Goal: Task Accomplishment & Management: Manage account settings

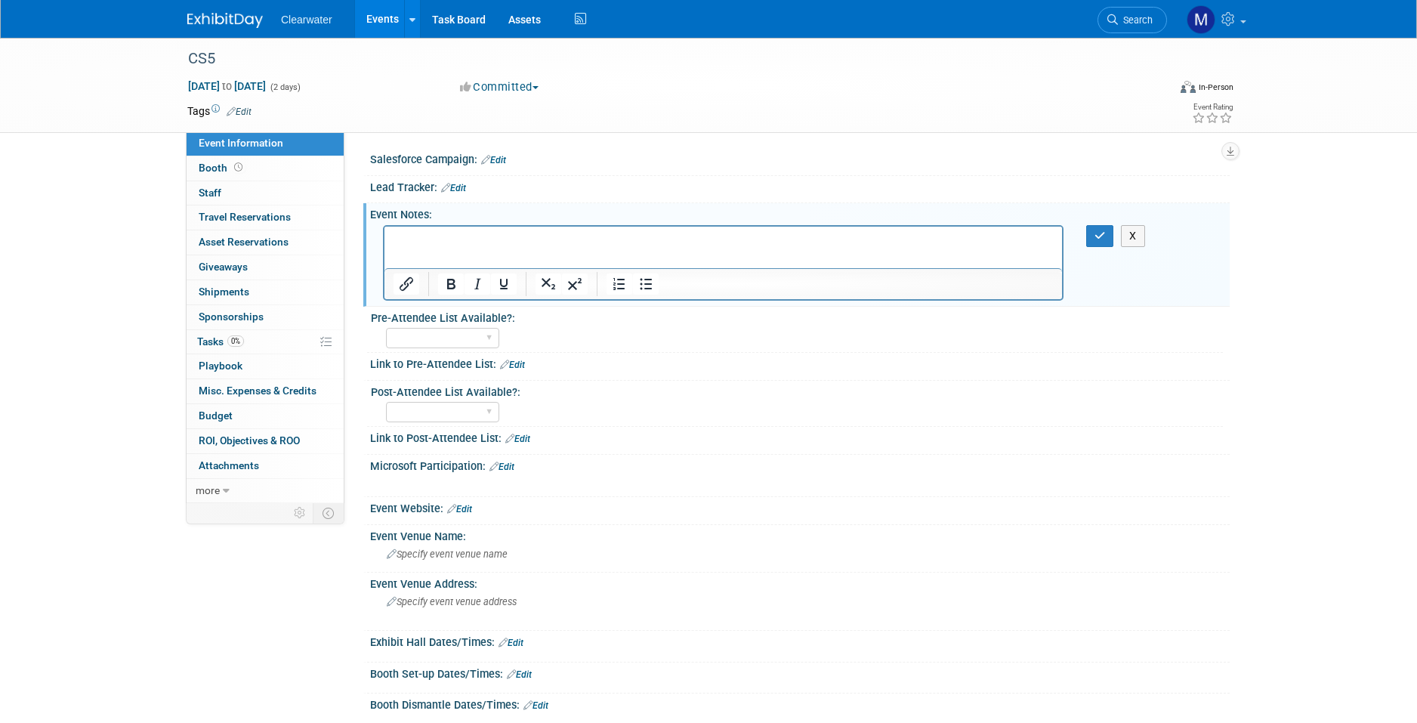
click at [1171, 307] on div "Pre-Attendee List Available?:" at bounding box center [797, 316] width 852 height 19
click at [1137, 239] on button "X" at bounding box center [1133, 236] width 24 height 22
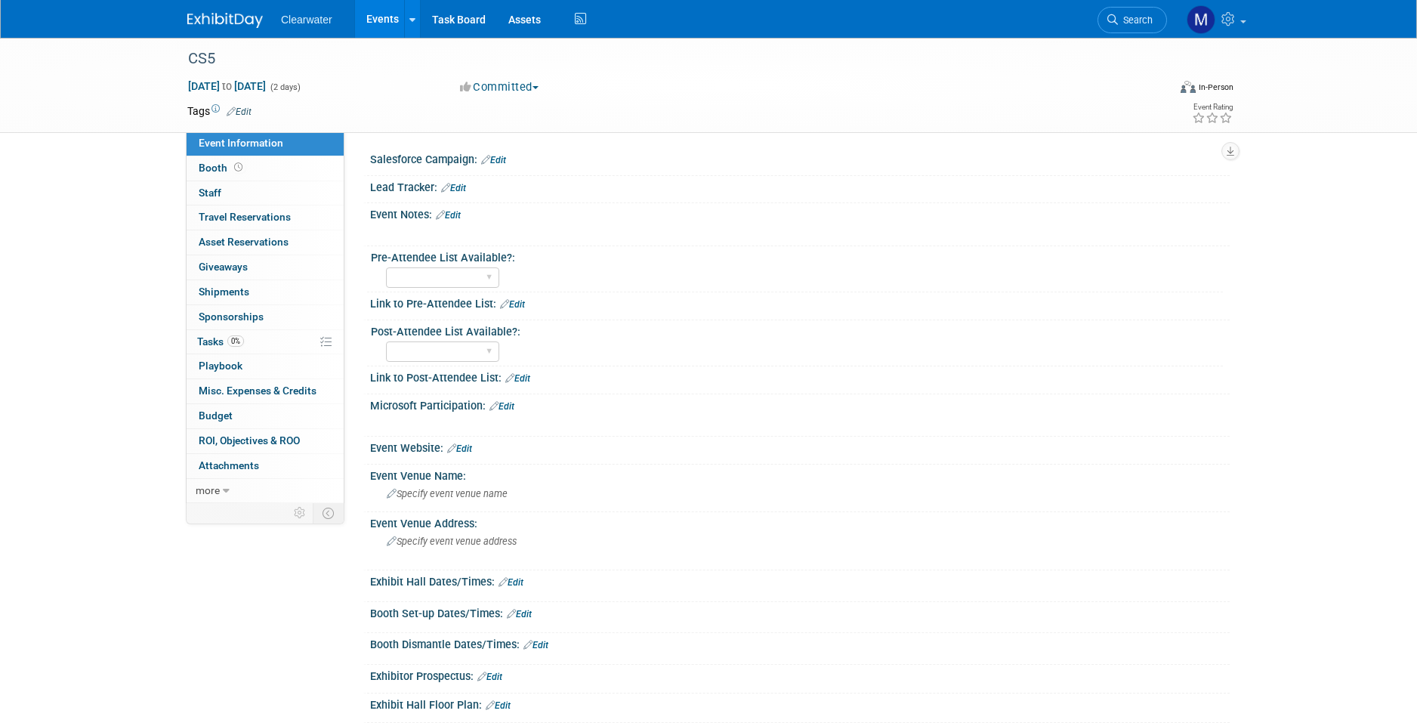
click at [237, 110] on link "Edit" at bounding box center [239, 111] width 25 height 11
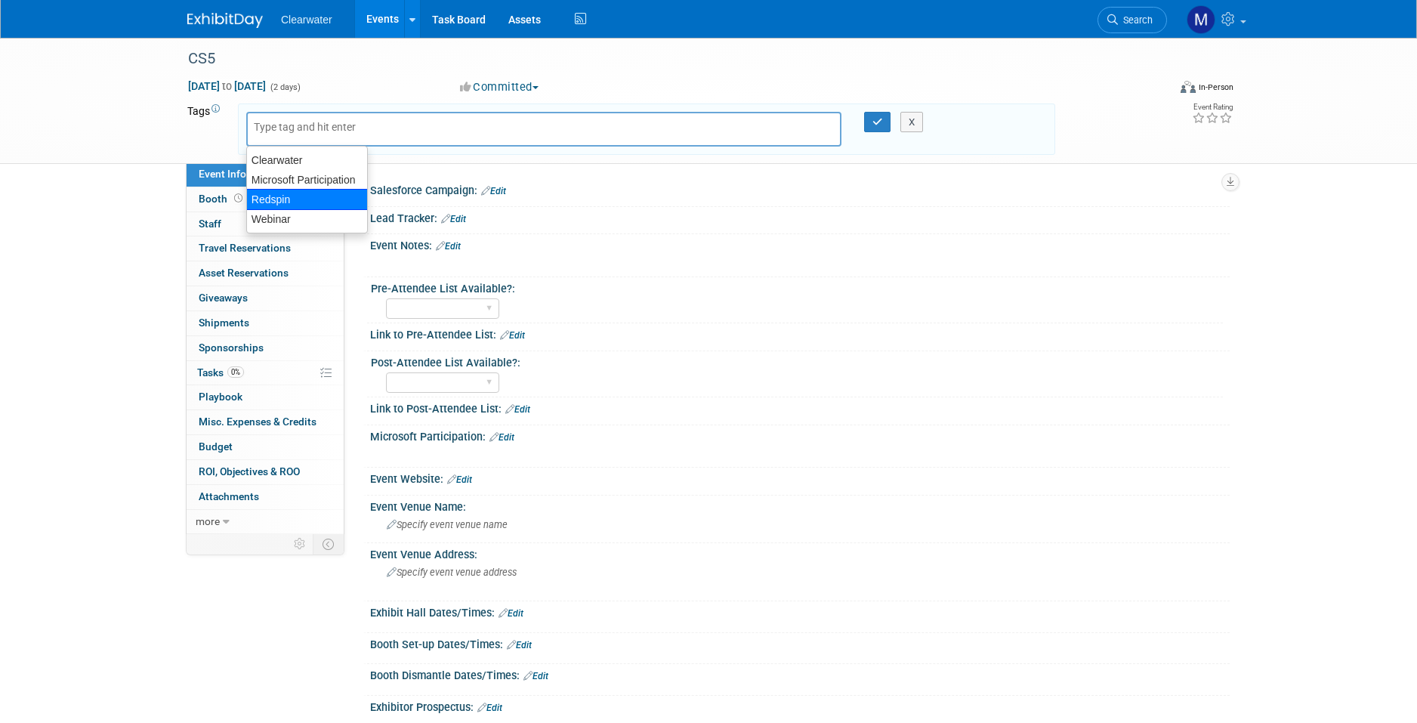
click at [307, 194] on div "Redspin" at bounding box center [307, 199] width 122 height 21
type input "Redspin"
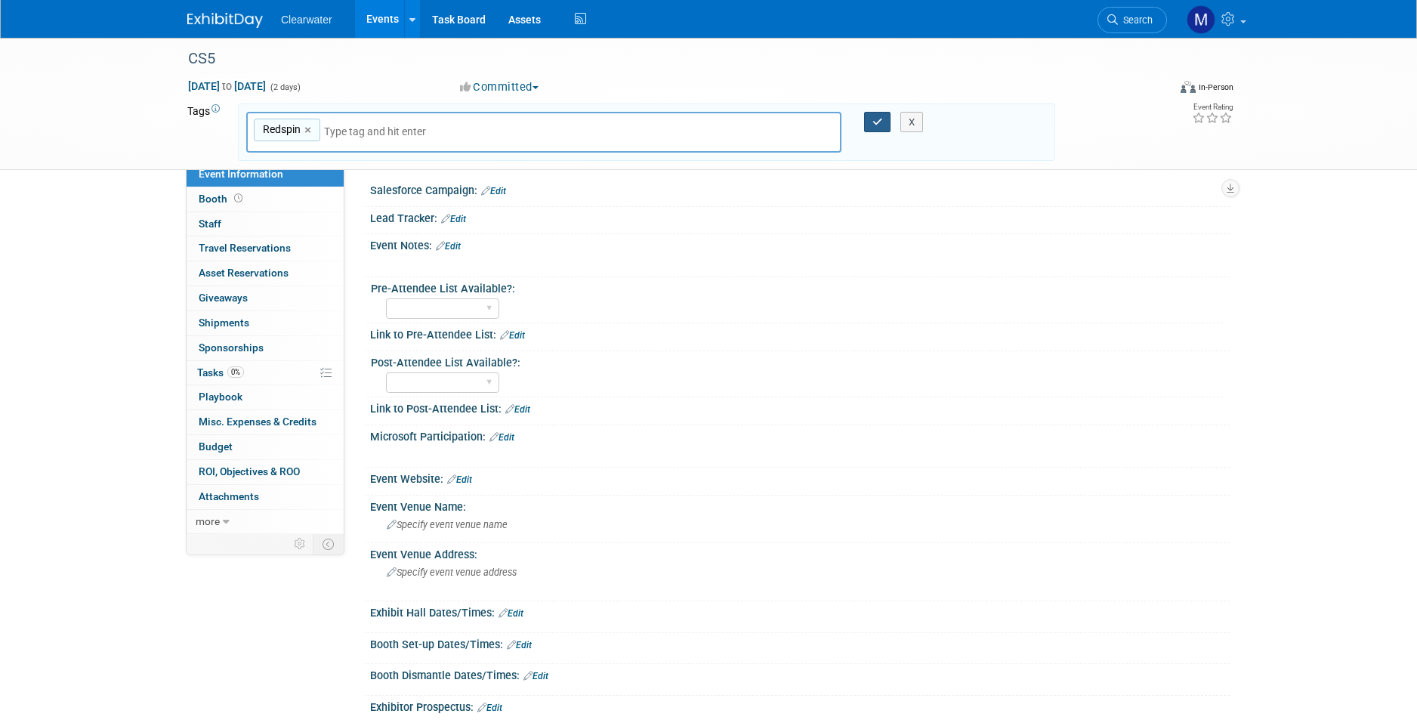
click at [870, 125] on button "button" at bounding box center [877, 122] width 27 height 21
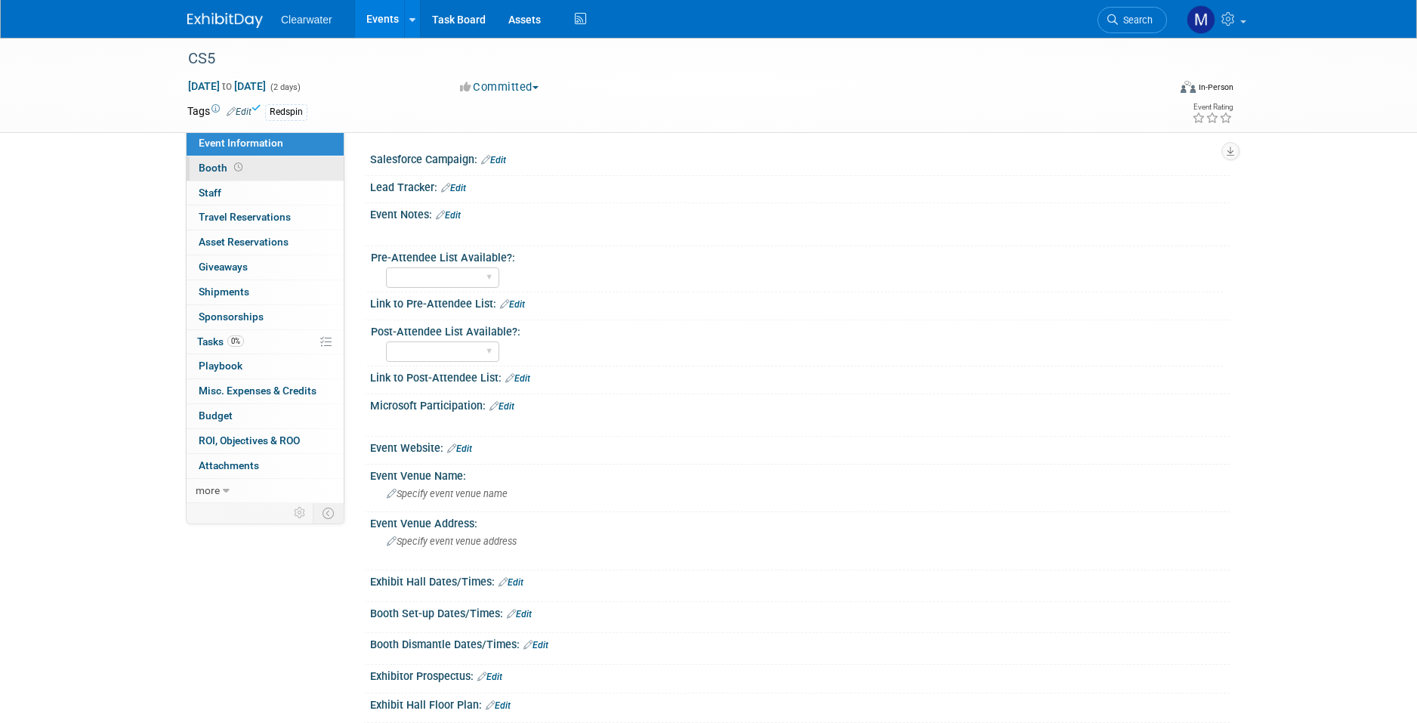
click at [235, 171] on span at bounding box center [238, 167] width 14 height 11
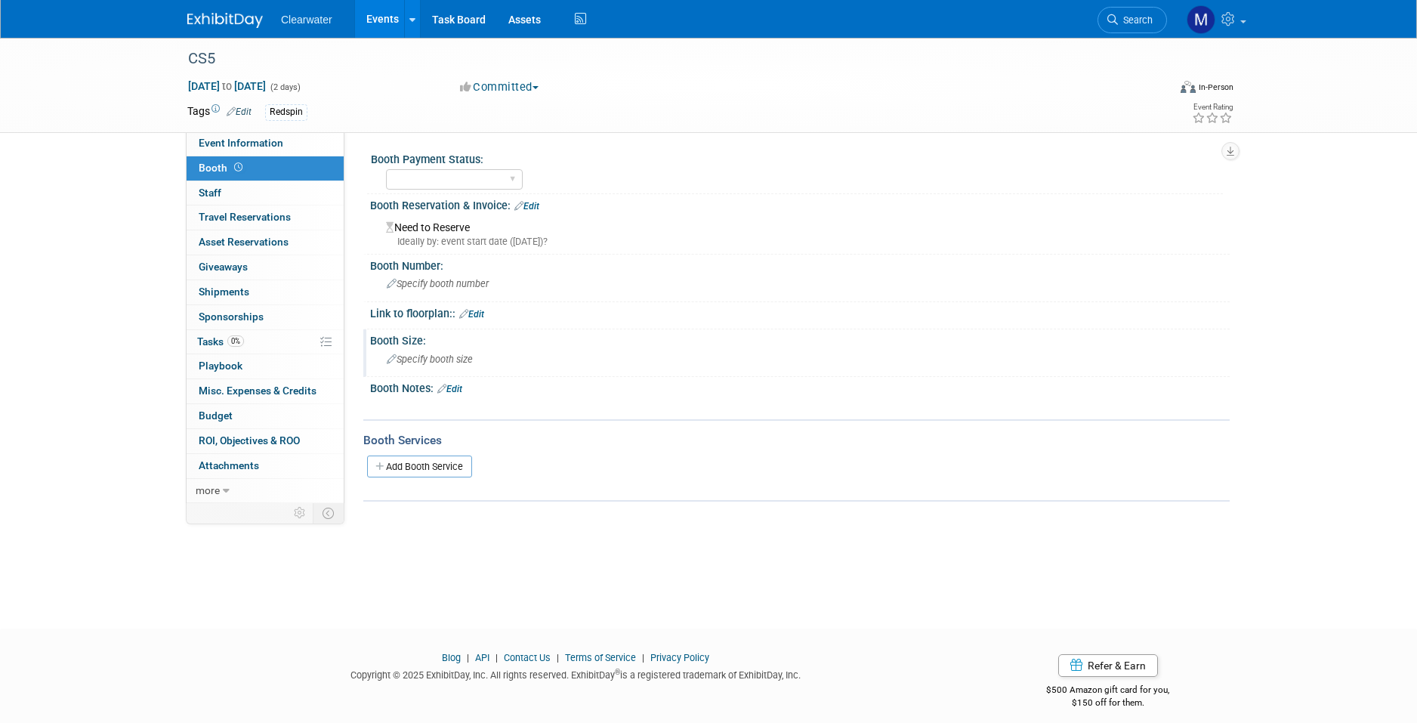
click at [462, 353] on span "Specify booth size" at bounding box center [430, 358] width 86 height 11
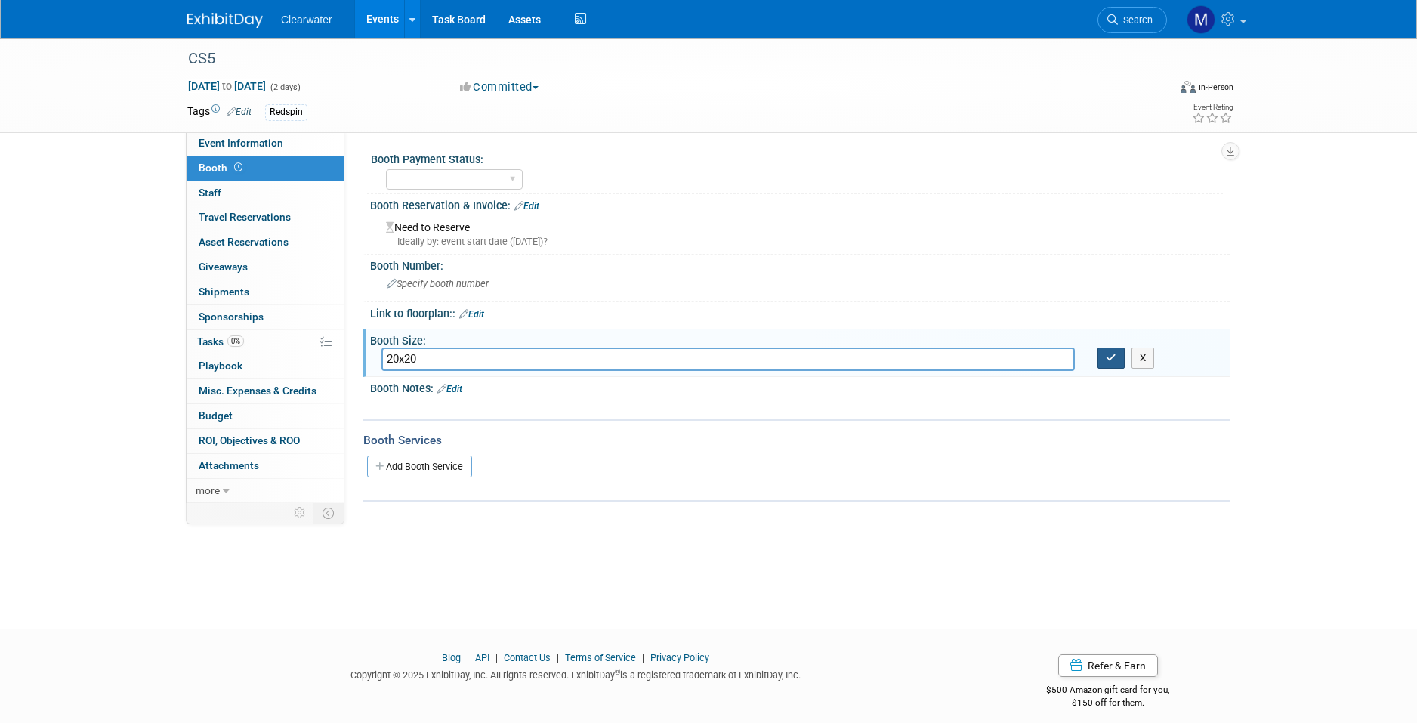
type input "20x20"
click at [1106, 347] on button "button" at bounding box center [1110, 357] width 27 height 21
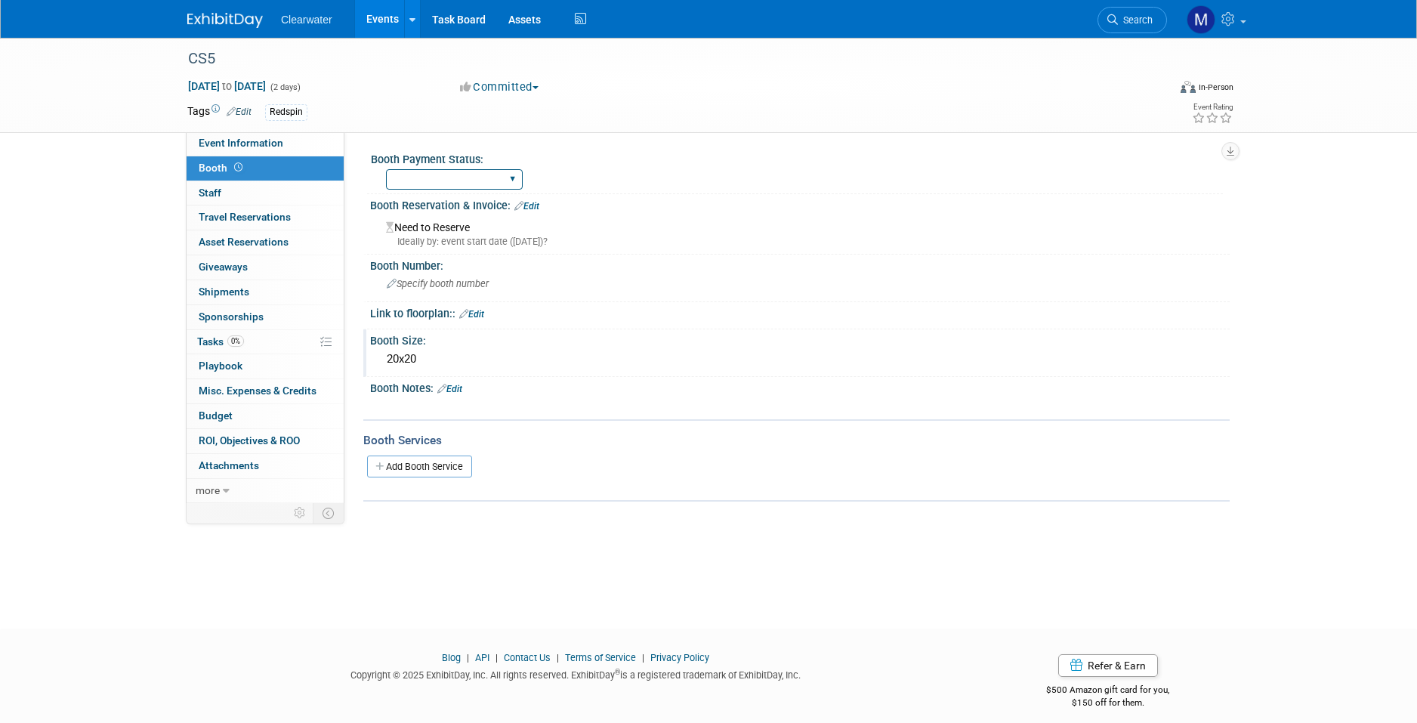
select select "Paid"
click at [534, 205] on link "Edit" at bounding box center [526, 206] width 25 height 11
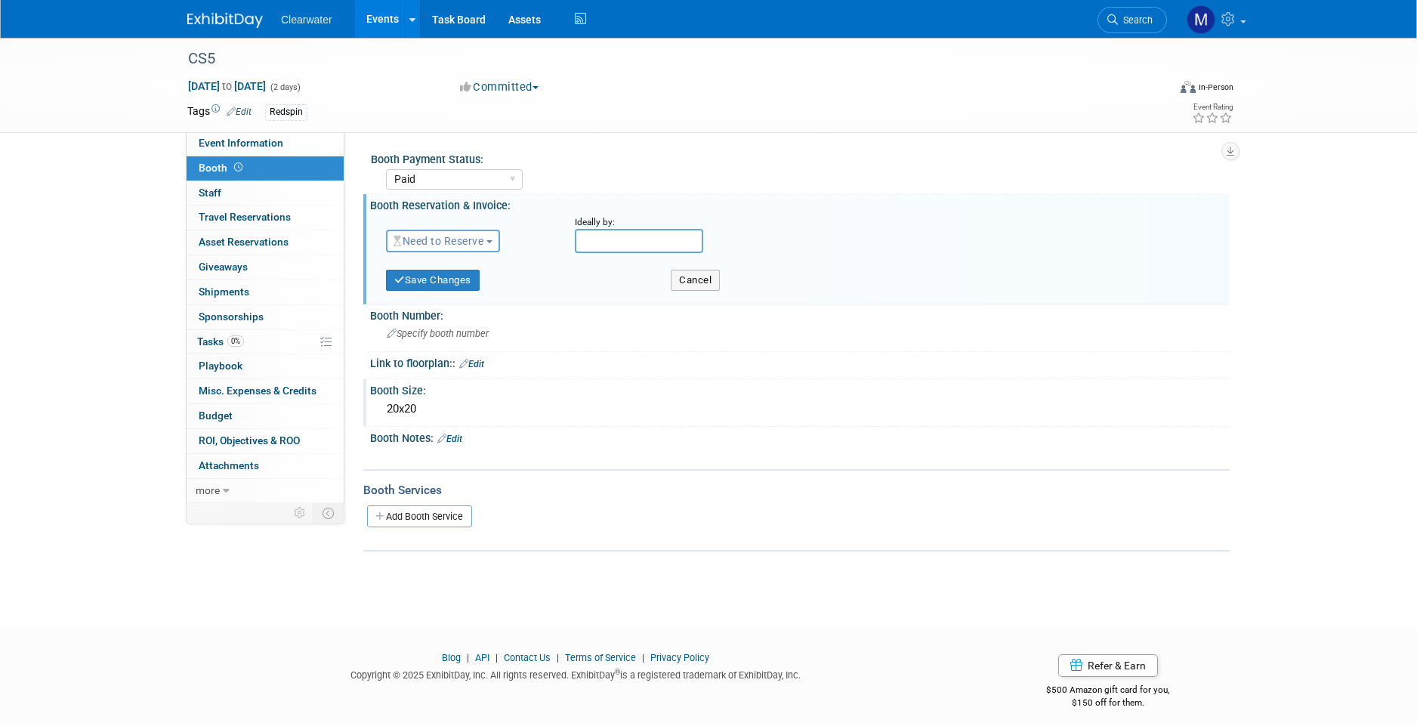
click at [463, 238] on span "Need to Reserve" at bounding box center [438, 241] width 90 height 12
click at [459, 285] on link "Reserved" at bounding box center [468, 287] width 162 height 21
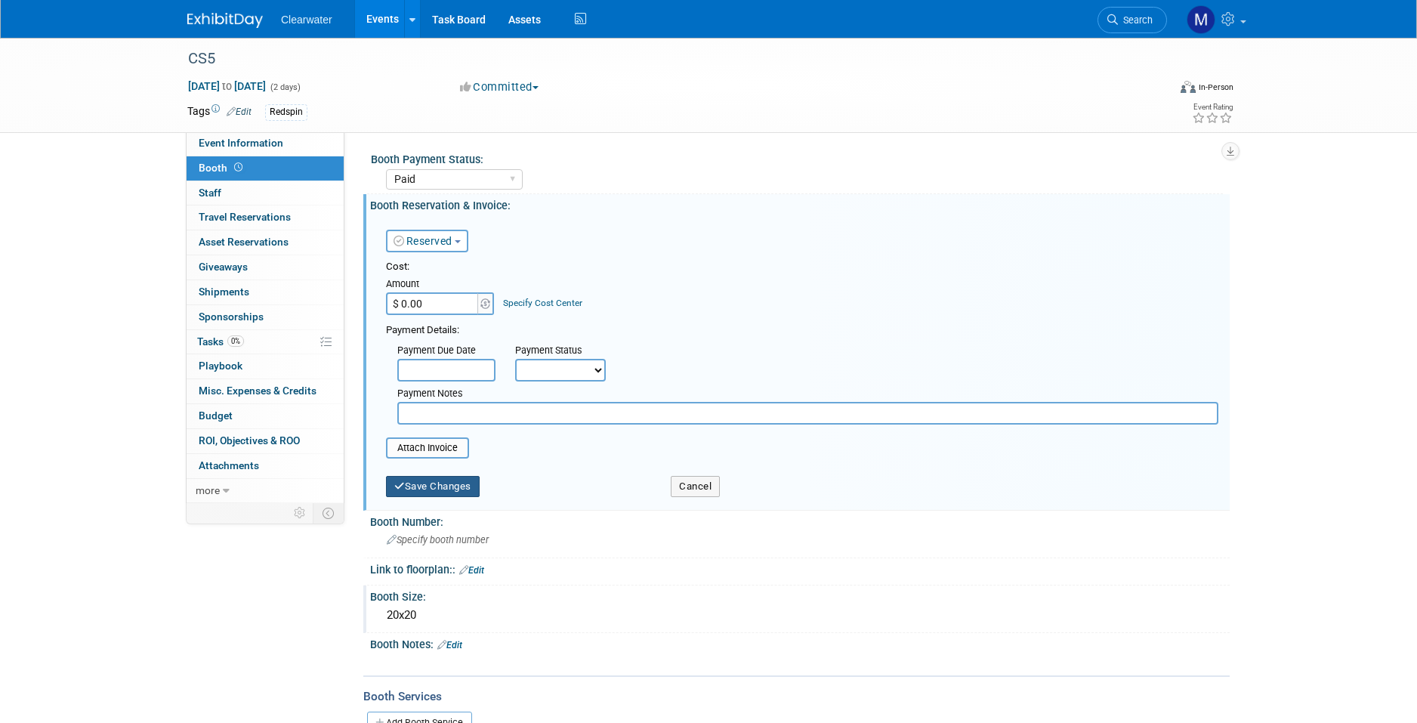
click at [461, 489] on button "Save Changes" at bounding box center [433, 486] width 94 height 21
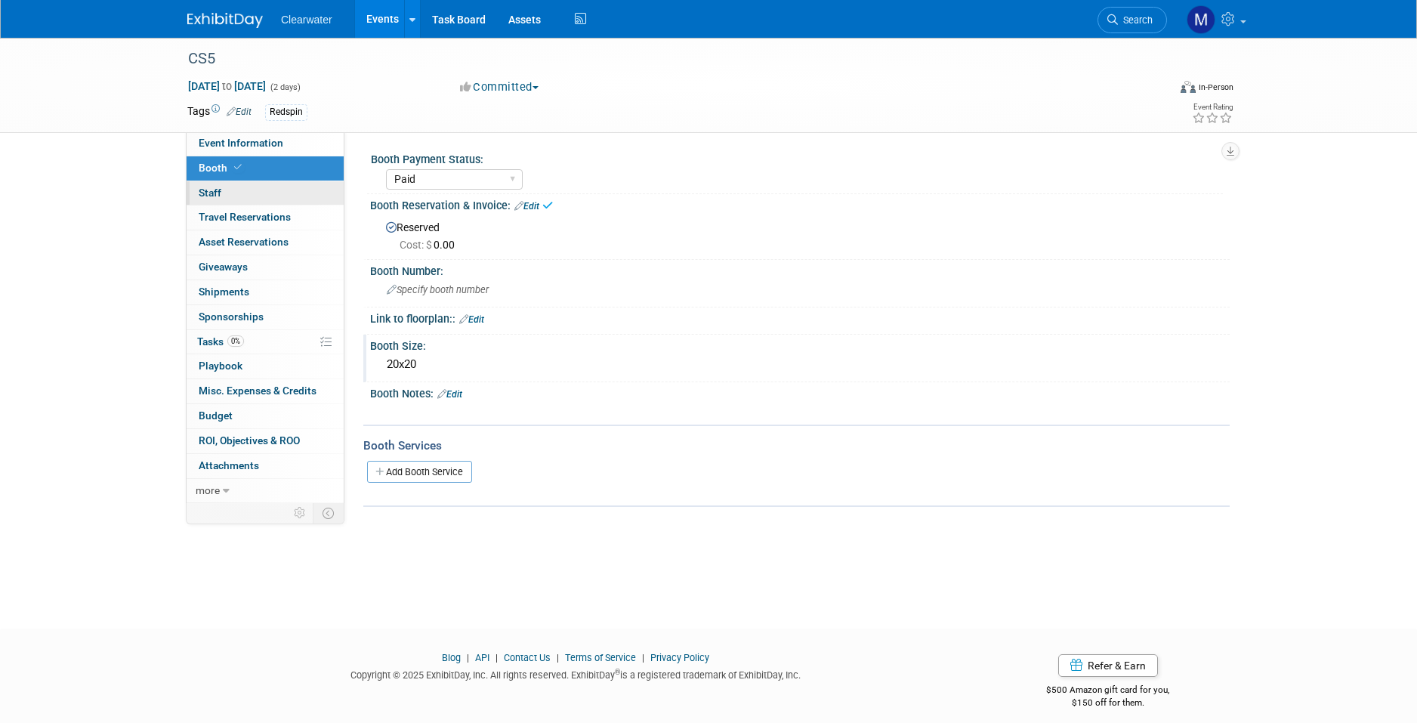
click at [236, 192] on link "0 Staff 0" at bounding box center [265, 193] width 157 height 24
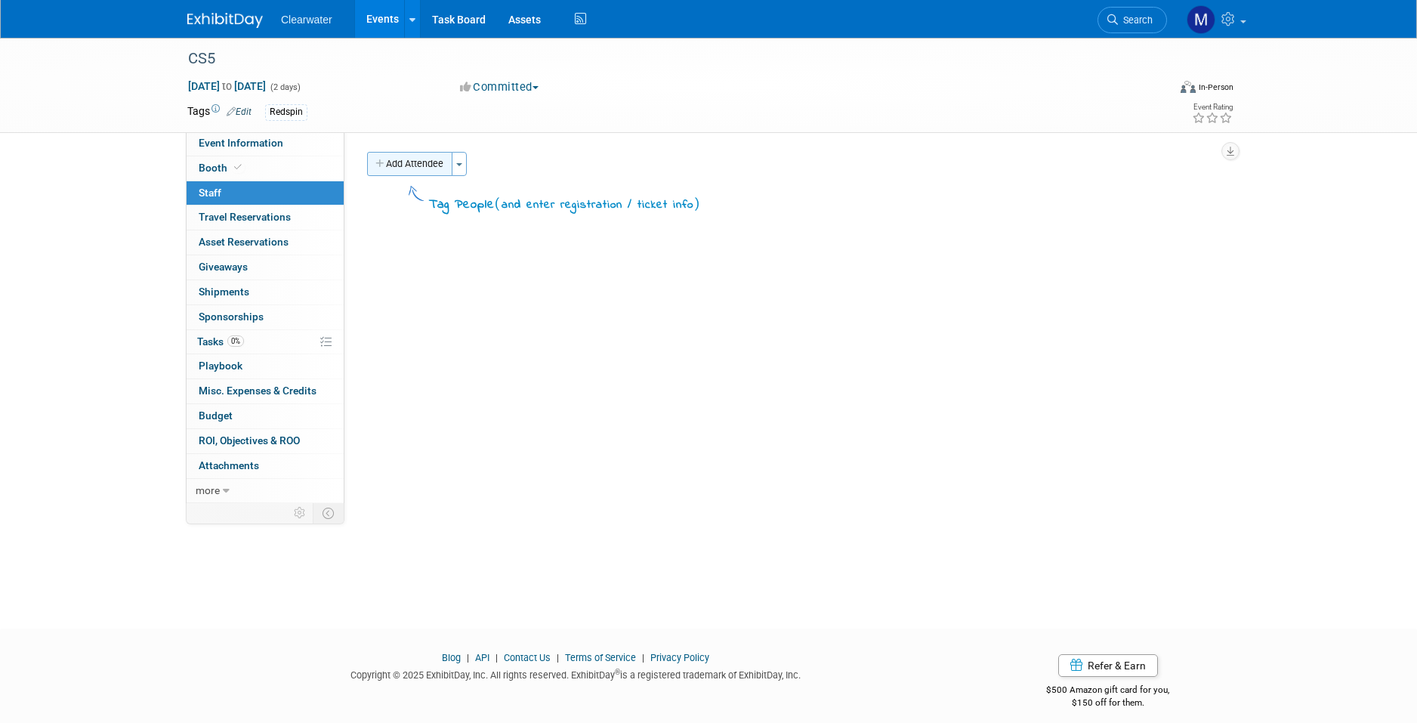
click at [410, 160] on button "Add Attendee" at bounding box center [409, 164] width 85 height 24
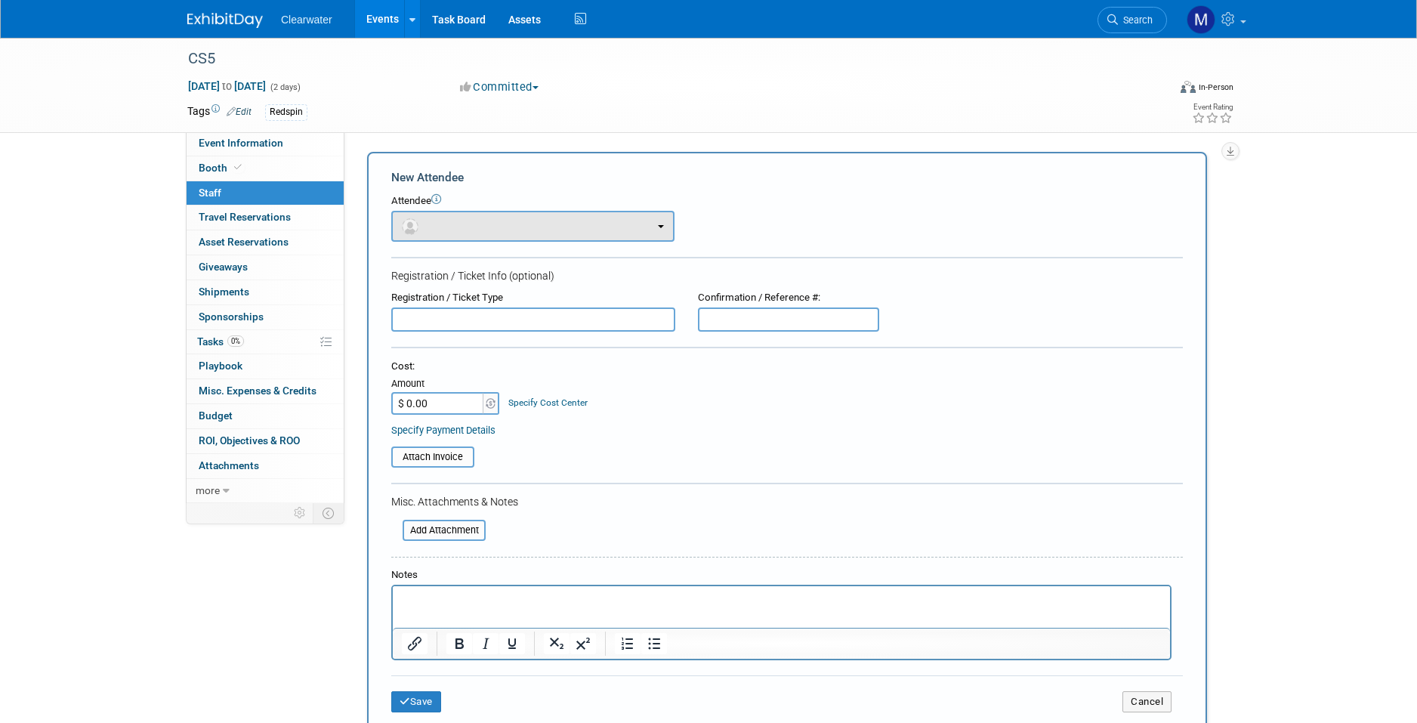
click at [505, 227] on button "button" at bounding box center [532, 226] width 283 height 31
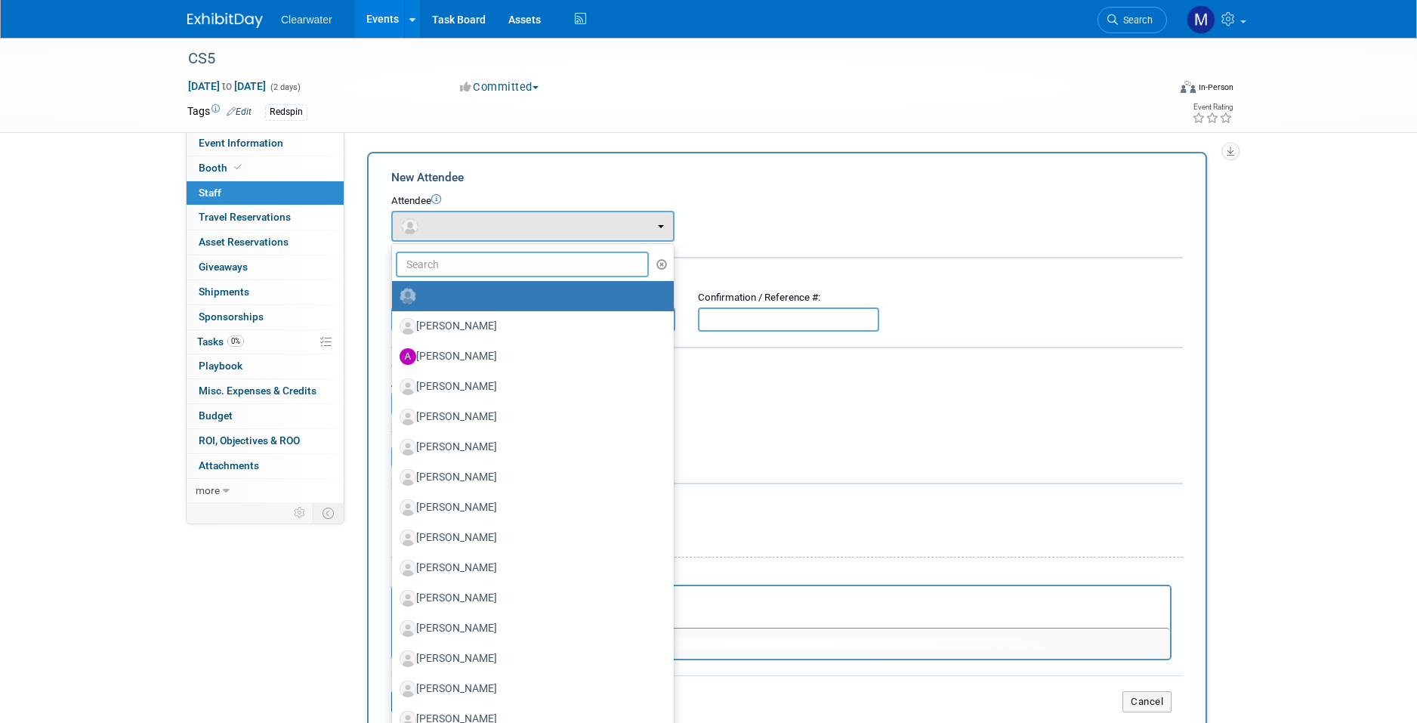
click at [501, 260] on input "text" at bounding box center [522, 264] width 253 height 26
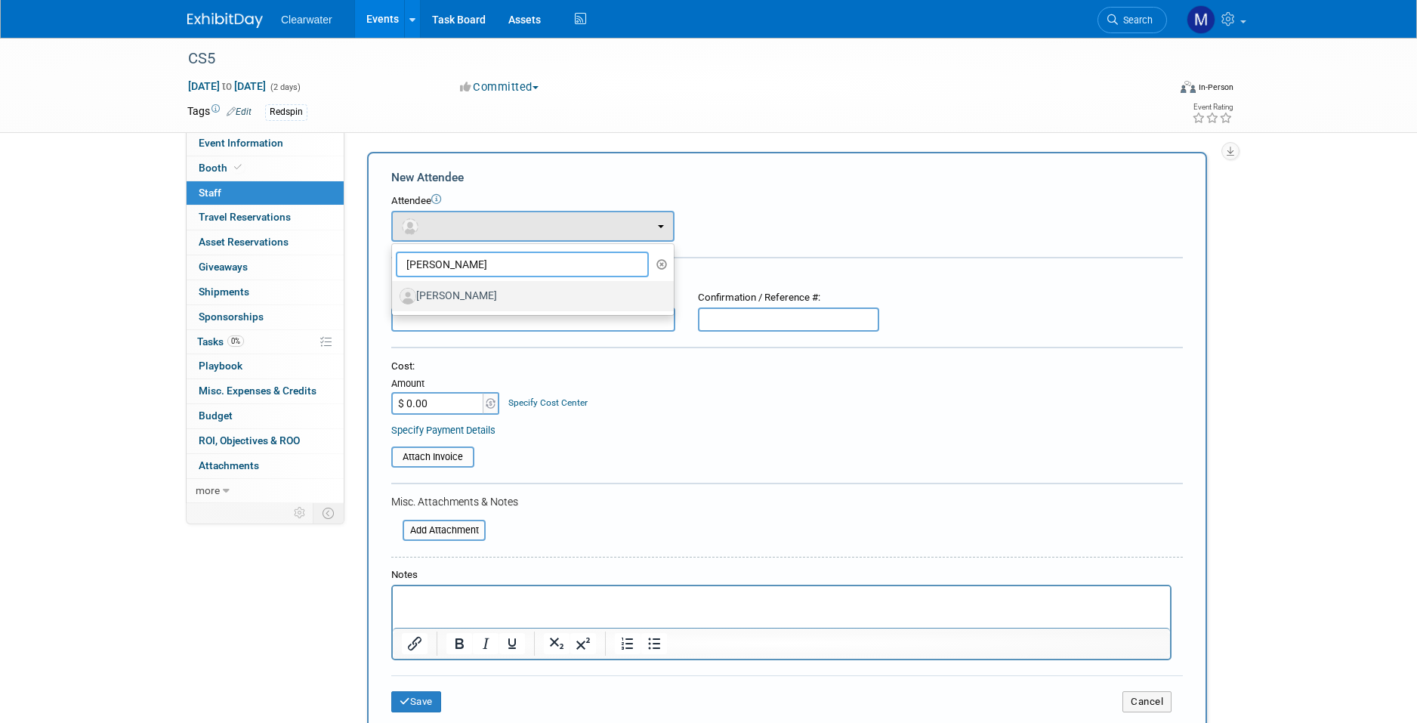
type input "tanner"
click at [517, 295] on label "[PERSON_NAME]" at bounding box center [529, 296] width 259 height 24
click at [394, 295] on input "[PERSON_NAME]" at bounding box center [389, 294] width 10 height 10
select select "f8ed938e-b4d2-4446-8c5f-393725627dae"
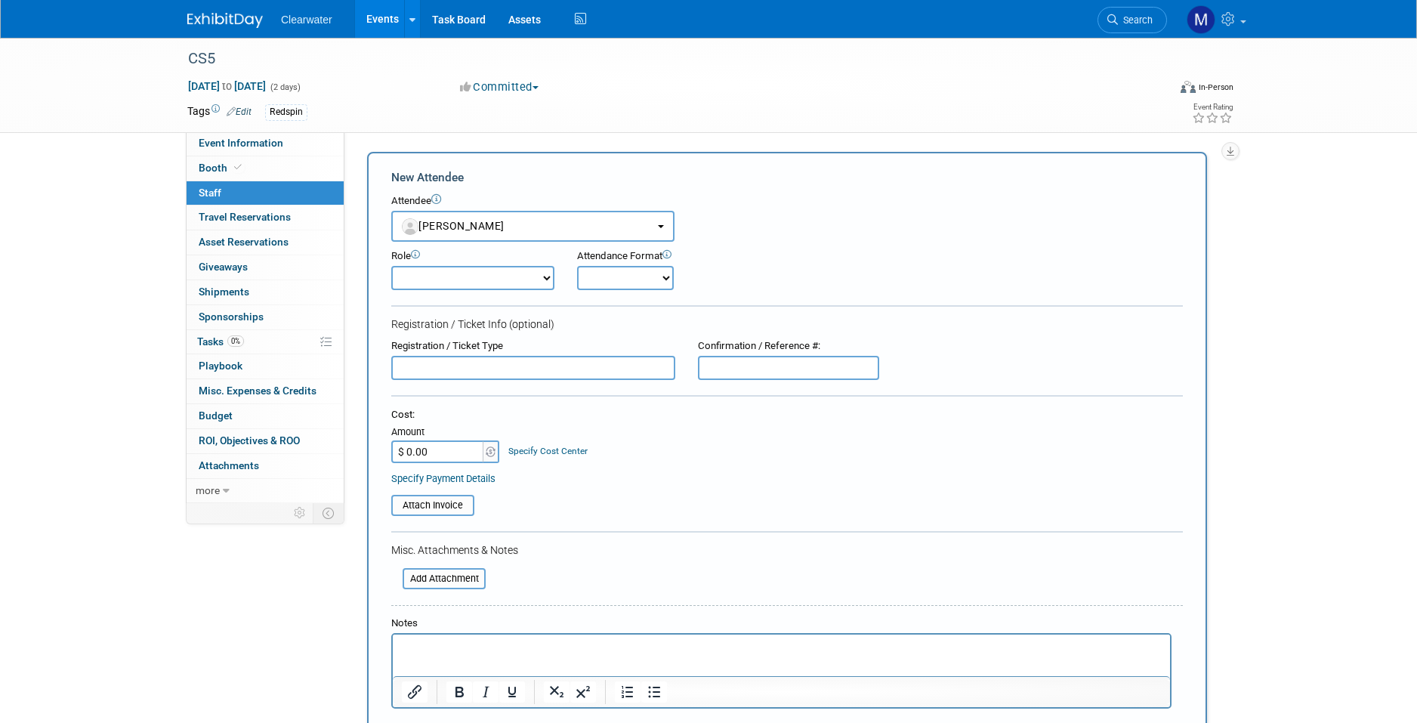
select select "4"
select select "1"
click at [520, 360] on input "text" at bounding box center [533, 368] width 284 height 24
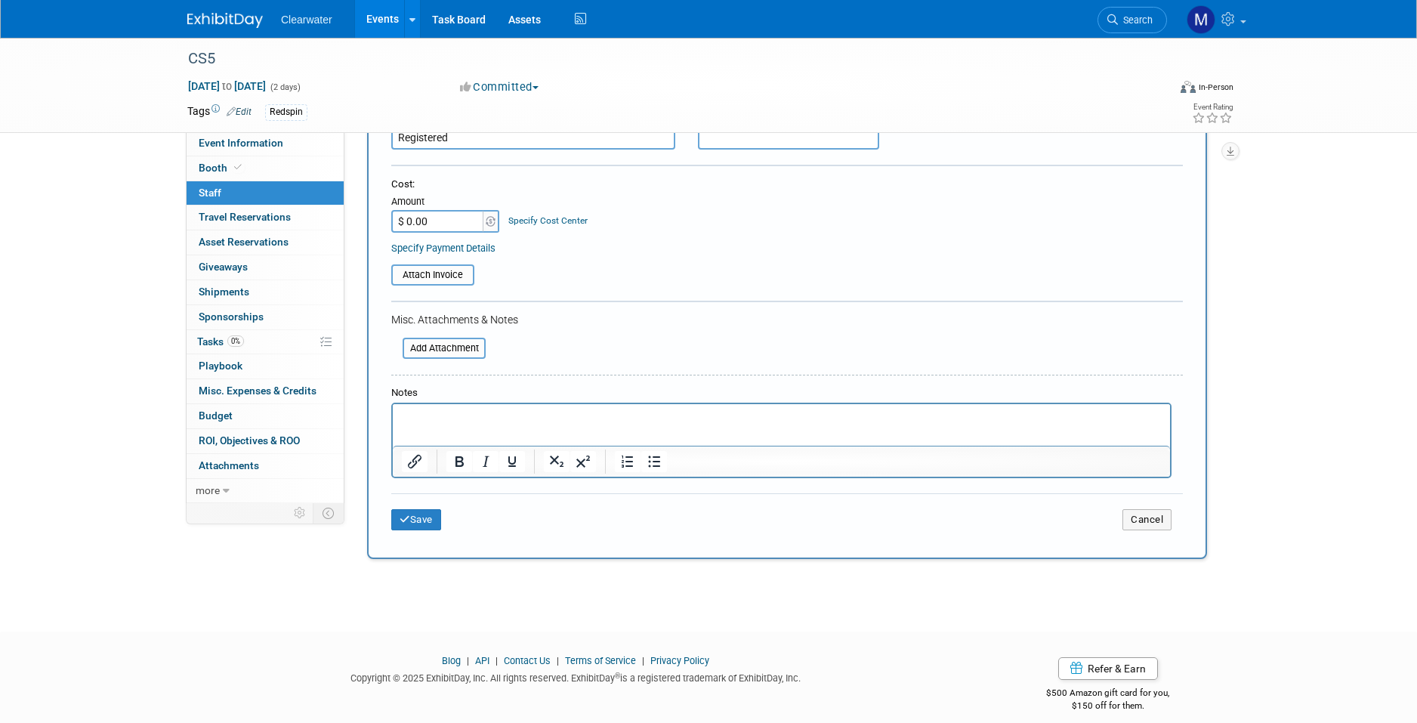
type input "Registered"
click at [486, 417] on p "Rich Text Area. Press ALT-0 for help." at bounding box center [782, 417] width 760 height 15
click at [434, 509] on button "Save" at bounding box center [416, 519] width 50 height 21
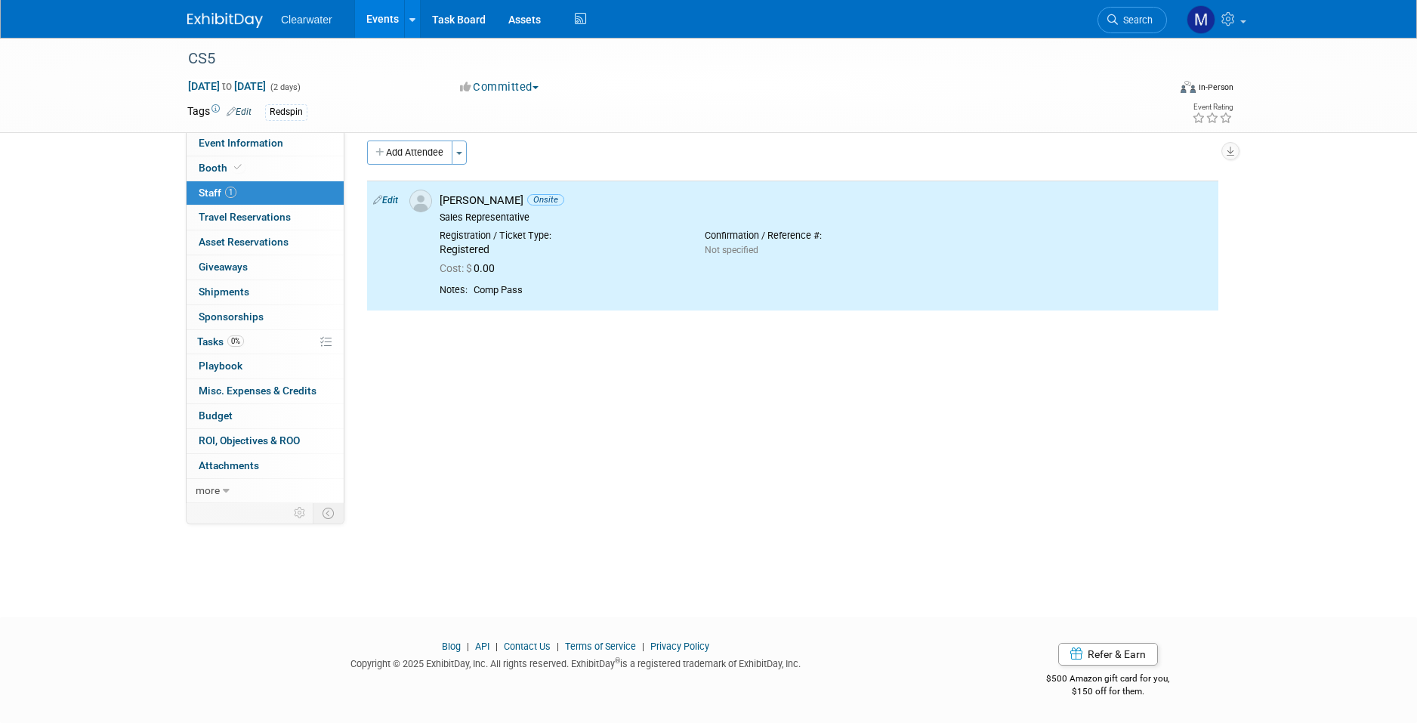
scroll to position [0, 0]
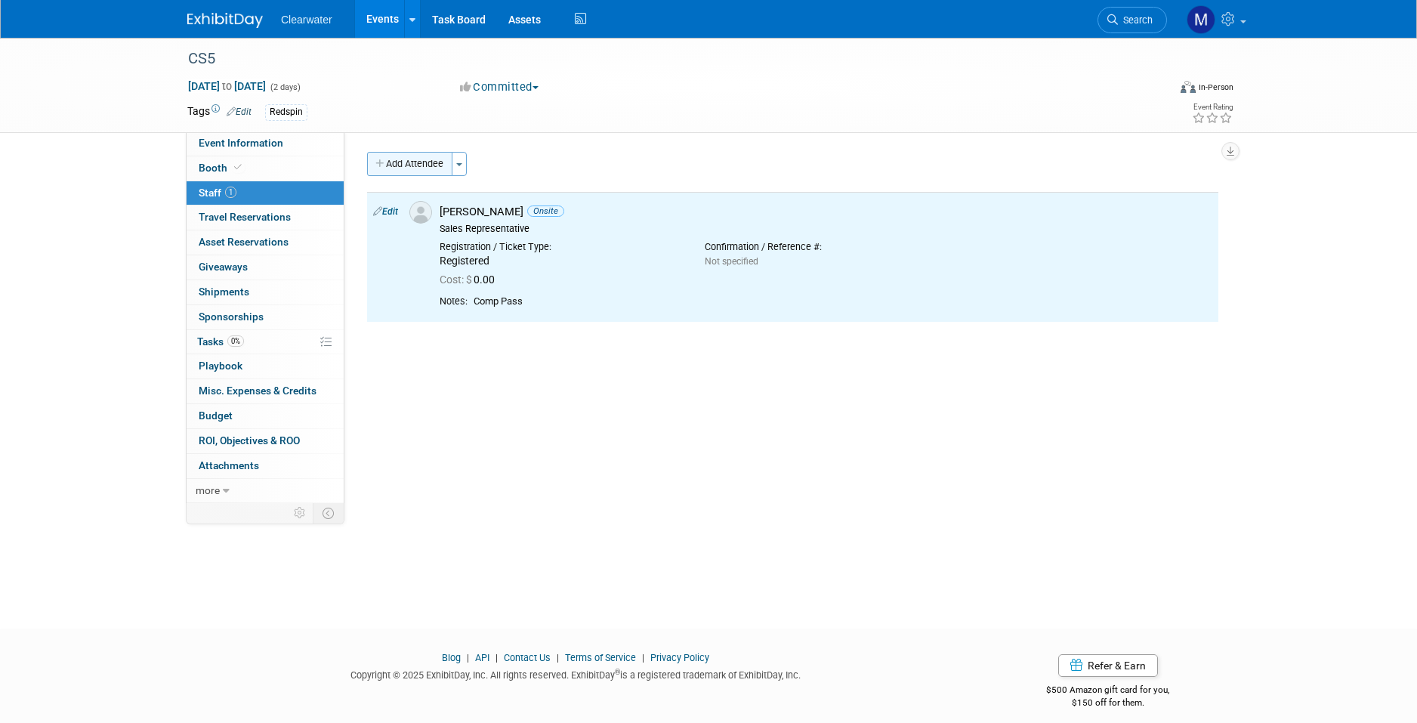
click at [392, 162] on button "Add Attendee" at bounding box center [409, 164] width 85 height 24
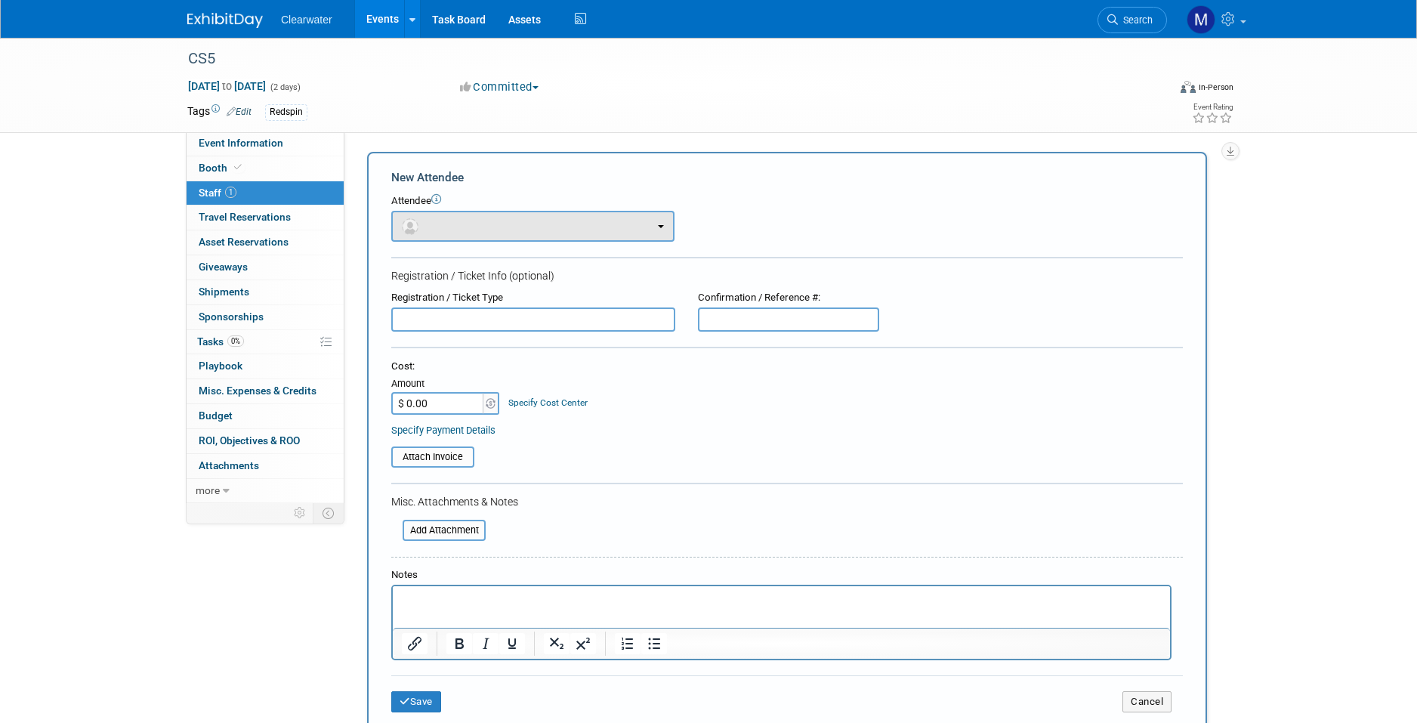
click at [467, 224] on button "button" at bounding box center [532, 226] width 283 height 31
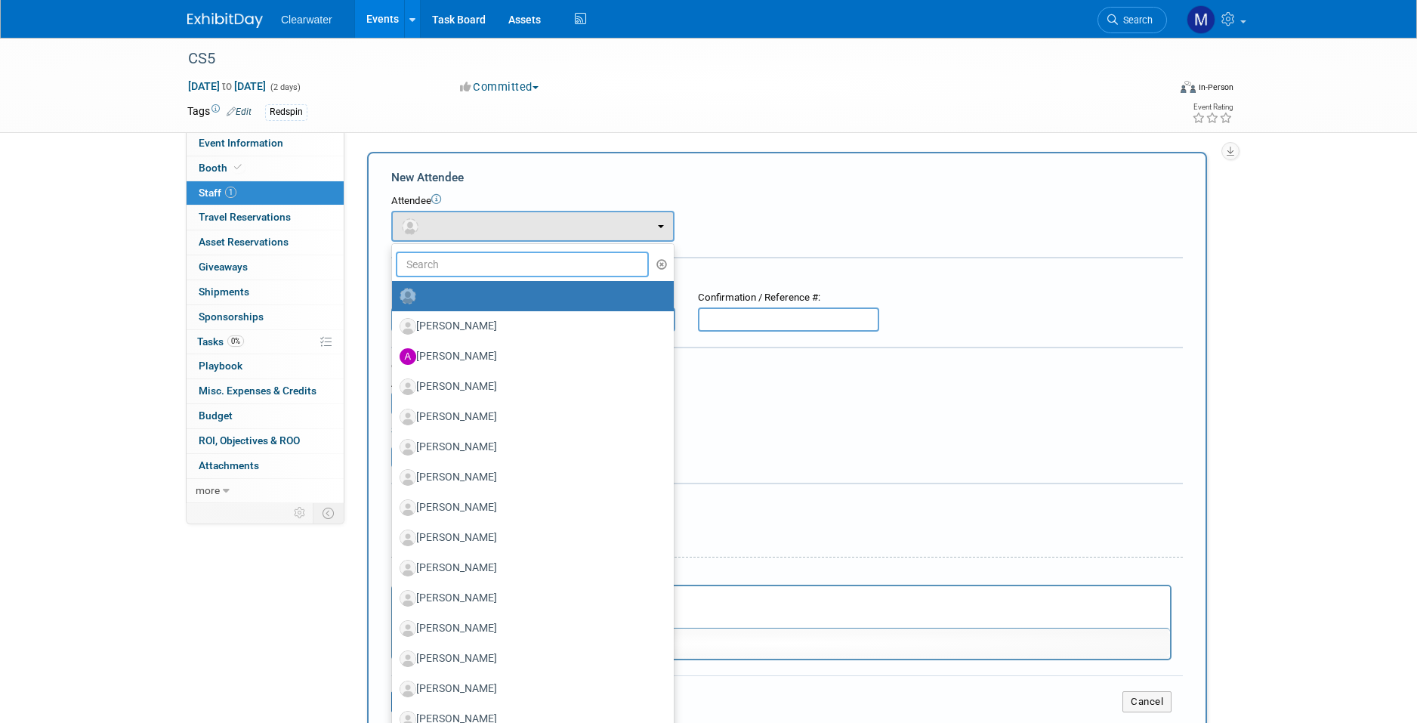
click at [478, 267] on input "text" at bounding box center [522, 264] width 253 height 26
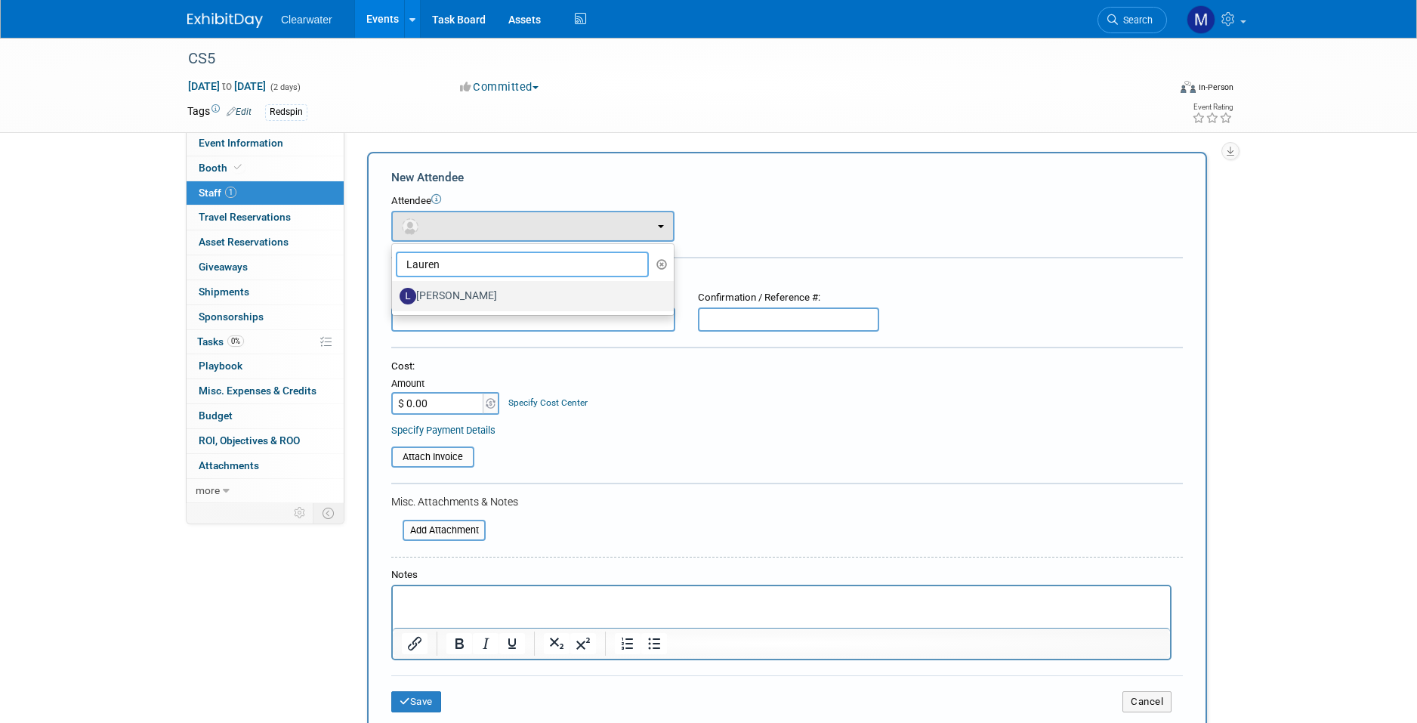
type input "Lauren"
click at [529, 292] on label "[PERSON_NAME]" at bounding box center [529, 296] width 259 height 24
click at [394, 292] on input "[PERSON_NAME]" at bounding box center [389, 294] width 10 height 10
select select "6c46adc4-cc11-4eae-b7cd-f46536167b1d"
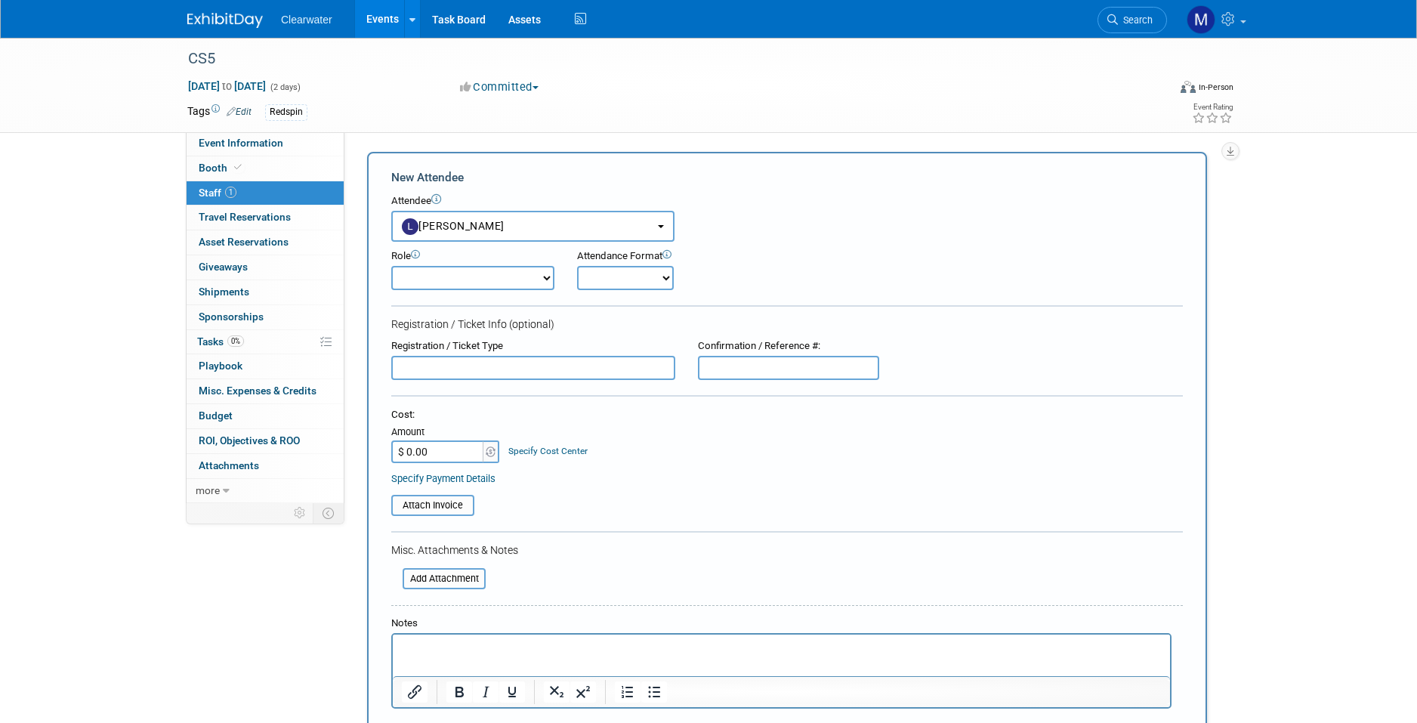
click at [614, 356] on input "text" at bounding box center [533, 368] width 284 height 24
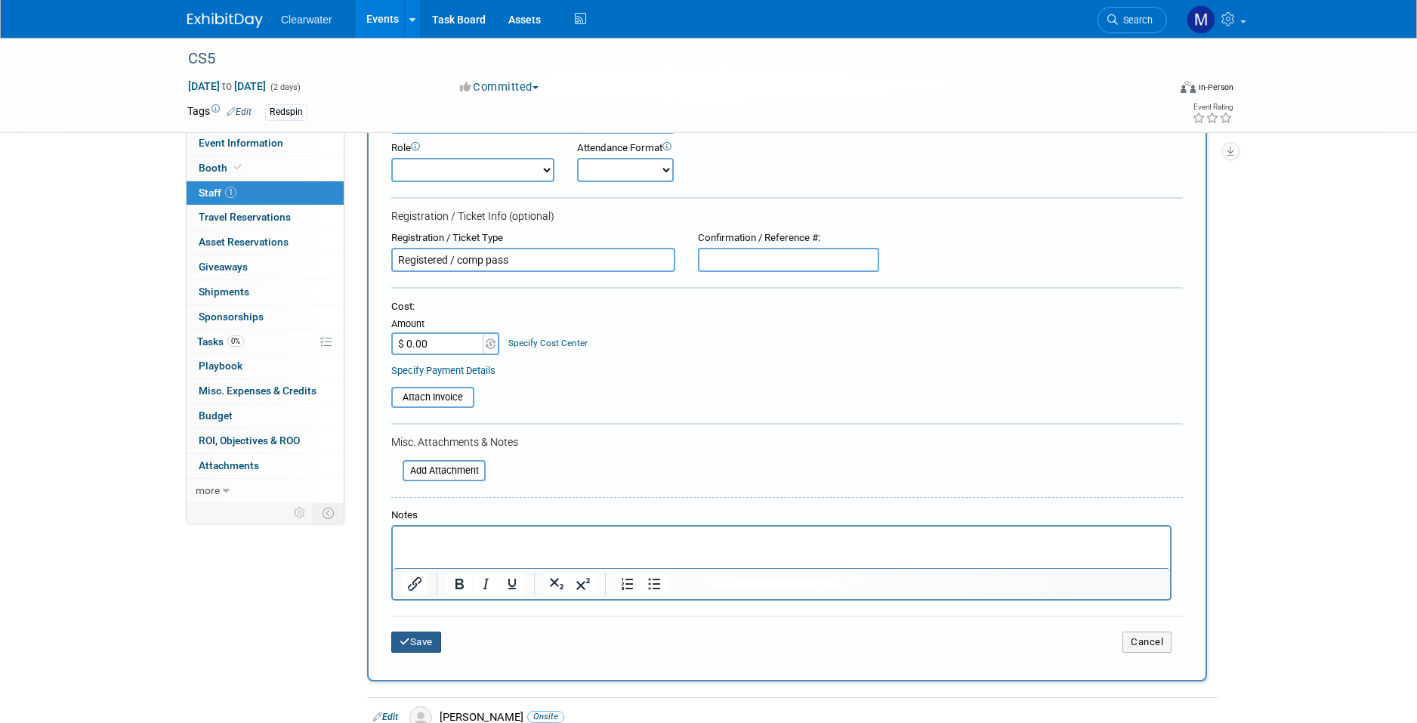
type input "Registered / comp pass"
click at [415, 631] on button "Save" at bounding box center [416, 641] width 50 height 21
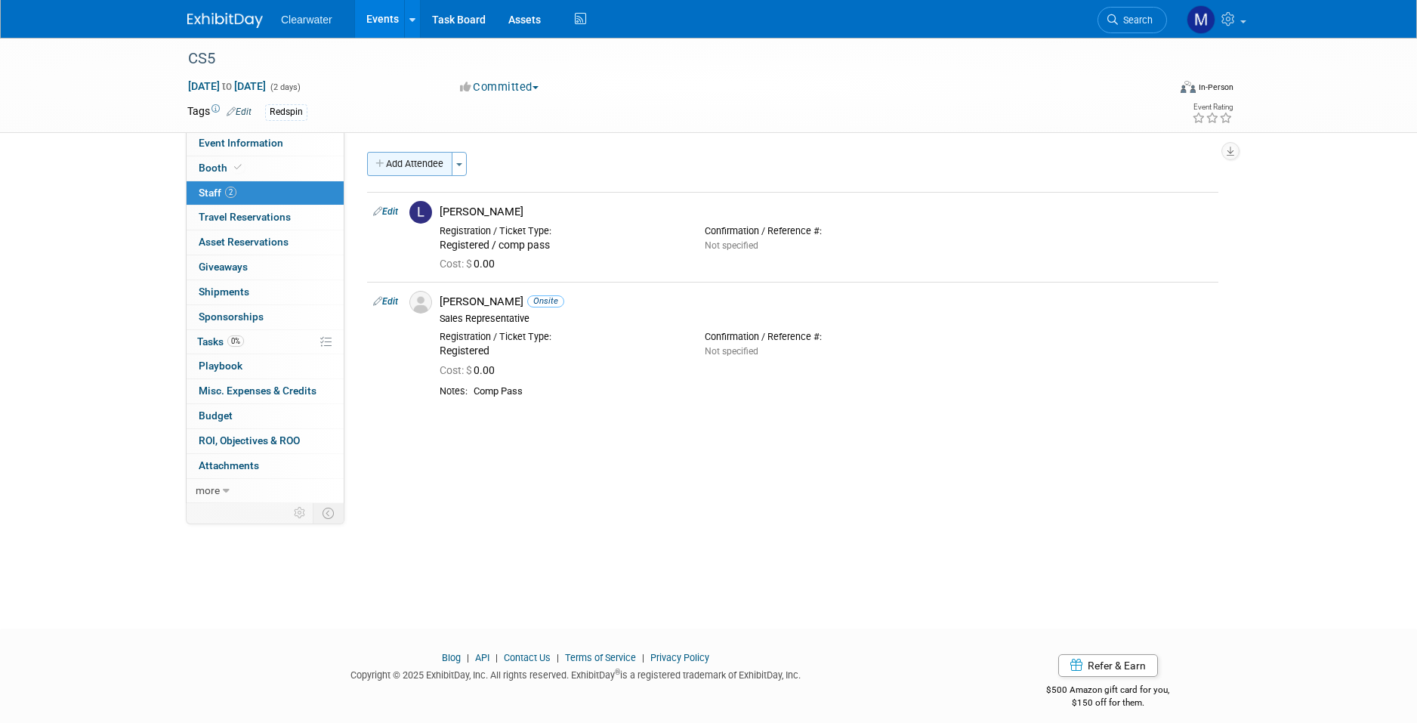
click at [426, 167] on button "Add Attendee" at bounding box center [409, 164] width 85 height 24
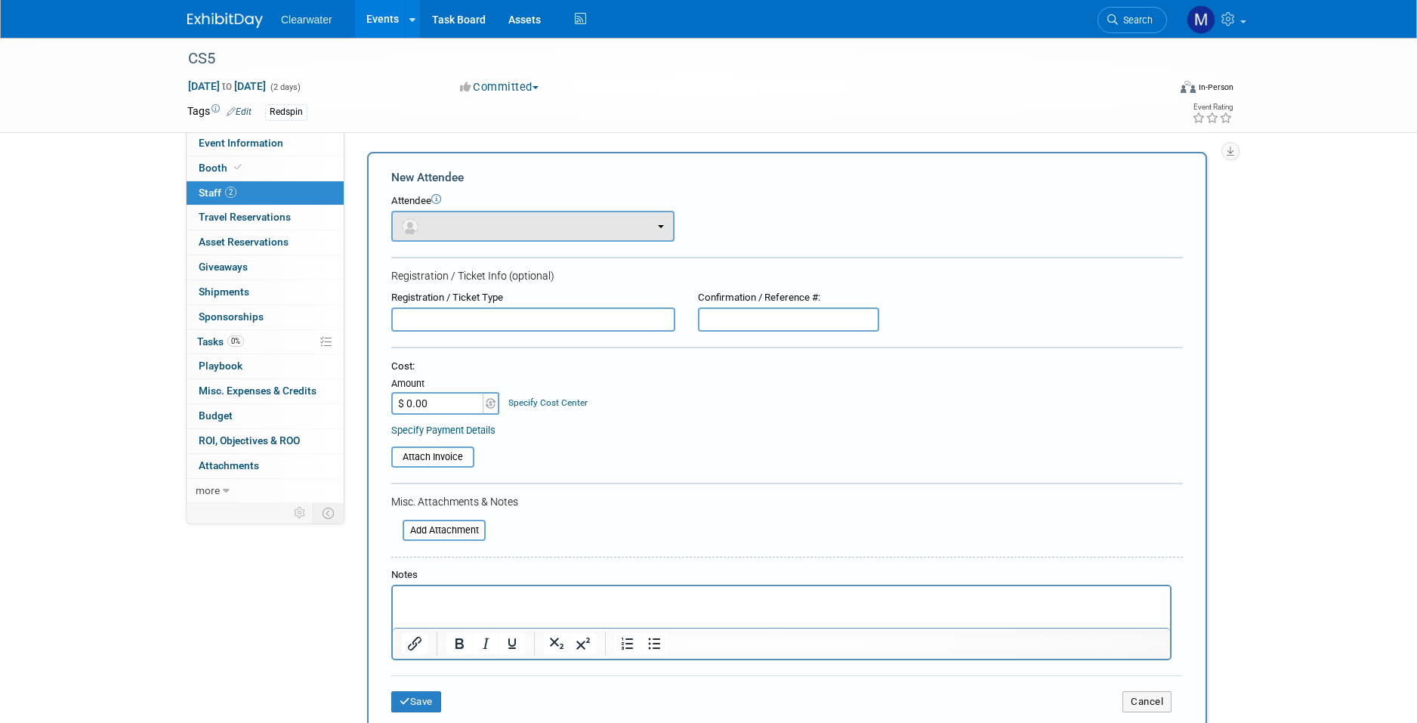
click at [446, 221] on button "button" at bounding box center [532, 226] width 283 height 31
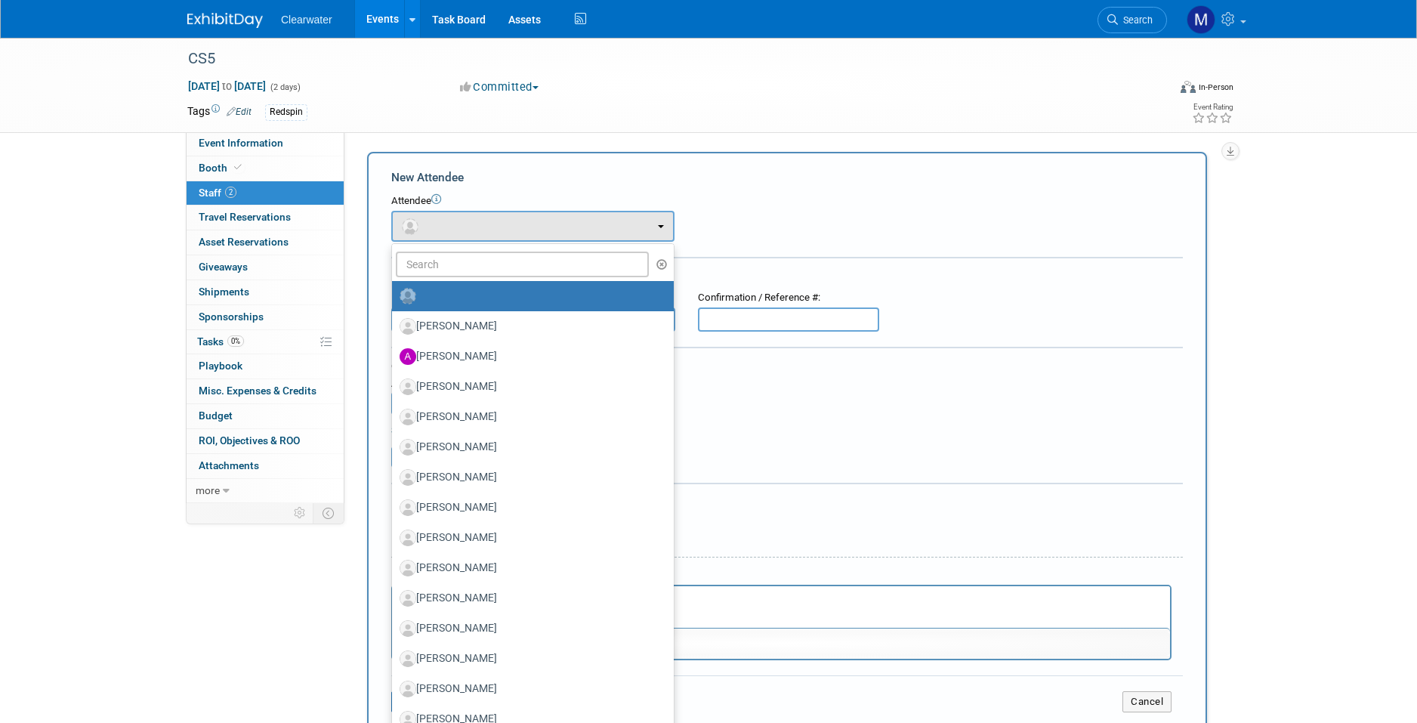
click at [459, 248] on ul "Alex Masten Alicia Blount Andrew Mahler Angie Santiago Baxter Lee (me)" at bounding box center [532, 545] width 283 height 604
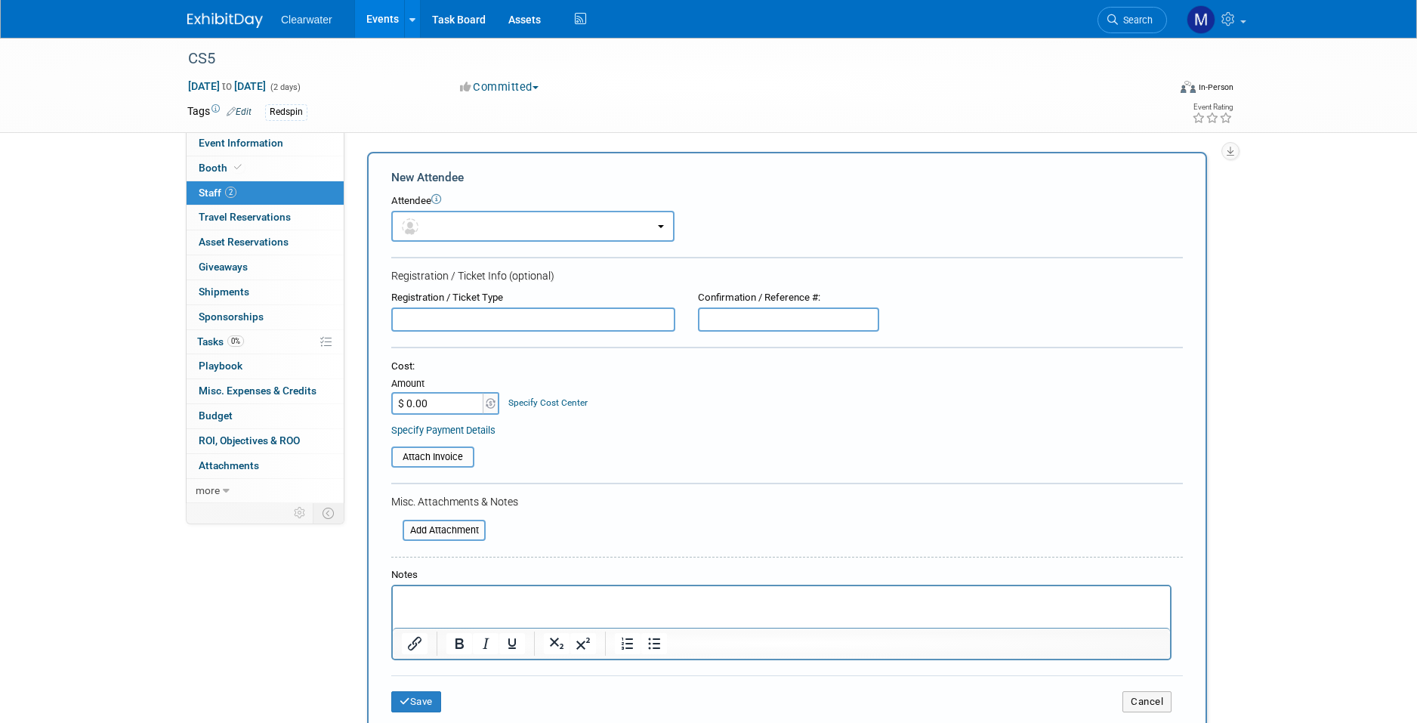
click at [461, 258] on div at bounding box center [786, 259] width 791 height 4
click at [467, 218] on button "button" at bounding box center [532, 226] width 283 height 31
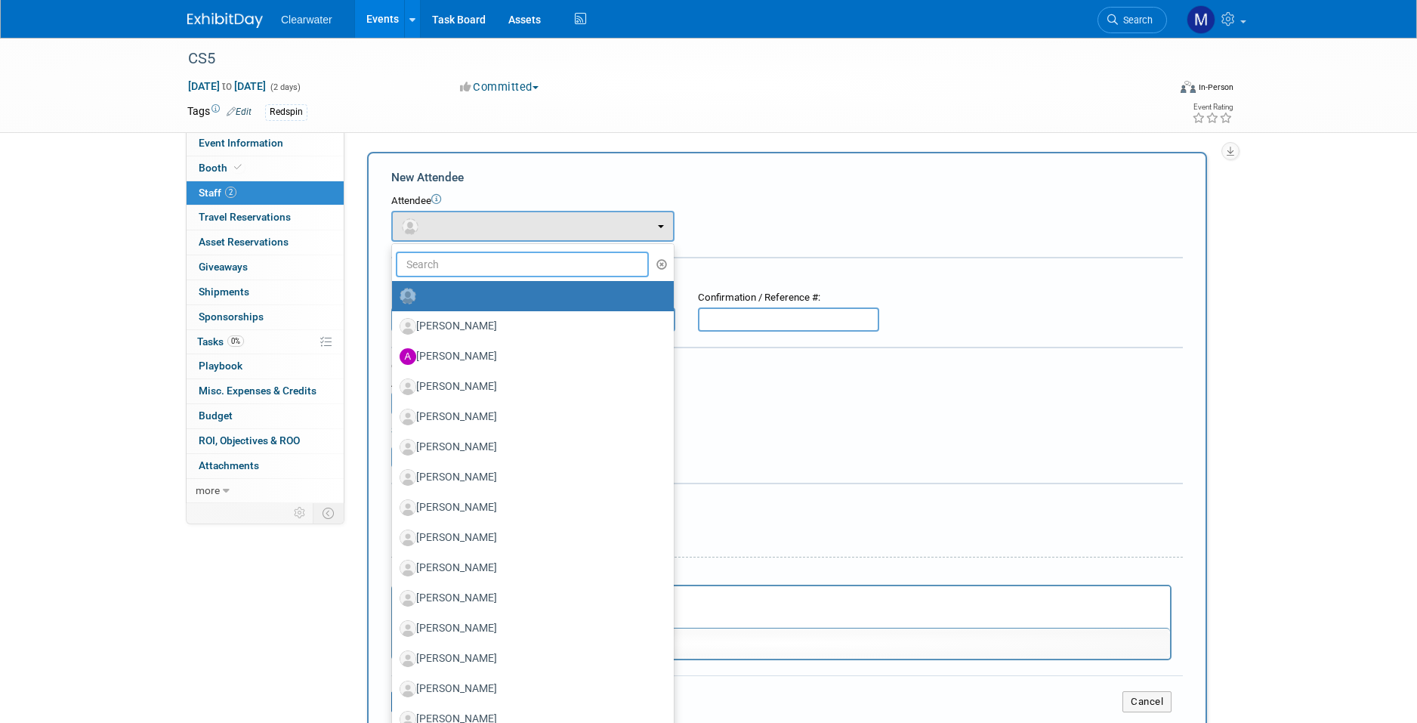
click at [467, 259] on input "text" at bounding box center [522, 264] width 253 height 26
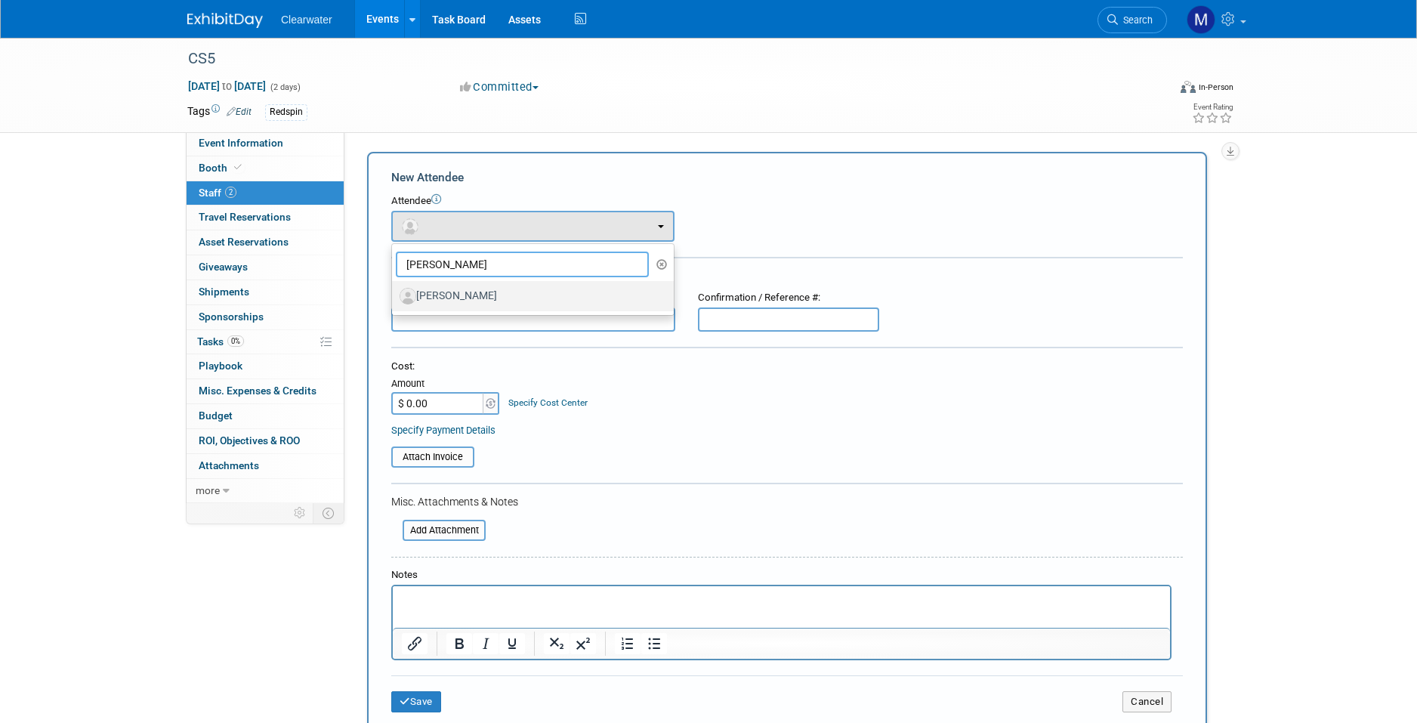
type input "Thomas"
click at [503, 307] on link "[PERSON_NAME]" at bounding box center [533, 296] width 282 height 30
click at [504, 300] on label "[PERSON_NAME]" at bounding box center [529, 296] width 259 height 24
click at [394, 299] on input "[PERSON_NAME]" at bounding box center [389, 294] width 10 height 10
select select "43e0d62b-0786-4ec8-adac-104745b245df"
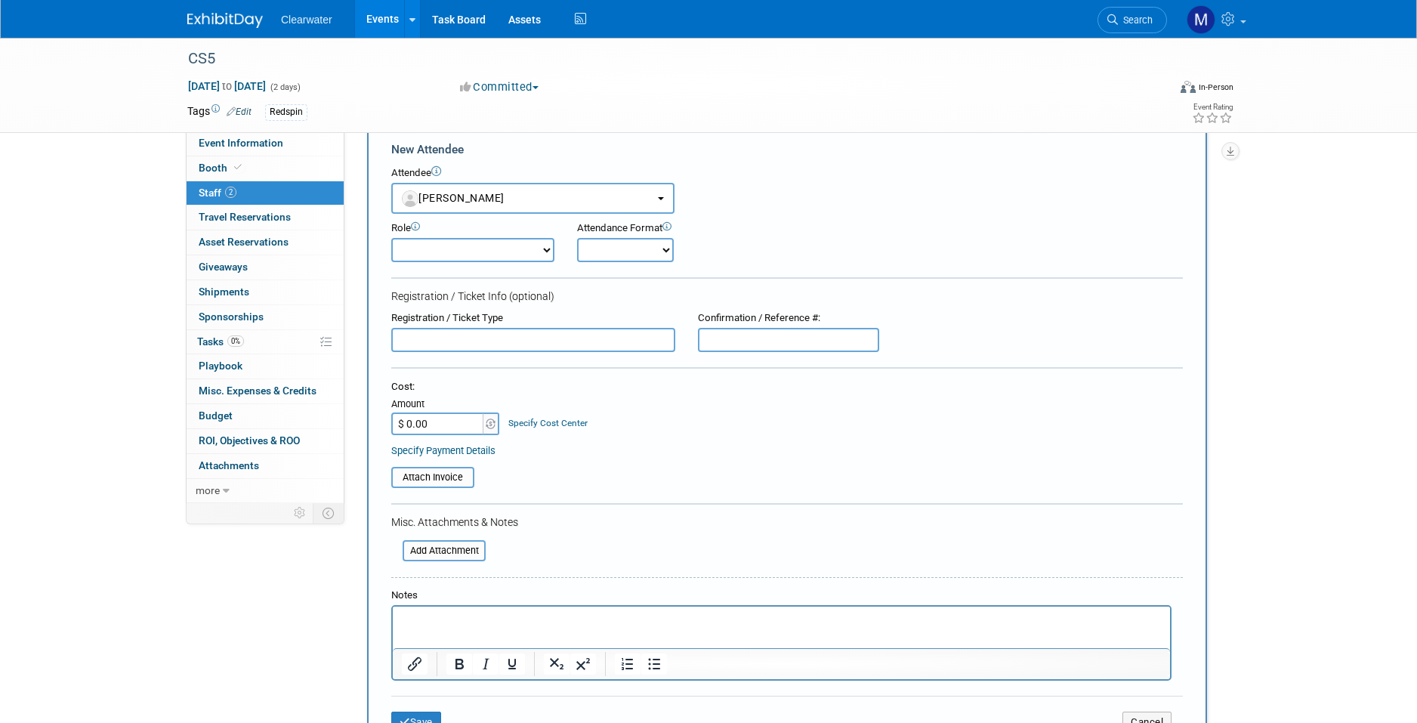
scroll to position [68, 0]
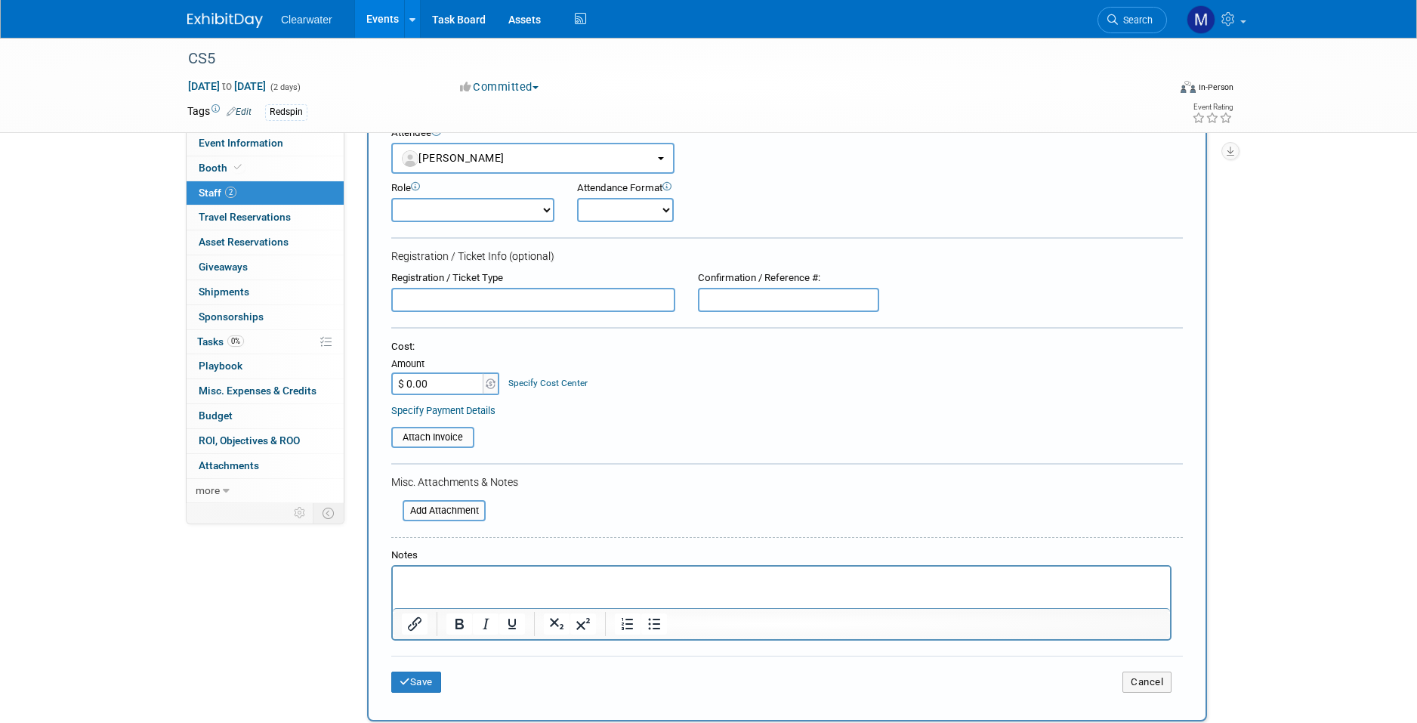
click at [520, 577] on p "Rich Text Area. Press ALT-0 for help." at bounding box center [782, 579] width 760 height 15
click at [441, 674] on button "Save" at bounding box center [416, 681] width 50 height 21
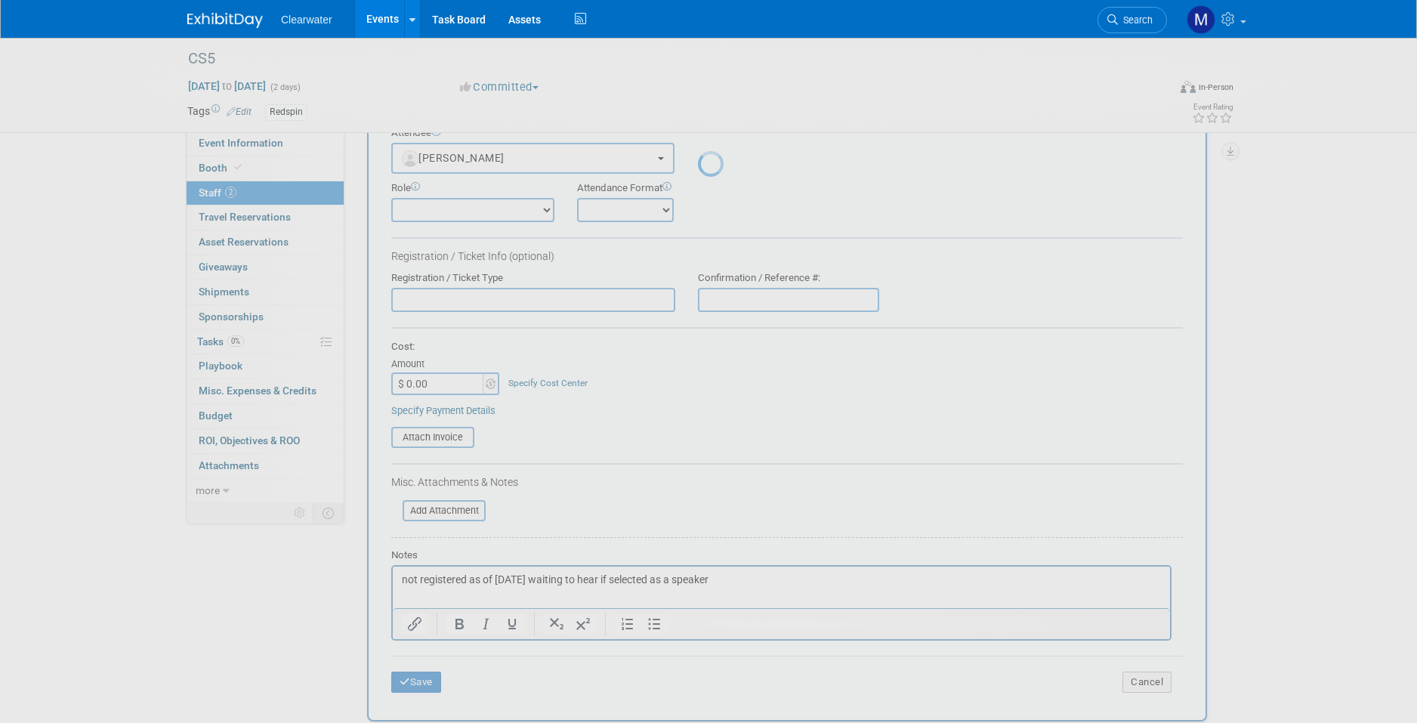
scroll to position [11, 0]
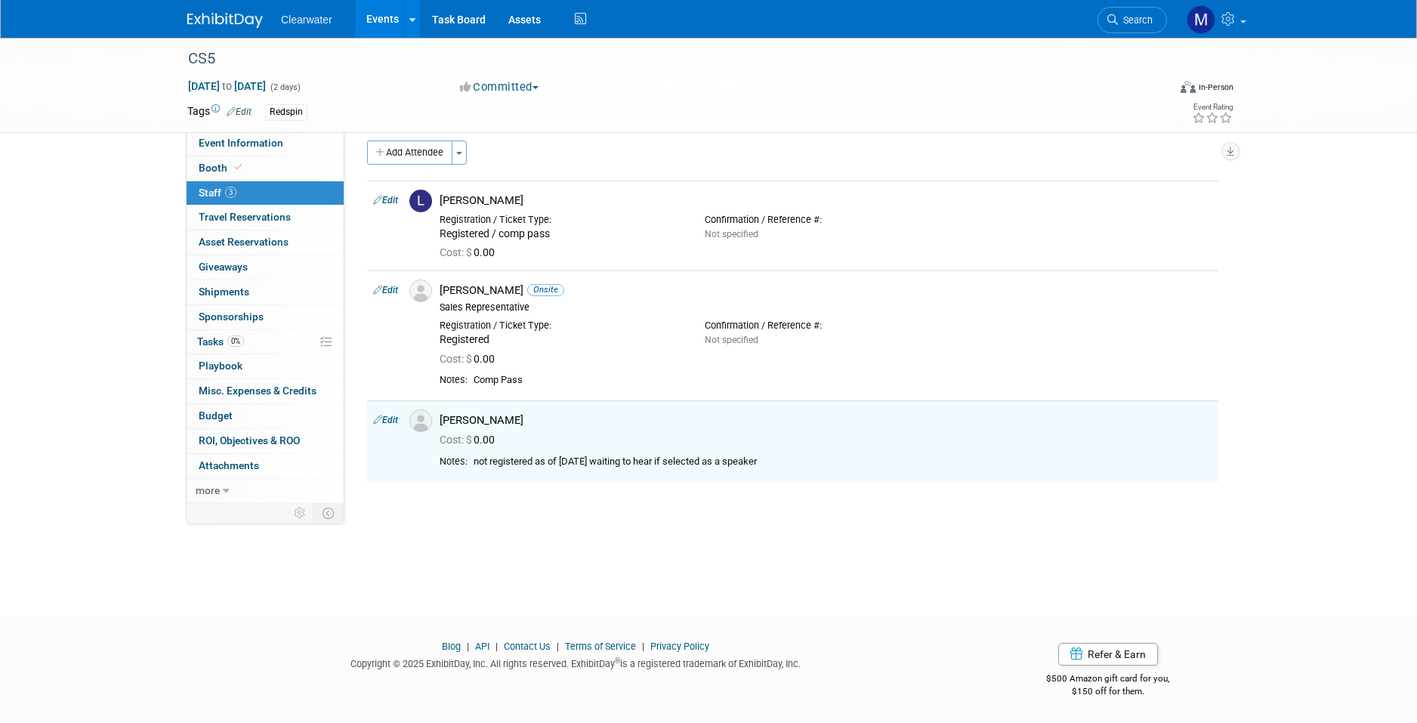
click at [387, 16] on link "Events" at bounding box center [382, 19] width 55 height 38
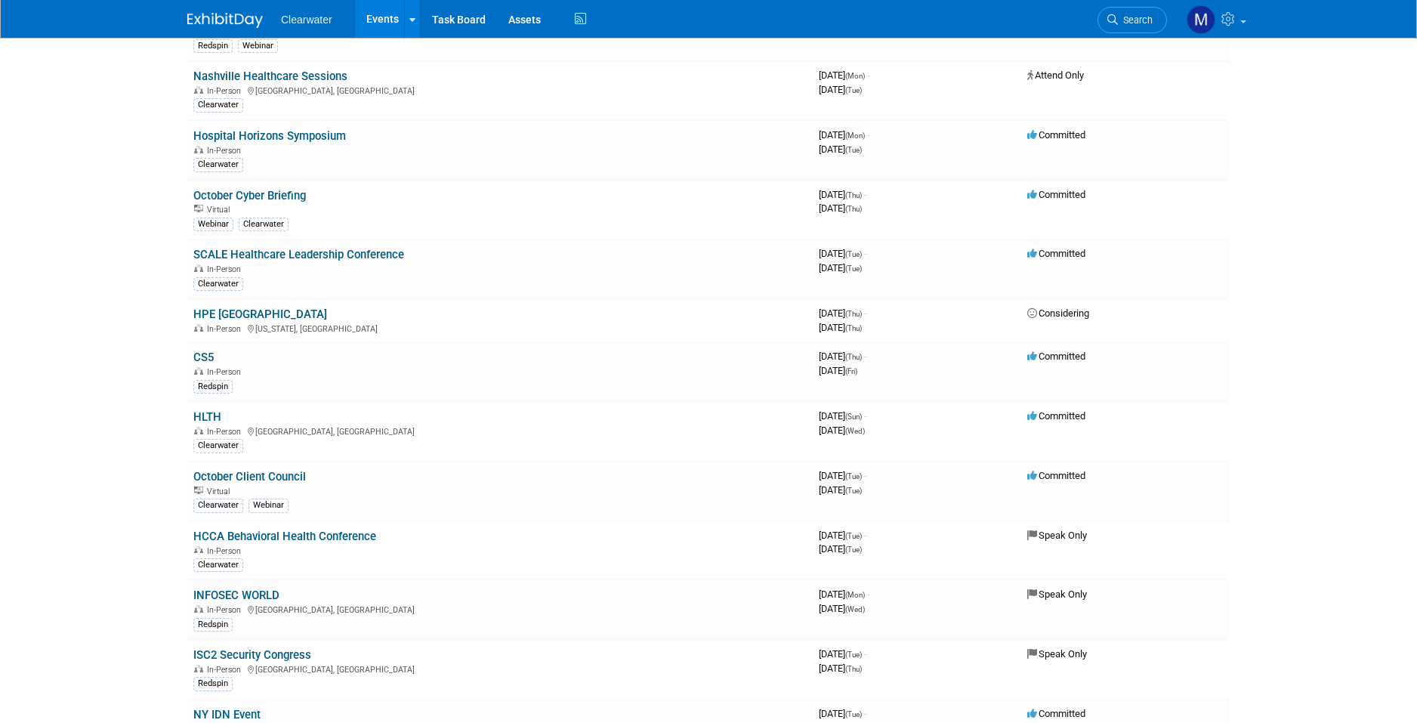
scroll to position [492, 0]
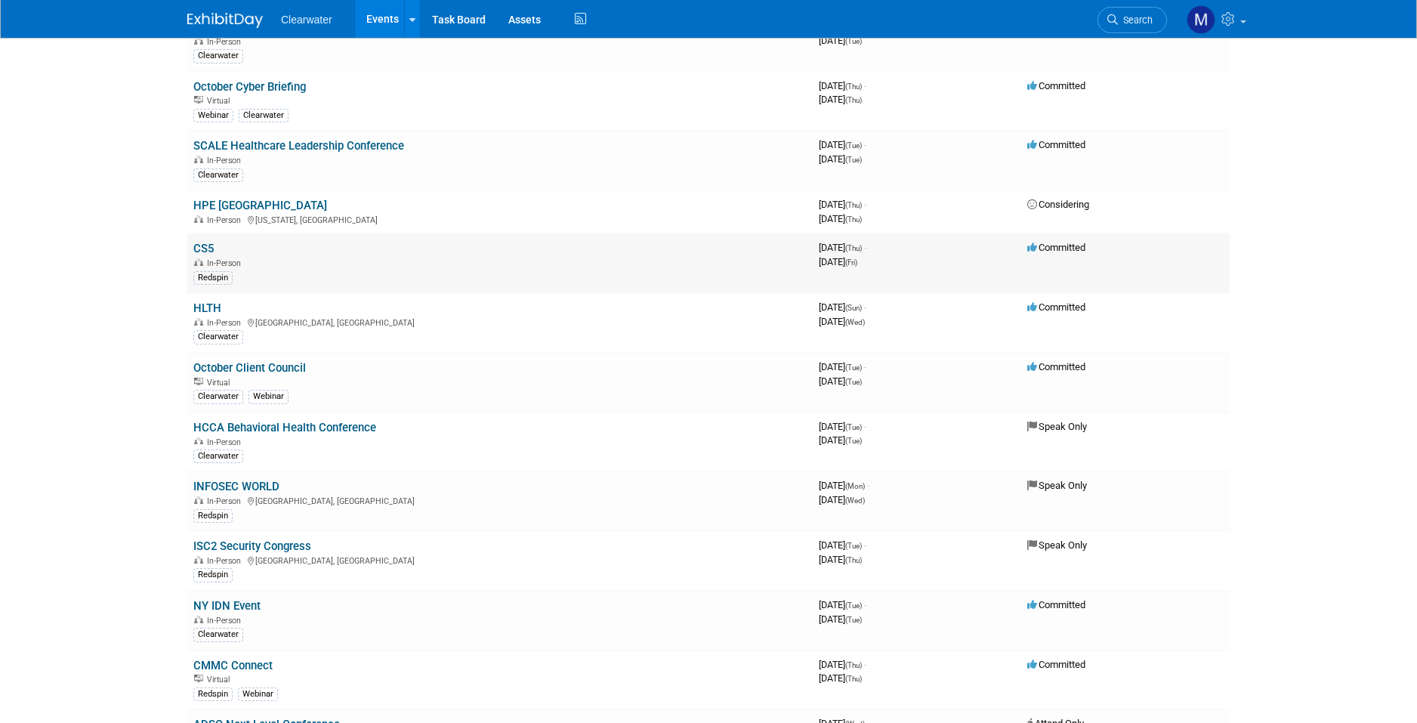
click at [208, 242] on link "CS5" at bounding box center [203, 249] width 20 height 14
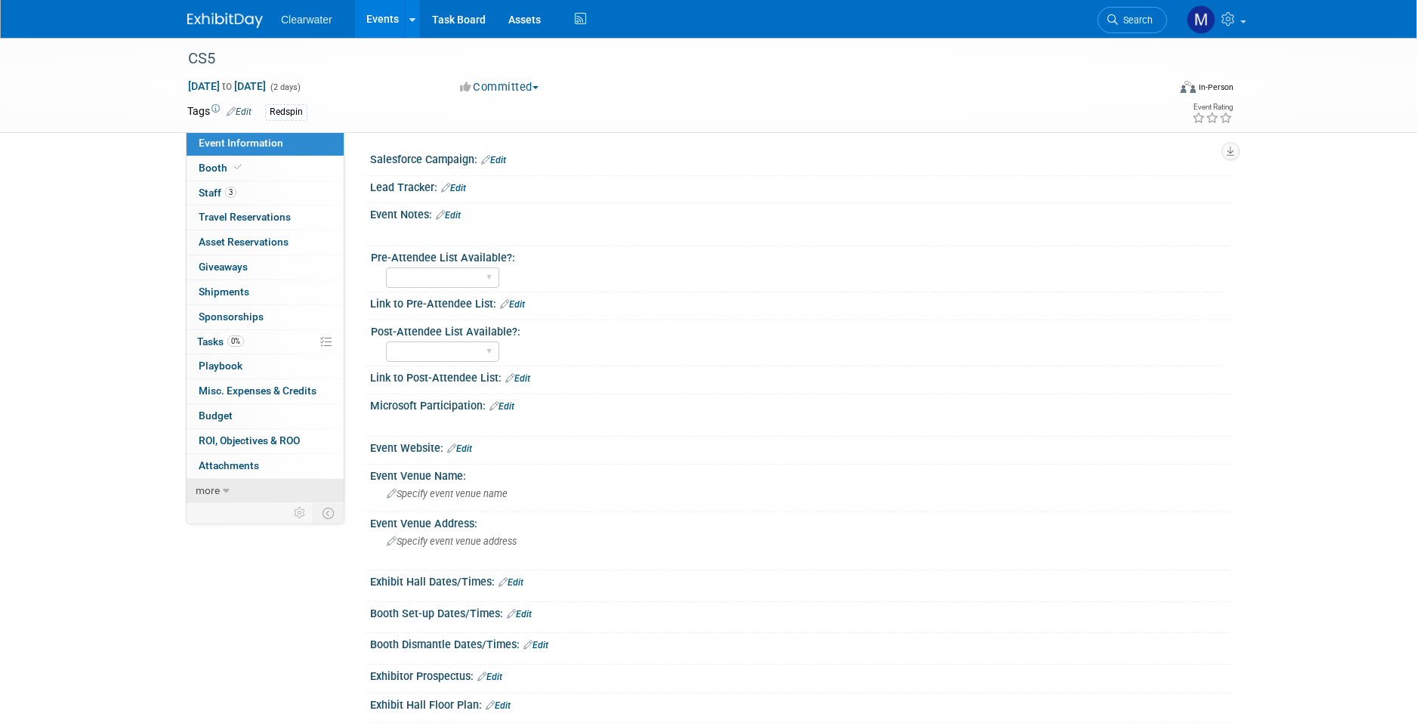
click at [229, 479] on link "more" at bounding box center [265, 491] width 157 height 24
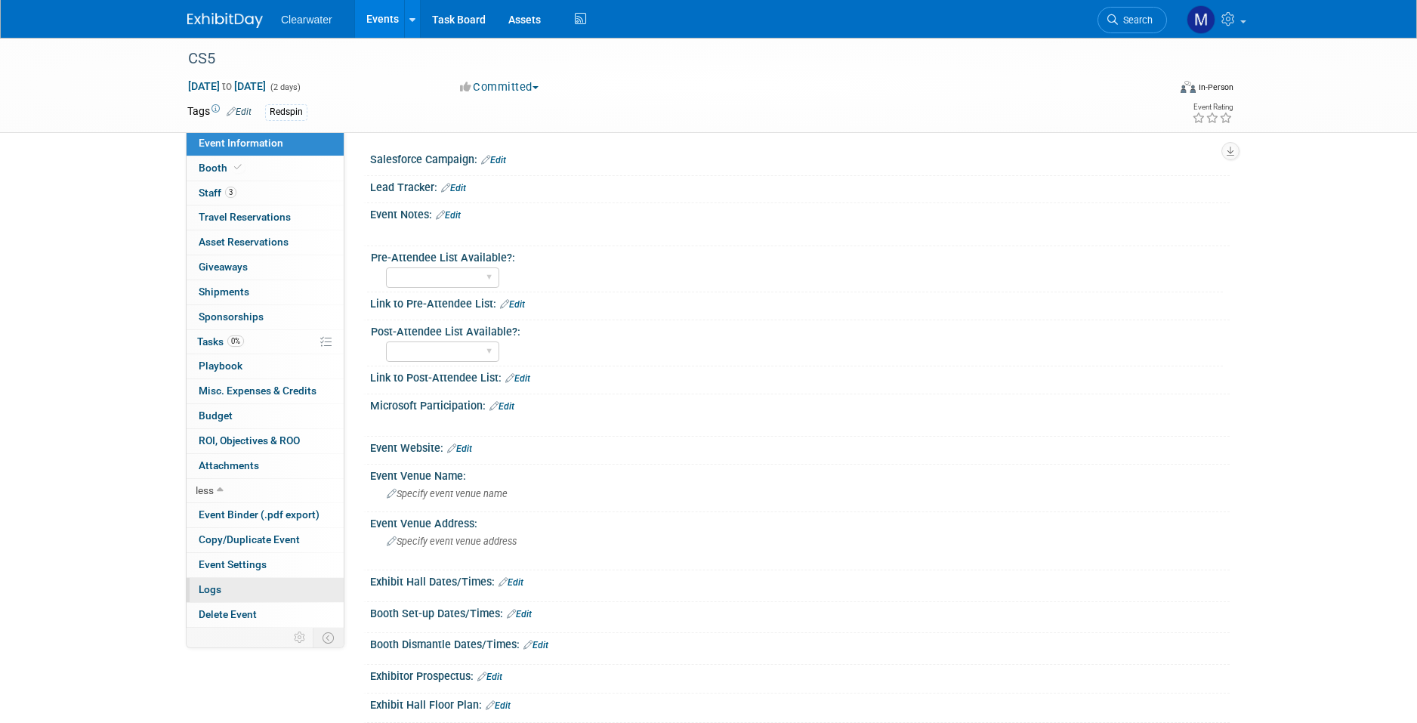
click at [291, 583] on link "Logs" at bounding box center [265, 590] width 157 height 24
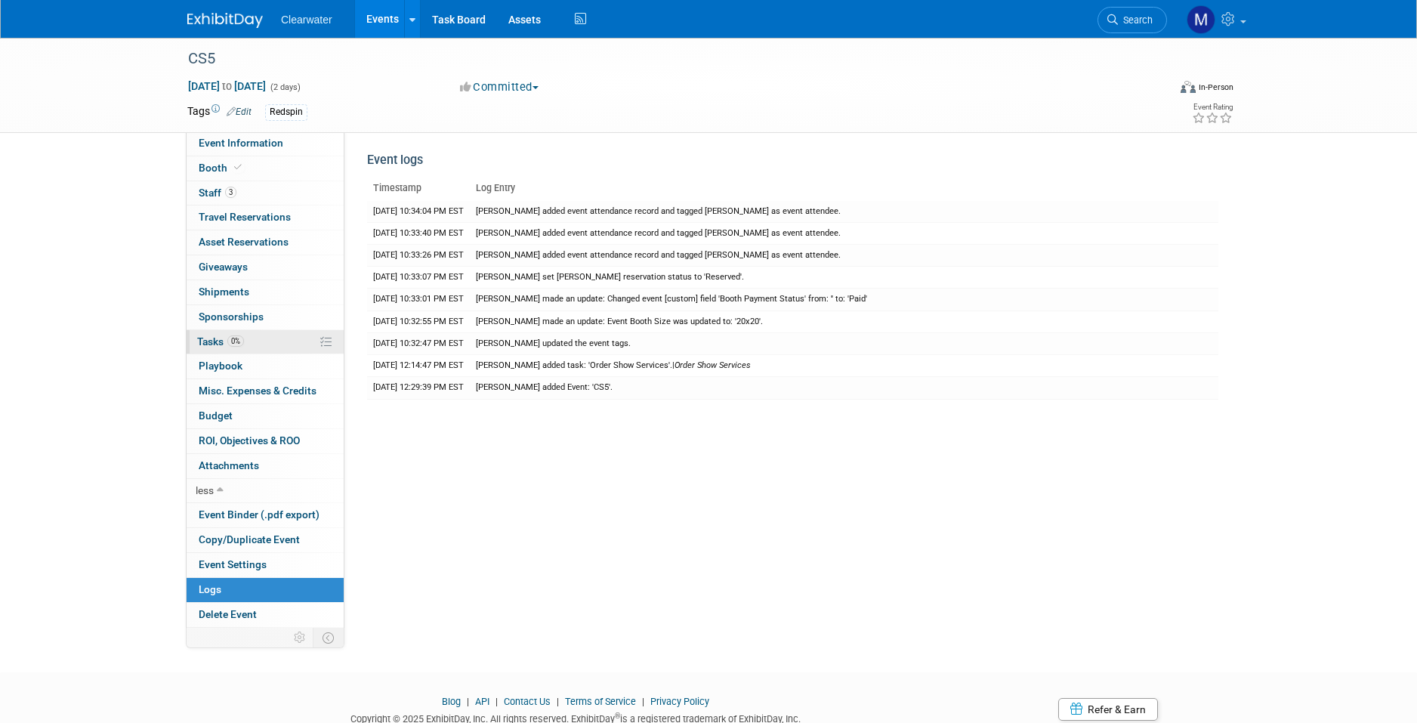
click at [273, 330] on link "0% Tasks 0%" at bounding box center [265, 342] width 157 height 24
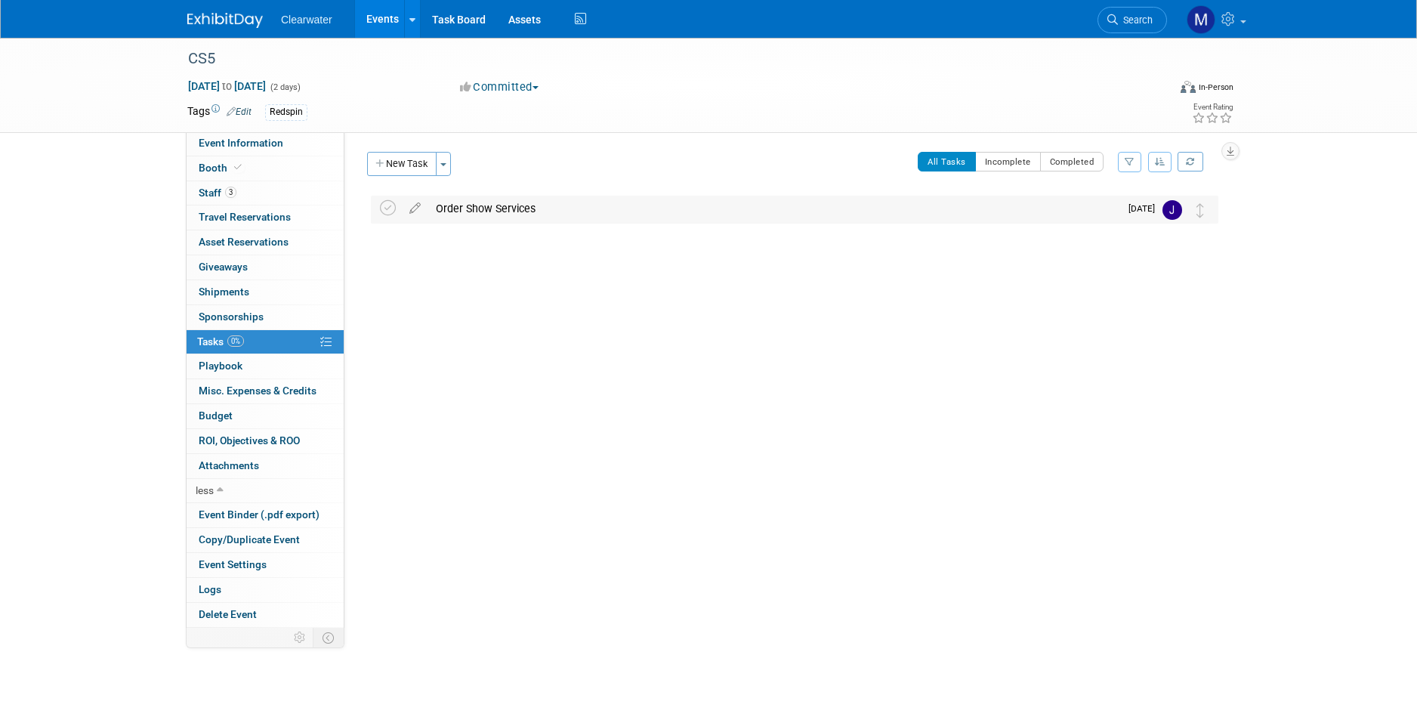
click at [527, 197] on div "Order Show Services" at bounding box center [773, 209] width 691 height 26
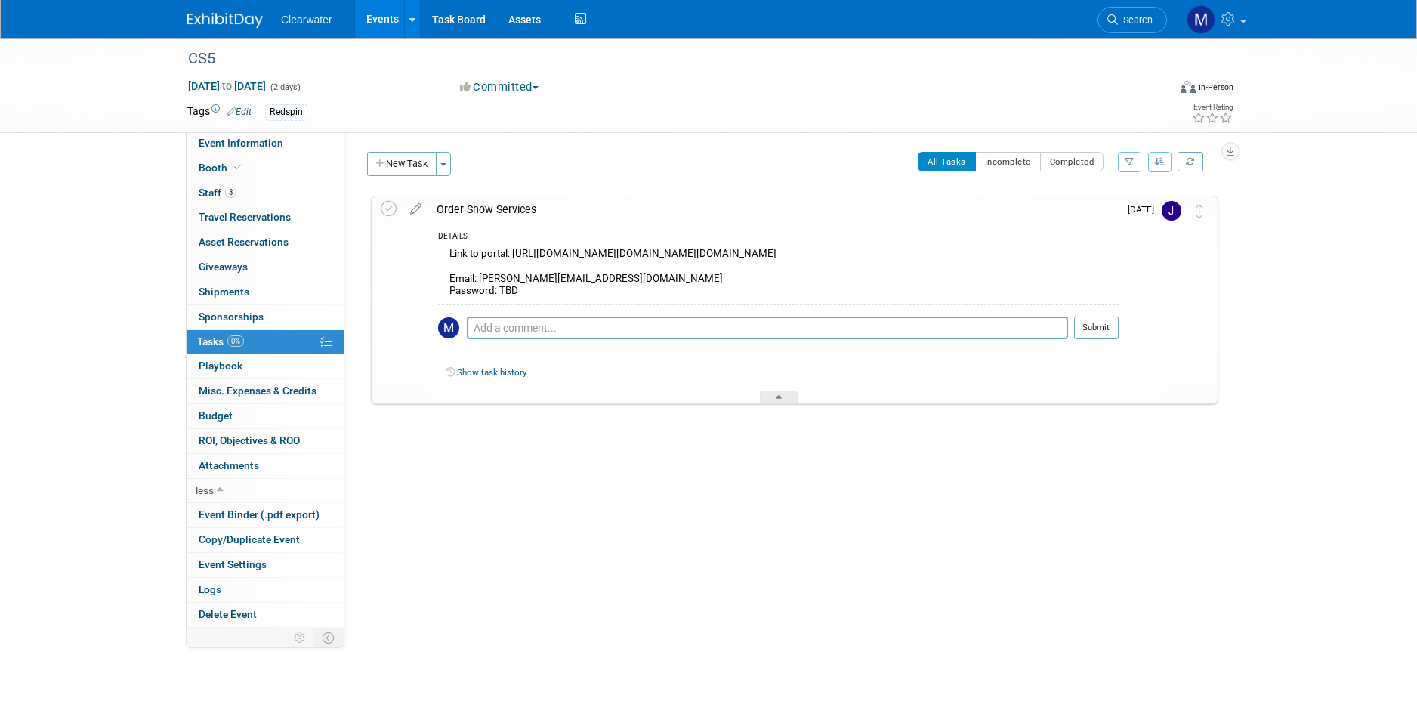
click at [793, 266] on div "Link to portal: https://mcas-proxyweb.mcas.ms/certificate-checker?login=false&o…" at bounding box center [778, 274] width 680 height 60
click at [594, 265] on div "Link to portal: https://mcas-proxyweb.mcas.ms/certificate-checker?login=false&o…" at bounding box center [778, 274] width 680 height 60
click at [515, 255] on div "Link to portal: https://mcas-proxyweb.mcas.ms/certificate-checker?login=false&o…" at bounding box center [778, 274] width 680 height 60
click at [375, 21] on link "Events" at bounding box center [382, 19] width 55 height 38
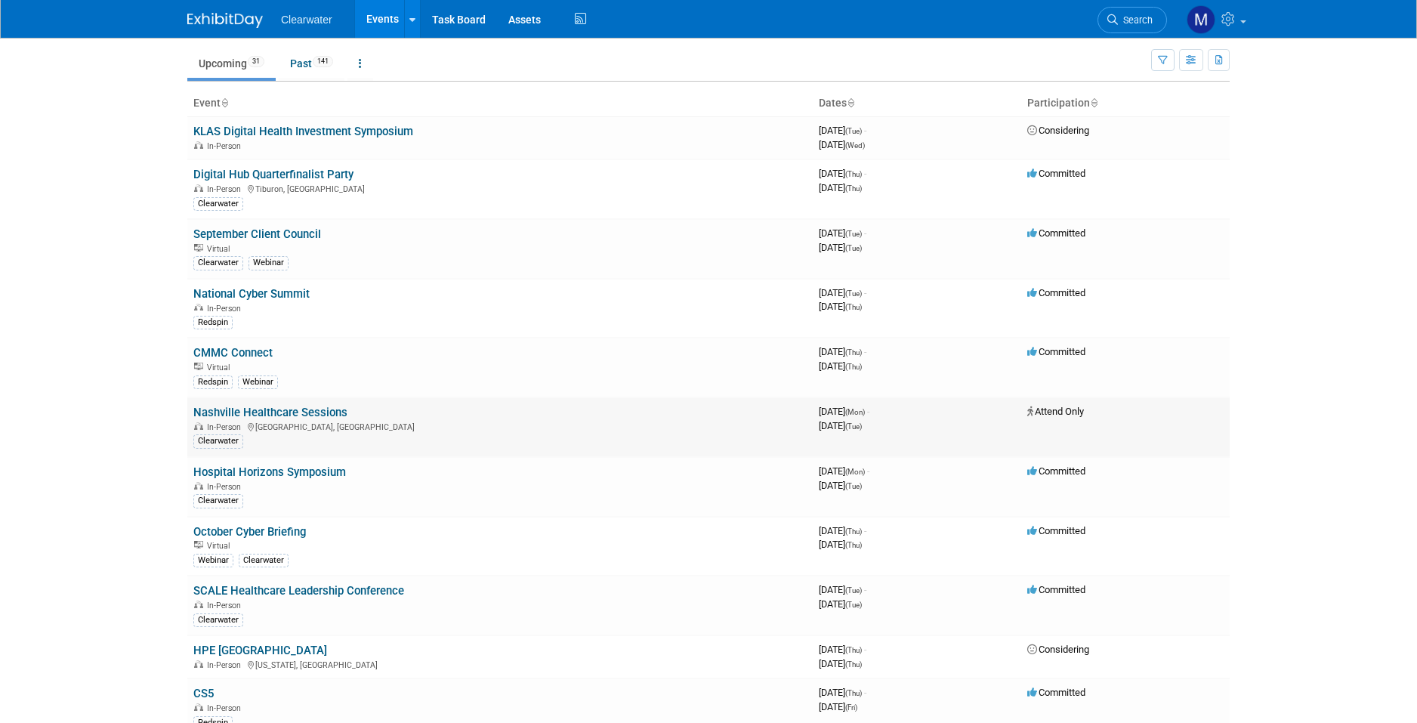
scroll to position [96, 0]
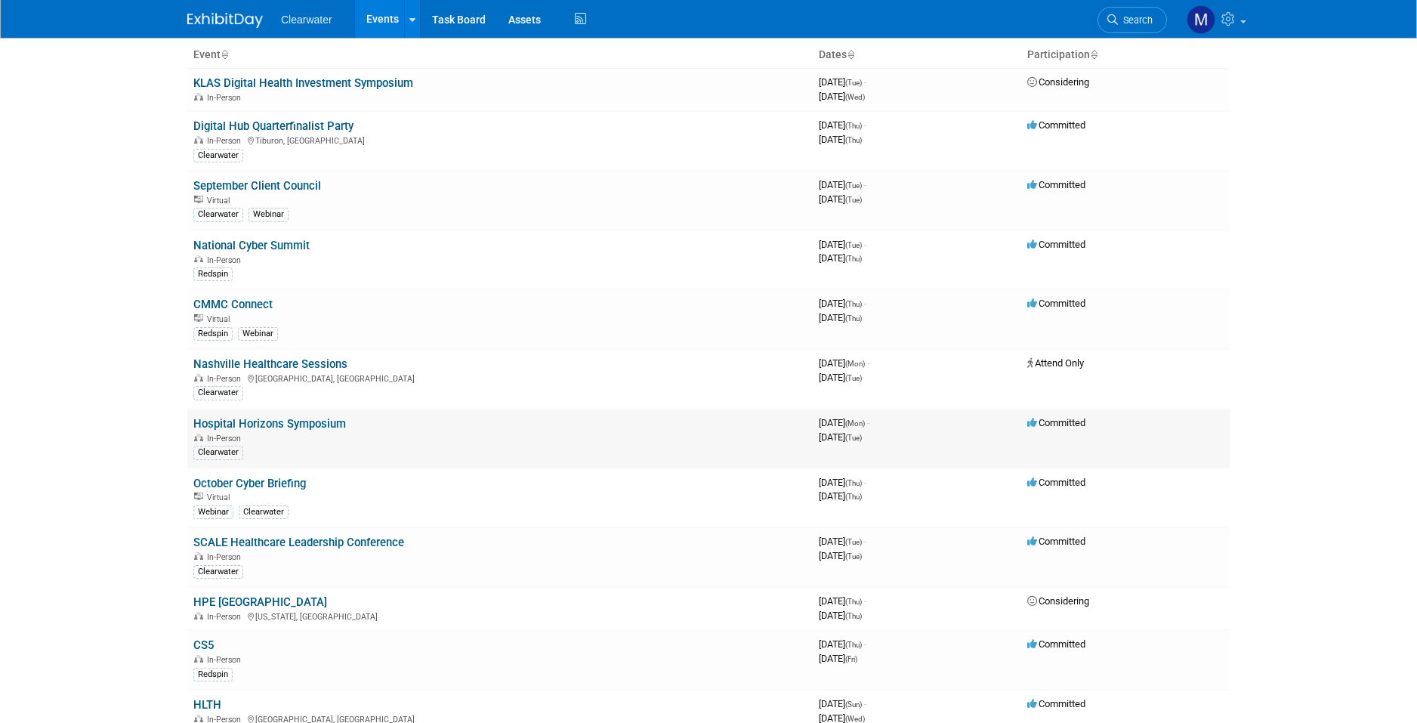
click at [325, 417] on link "Hospital Horizons Symposium" at bounding box center [269, 424] width 153 height 14
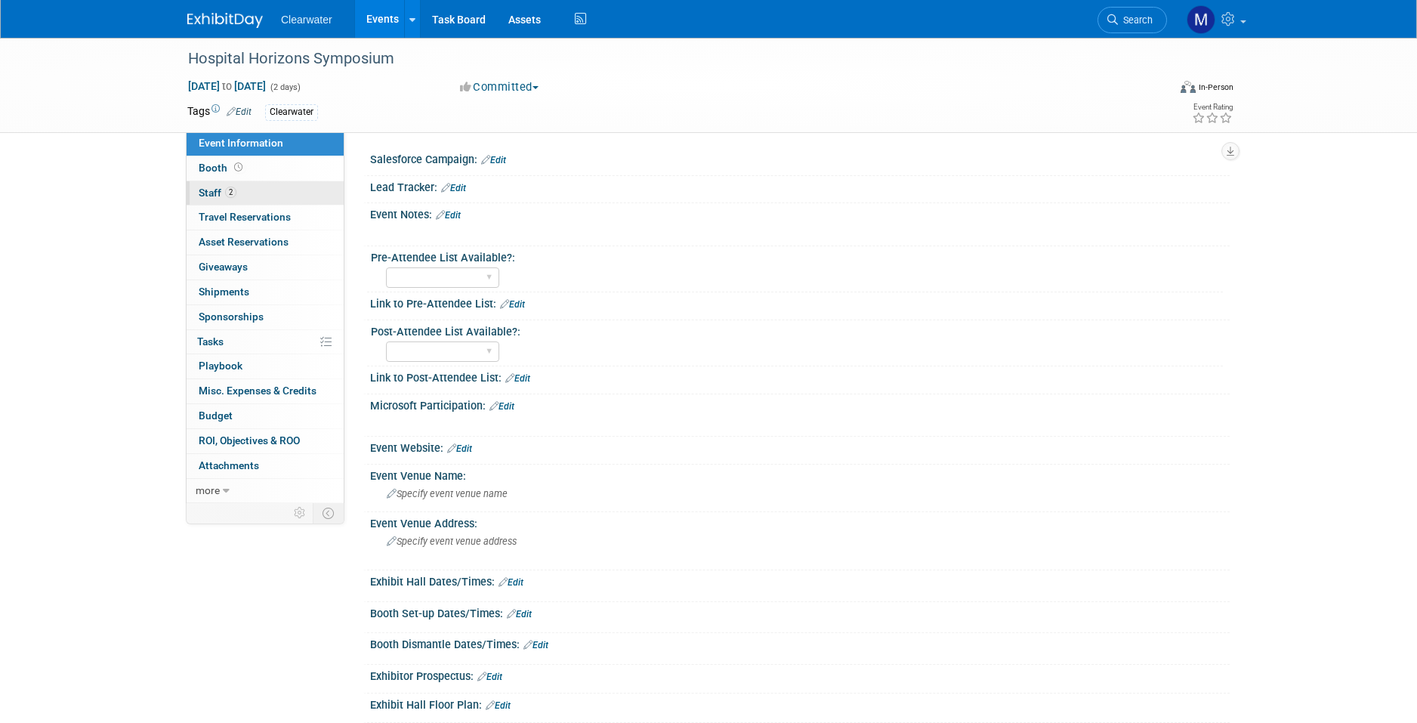
click at [231, 196] on span "2" at bounding box center [230, 192] width 11 height 11
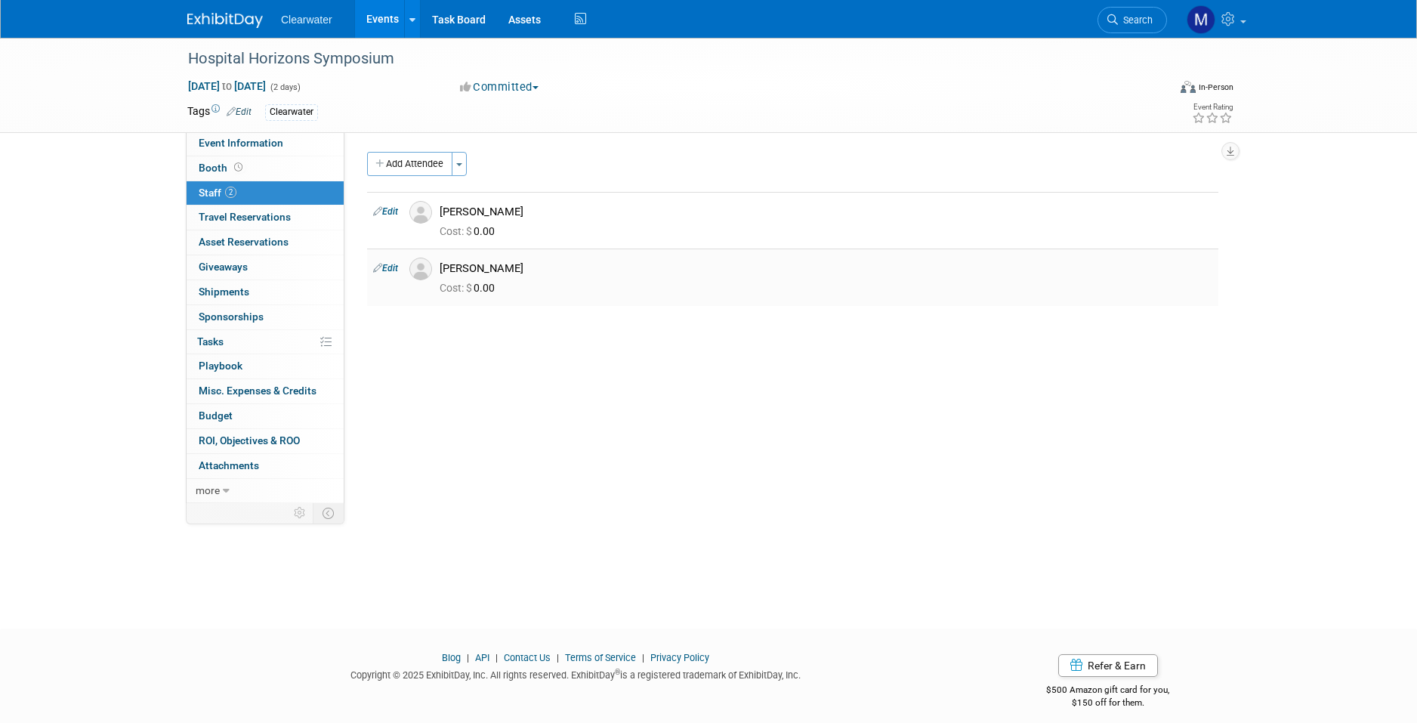
click at [390, 263] on link "Edit" at bounding box center [385, 268] width 25 height 11
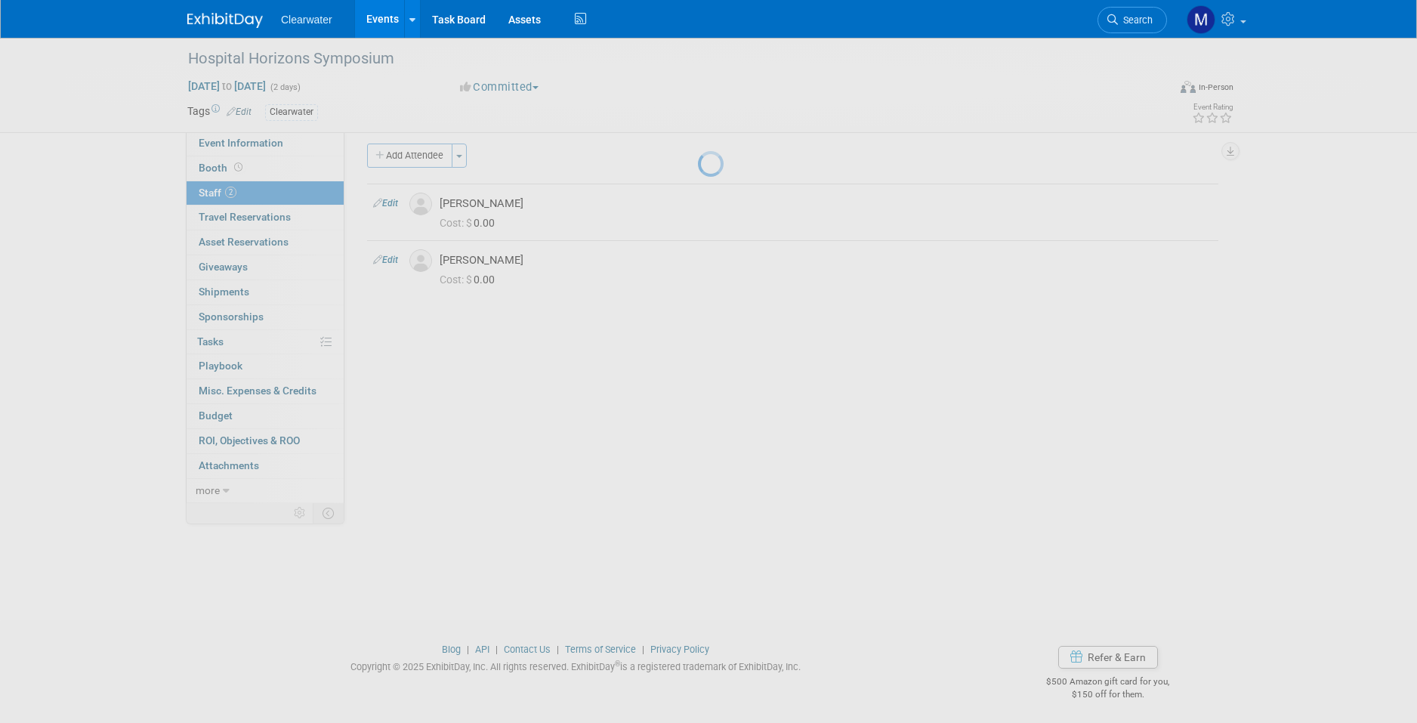
select select "149fed0c-22a0-4446-9f92-f65a22ca674b"
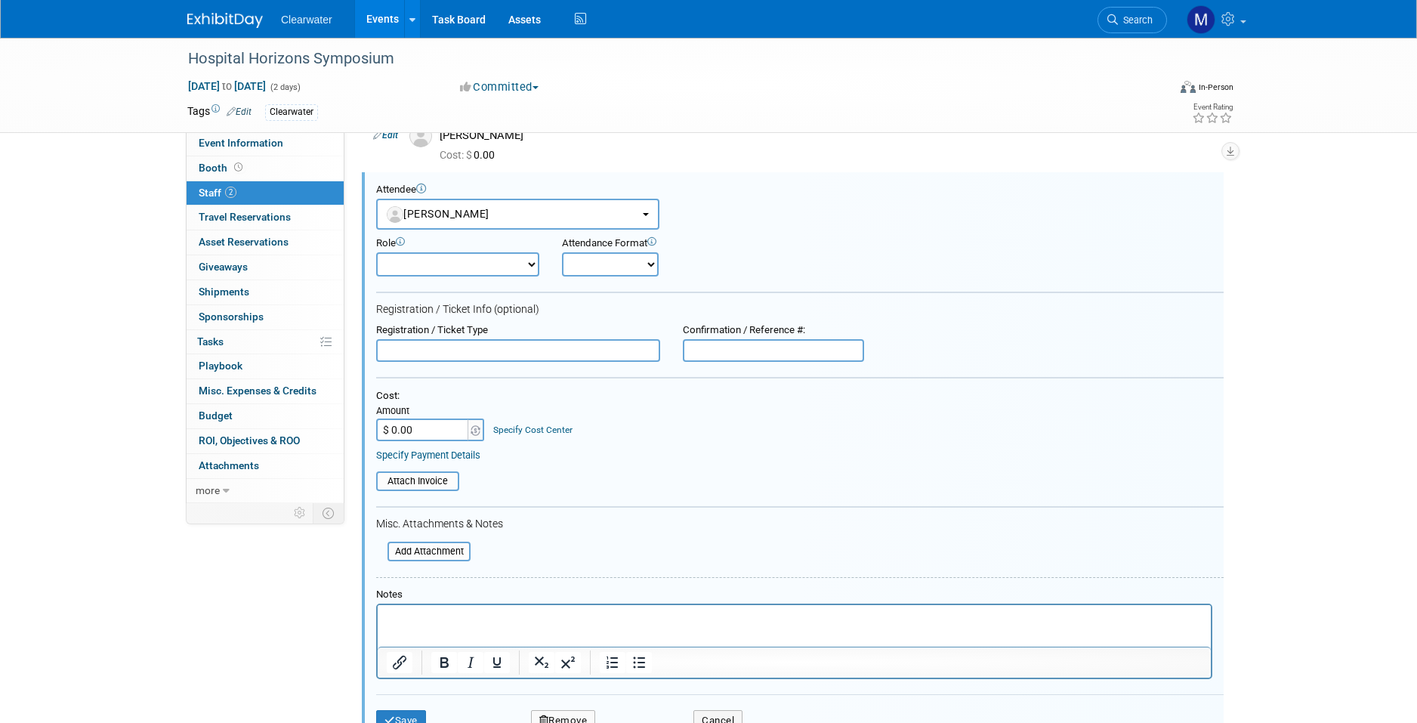
click at [463, 340] on input "text" at bounding box center [518, 350] width 284 height 23
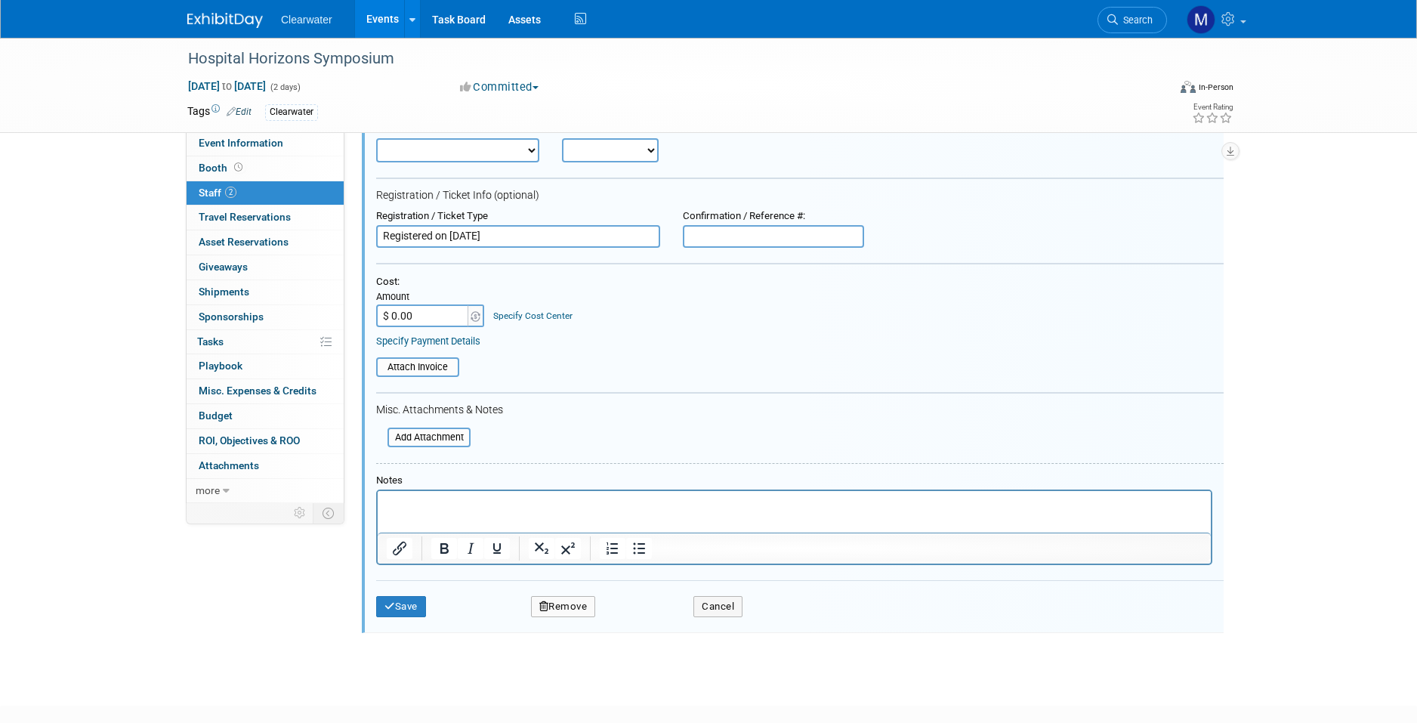
type input "Registered on 9.8.25"
click at [419, 580] on div "Save Remove Cancel" at bounding box center [799, 604] width 847 height 48
click at [417, 596] on button "Save" at bounding box center [401, 606] width 50 height 21
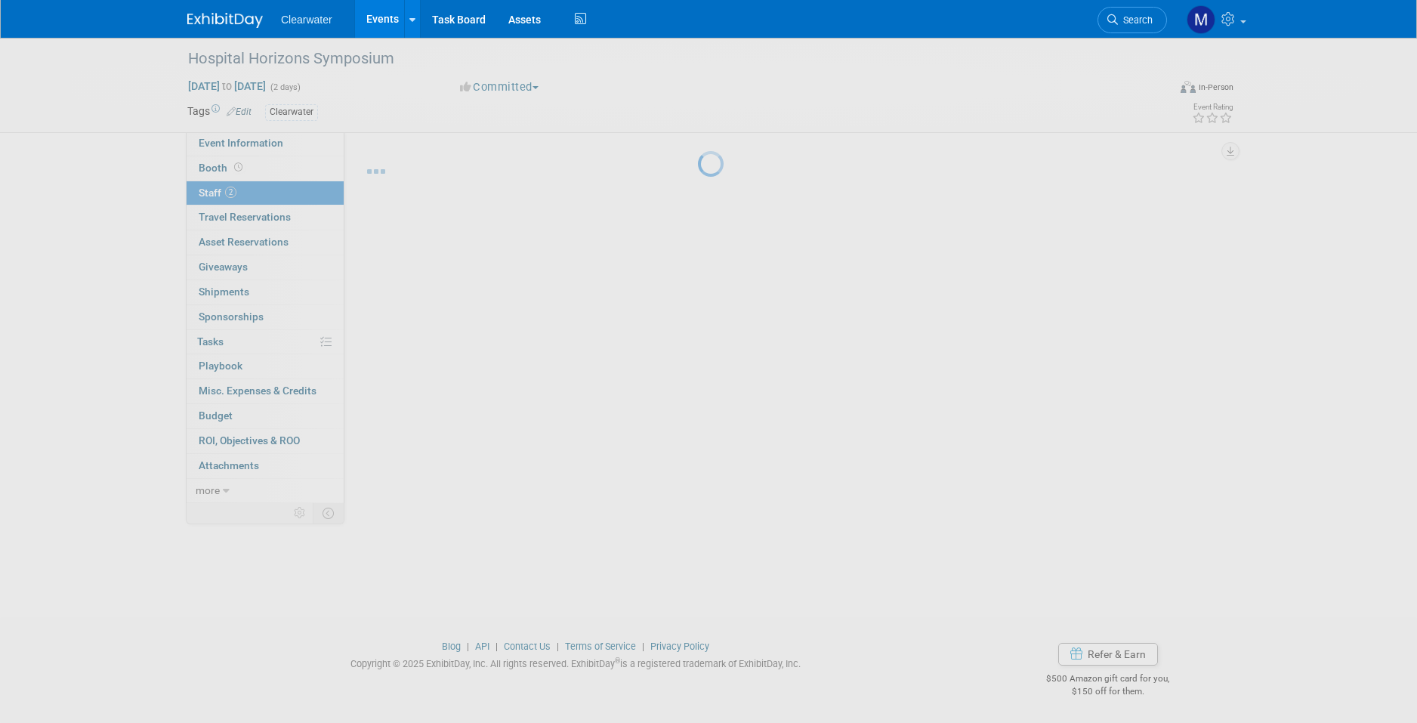
scroll to position [11, 0]
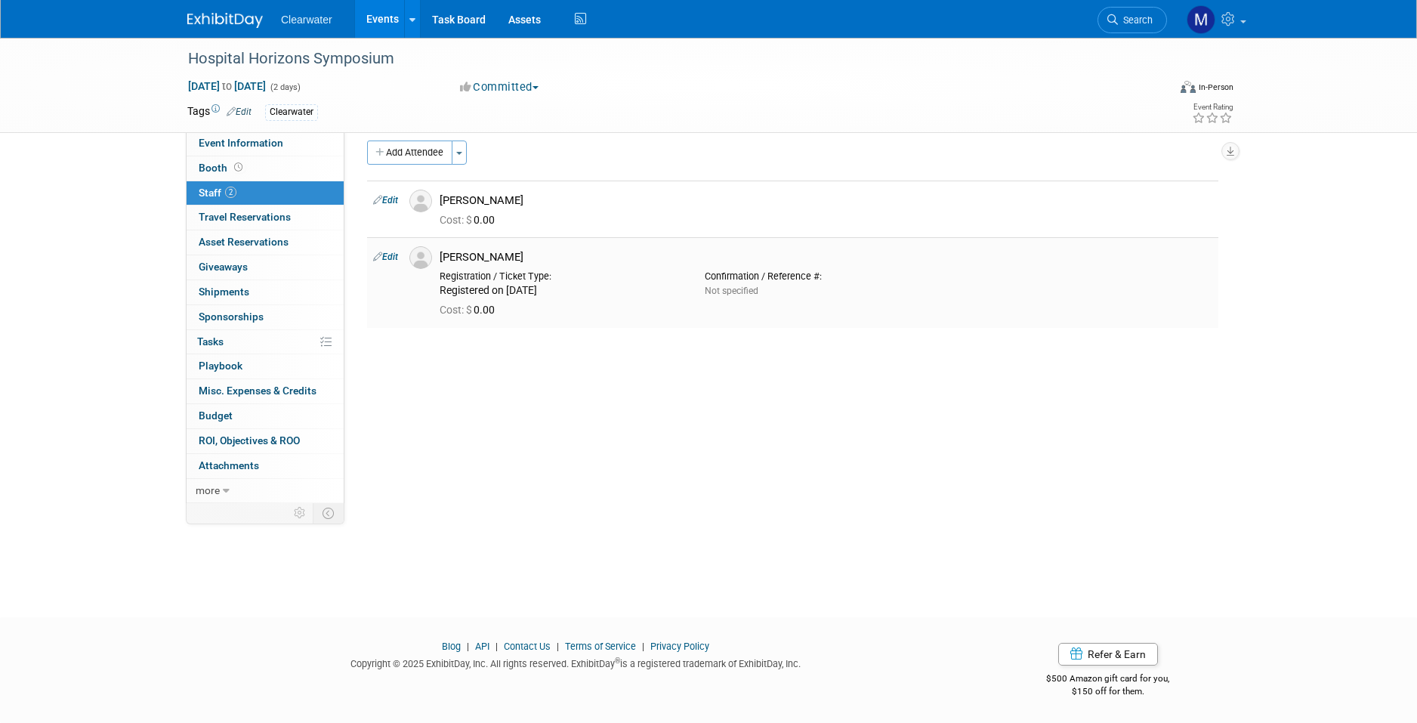
click at [393, 252] on link "Edit" at bounding box center [385, 256] width 25 height 11
select select "149fed0c-22a0-4446-9f92-f65a22ca674b"
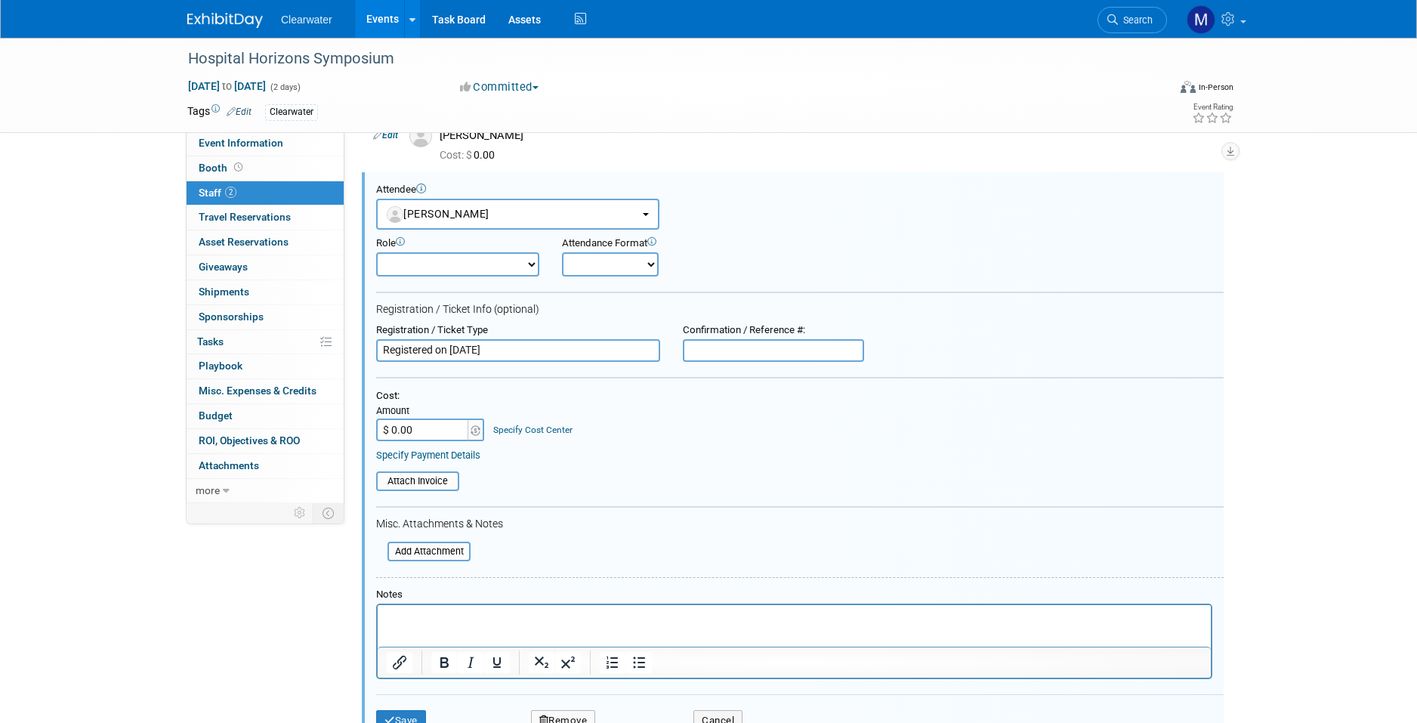
scroll to position [0, 0]
click at [459, 610] on p "Rich Text Area. Press ALT-0 for help." at bounding box center [795, 617] width 816 height 15
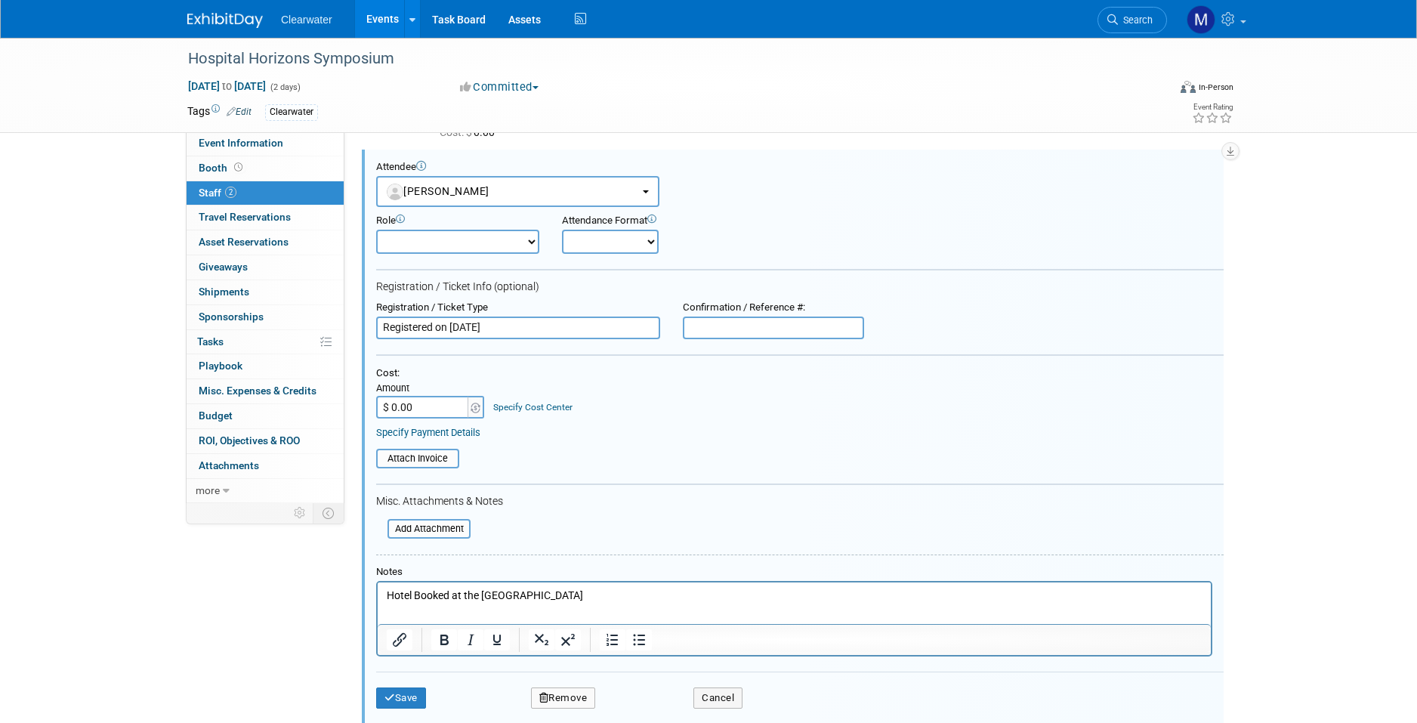
scroll to position [102, 0]
click at [423, 684] on button "Save" at bounding box center [401, 694] width 50 height 21
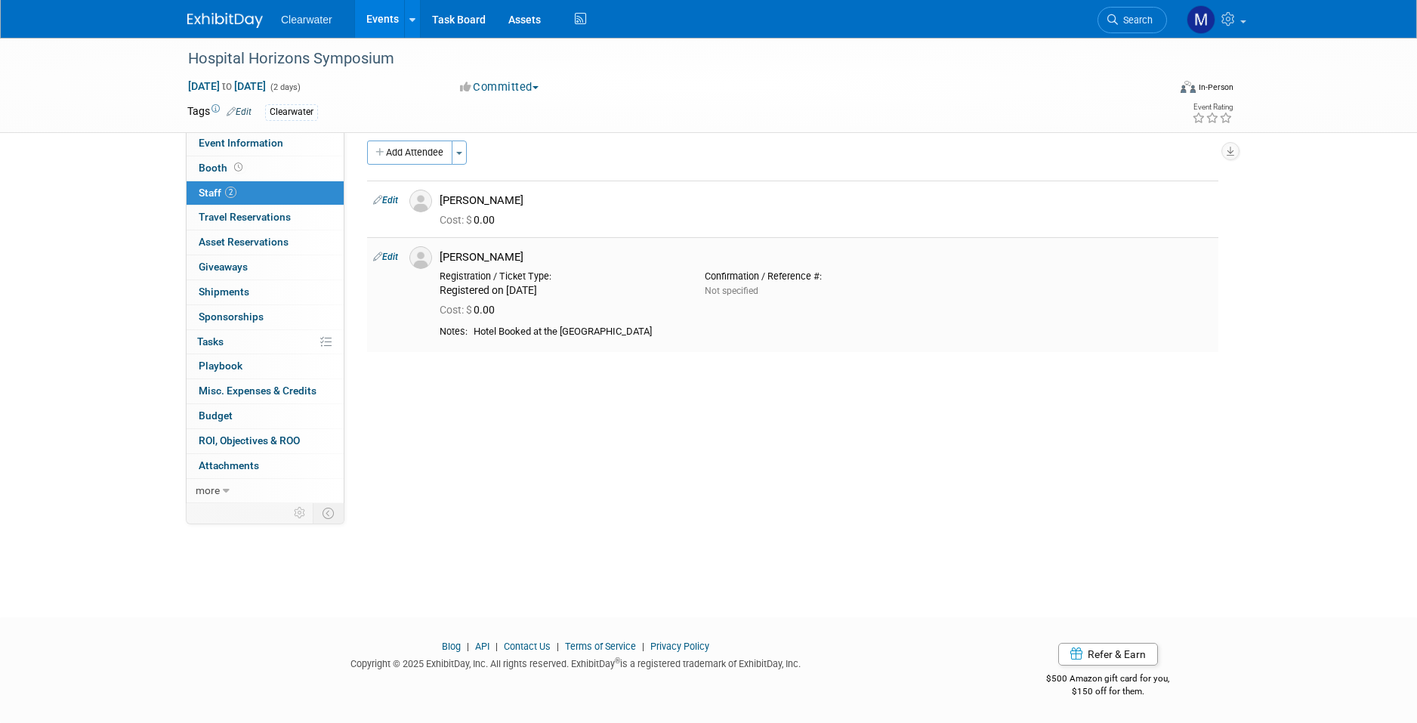
scroll to position [0, 0]
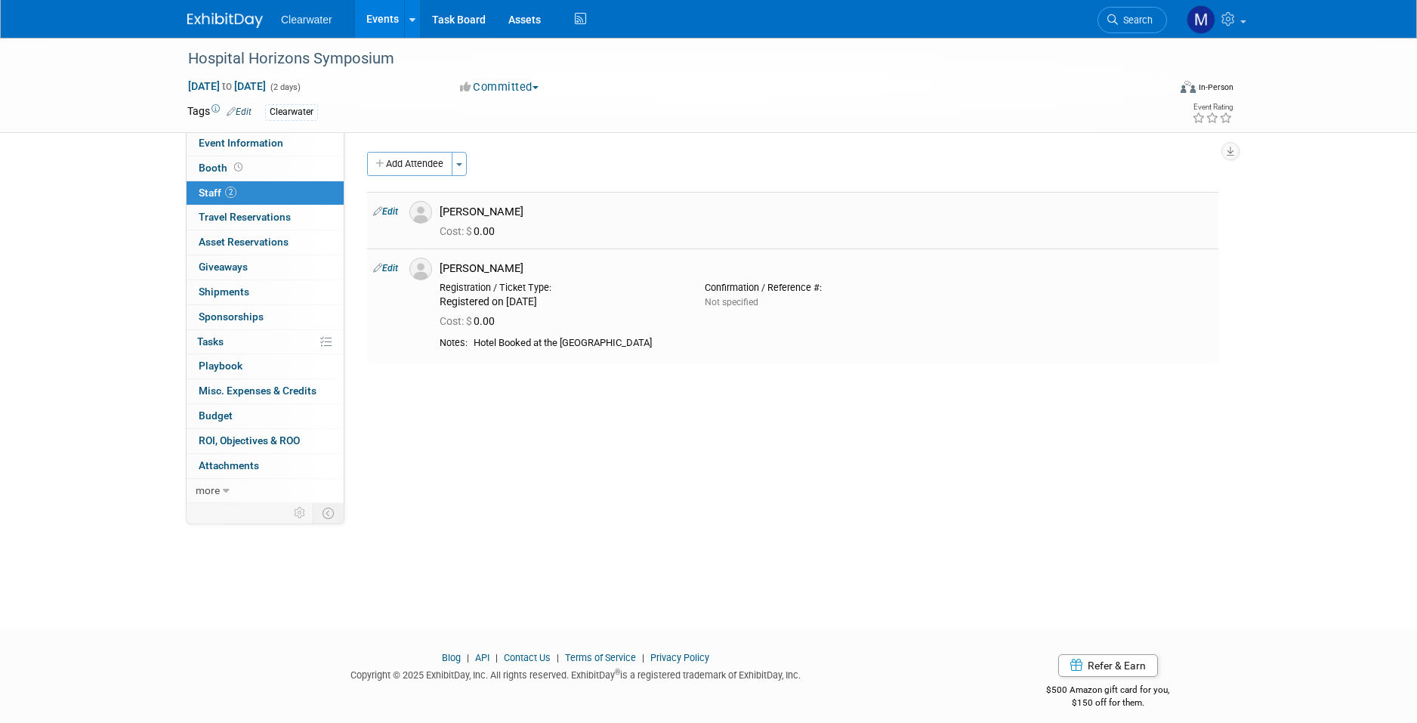
click at [395, 208] on link "Edit" at bounding box center [385, 211] width 25 height 11
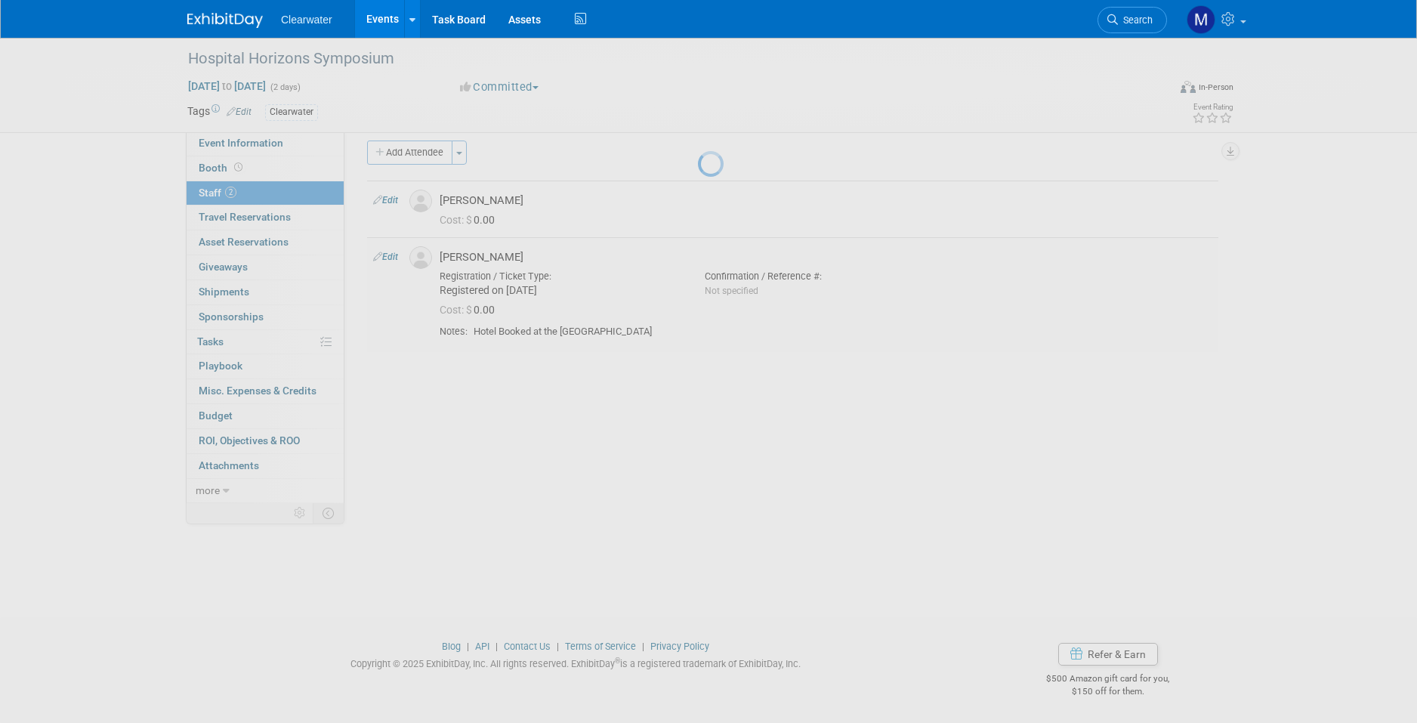
select select "f3db432f-92f4-46af-beb4-dfddf65aaa21"
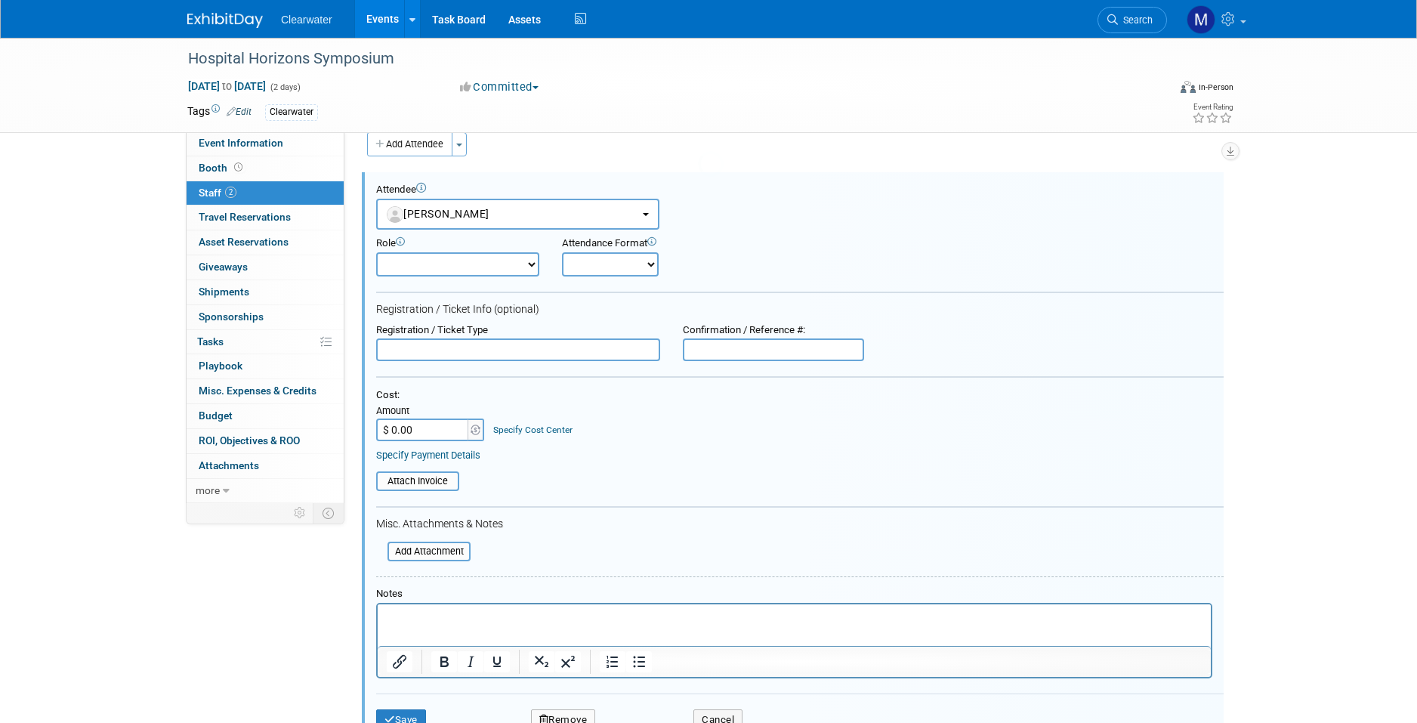
scroll to position [20, 0]
click at [701, 708] on button "Cancel" at bounding box center [717, 718] width 49 height 21
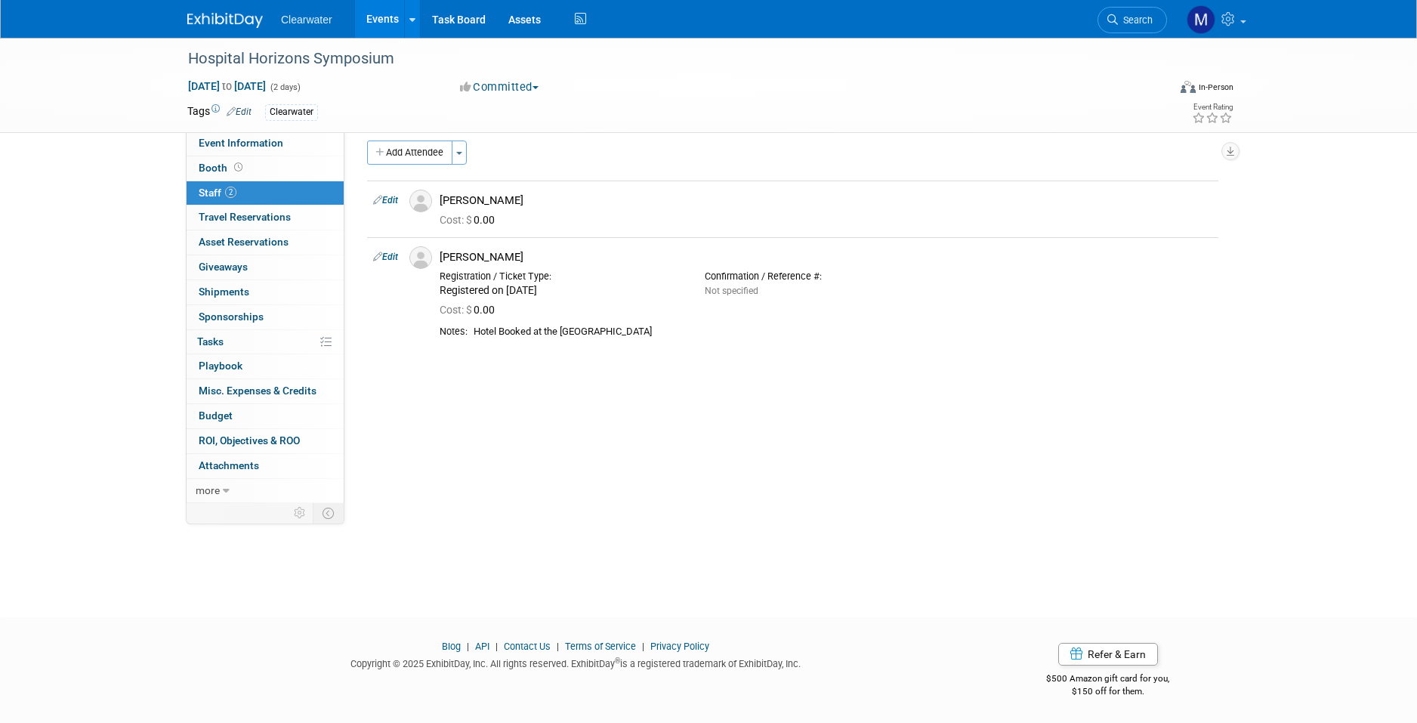
scroll to position [11, 0]
click at [427, 149] on button "Add Attendee" at bounding box center [409, 152] width 85 height 24
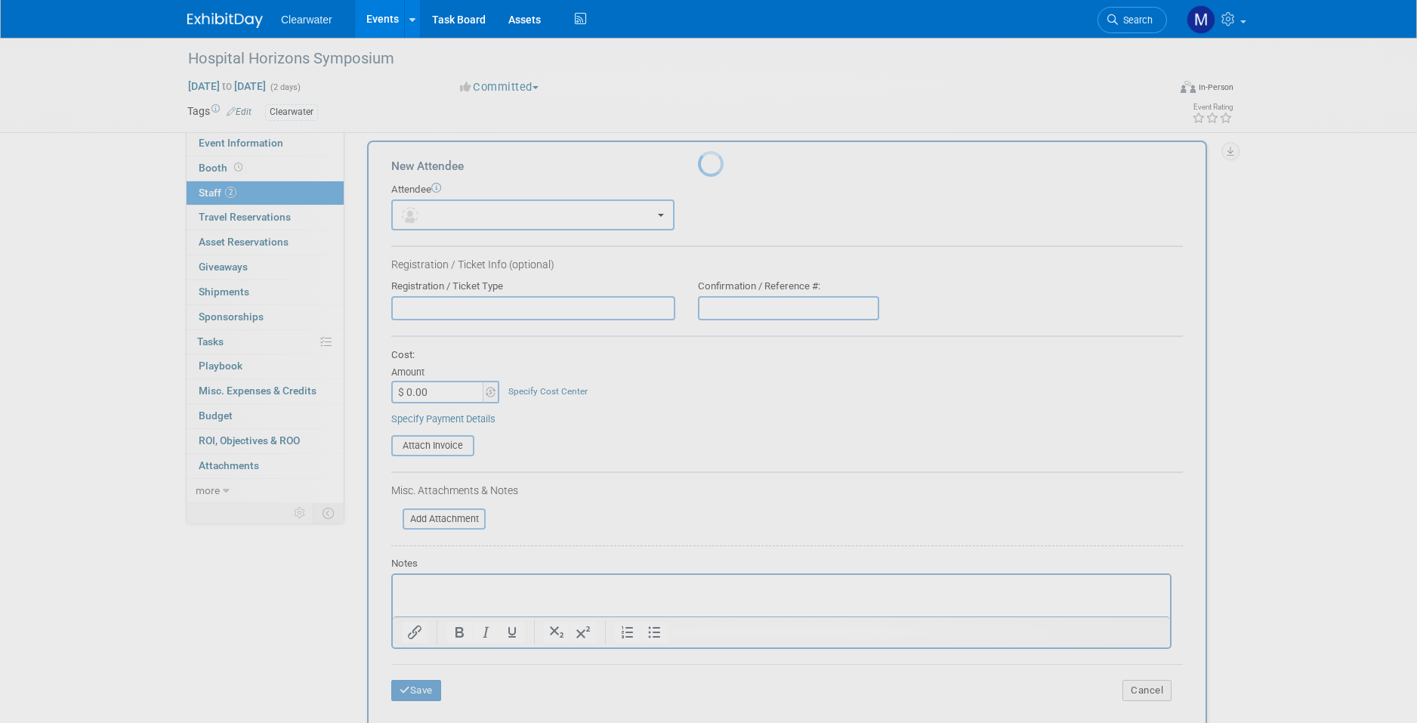
scroll to position [0, 0]
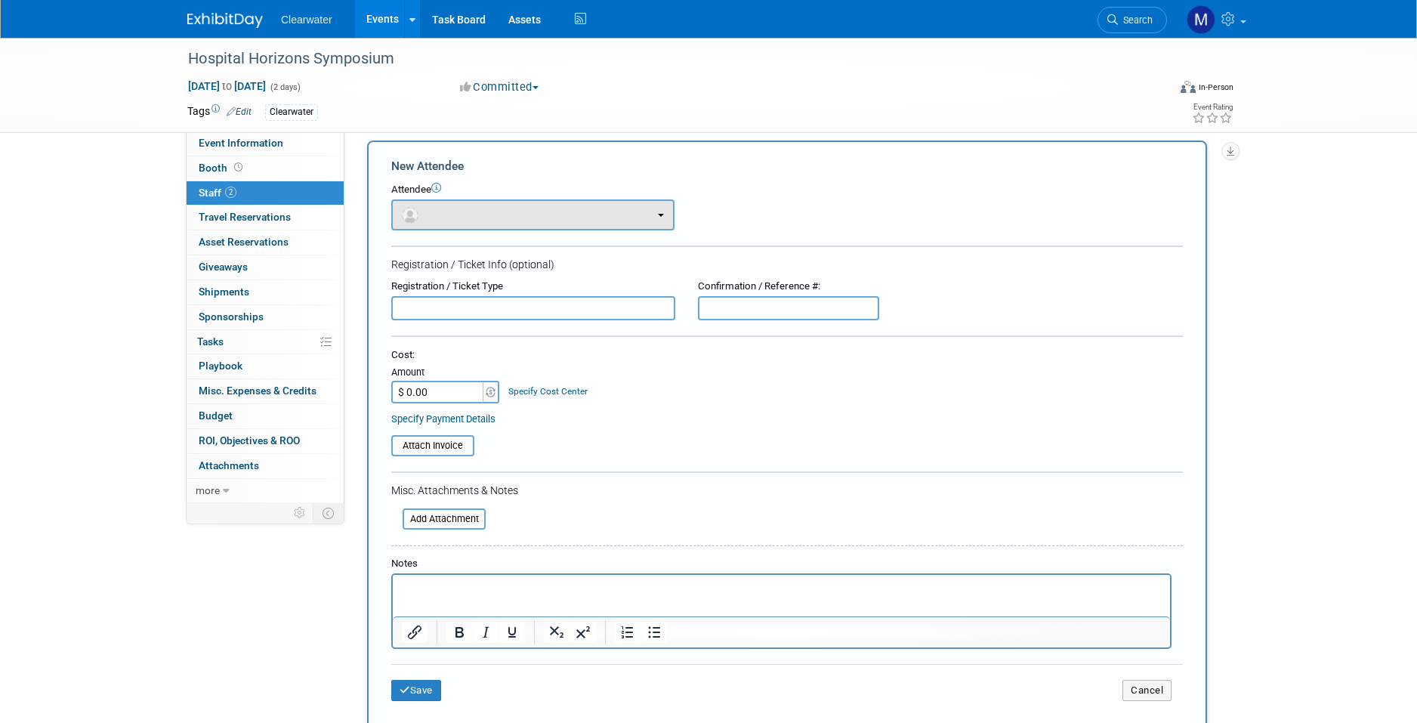
click at [475, 222] on button "button" at bounding box center [532, 214] width 283 height 31
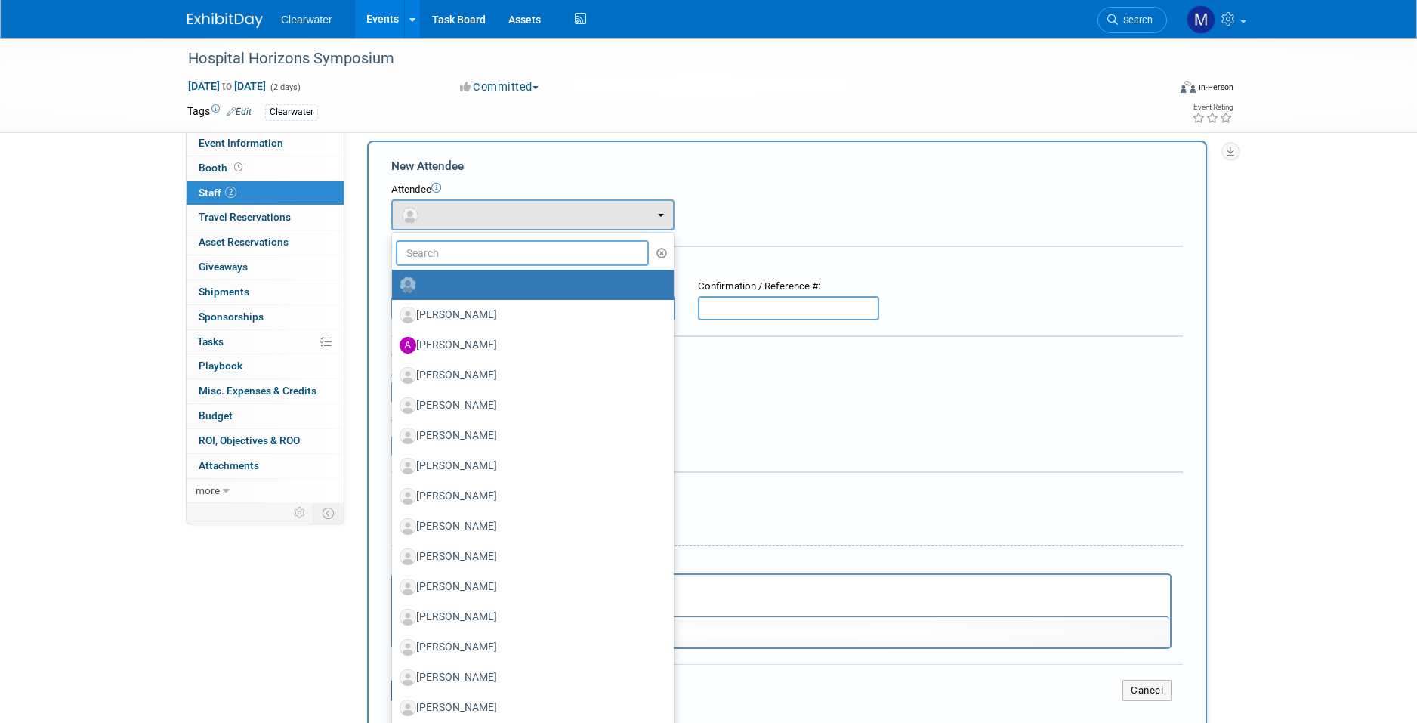
click at [488, 240] on input "text" at bounding box center [522, 253] width 253 height 26
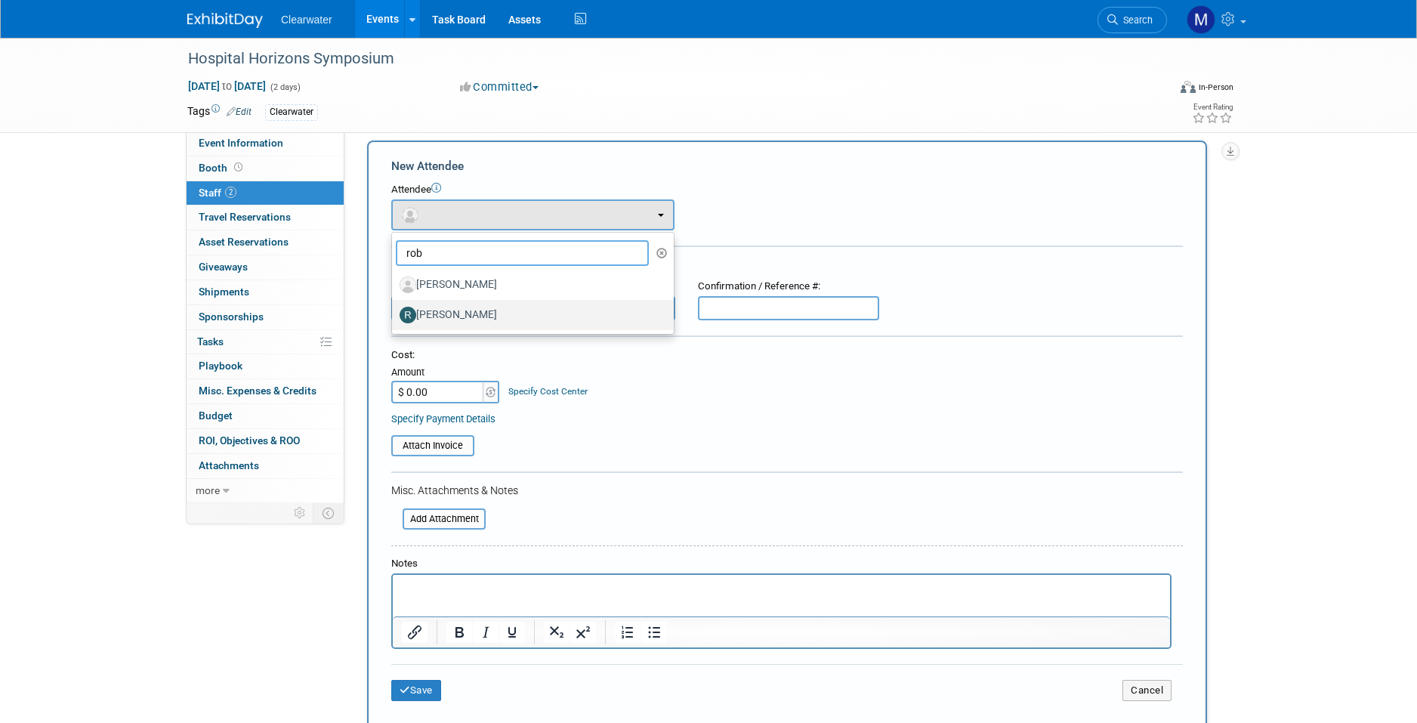
type input "rob"
click at [514, 320] on label "Robyn Ewers" at bounding box center [529, 315] width 259 height 24
click at [394, 318] on input "Robyn Ewers" at bounding box center [389, 313] width 10 height 10
select select "26b8d63b-7158-439d-9193-f405663ae391"
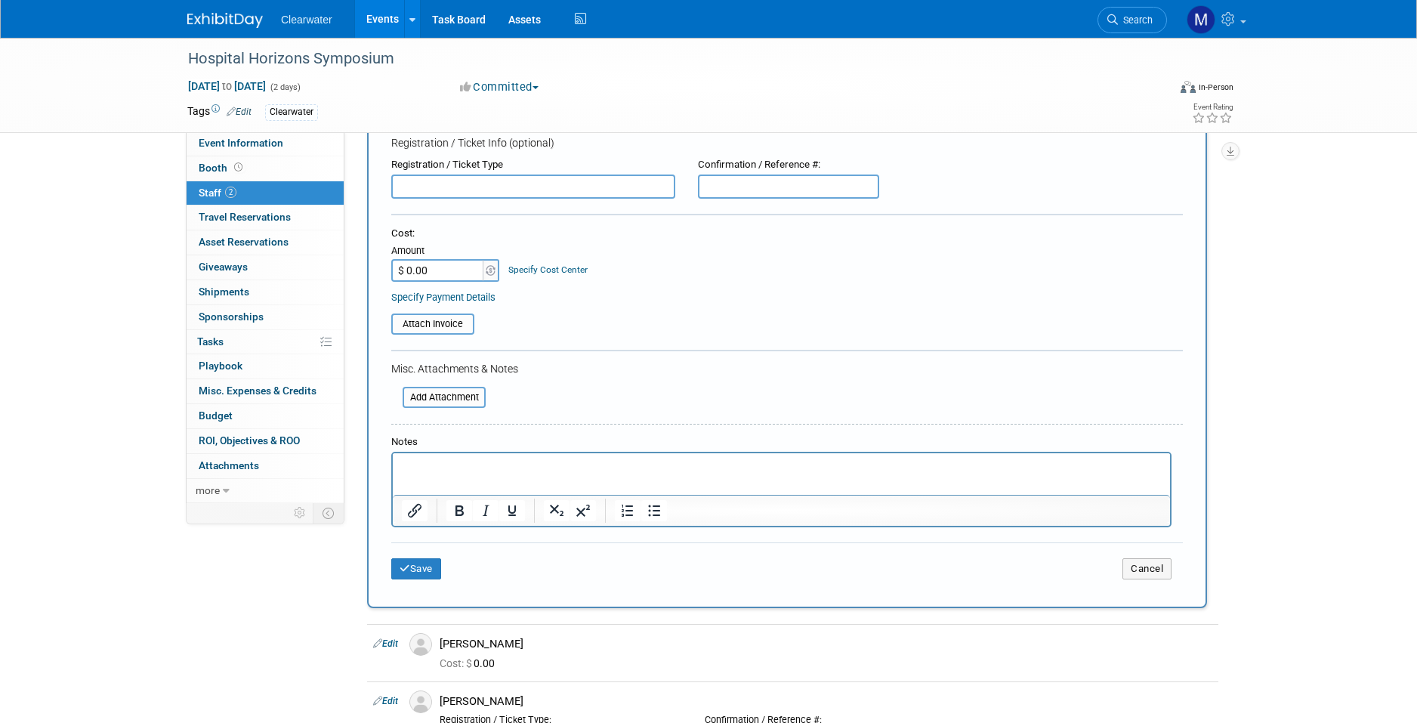
scroll to position [151, 0]
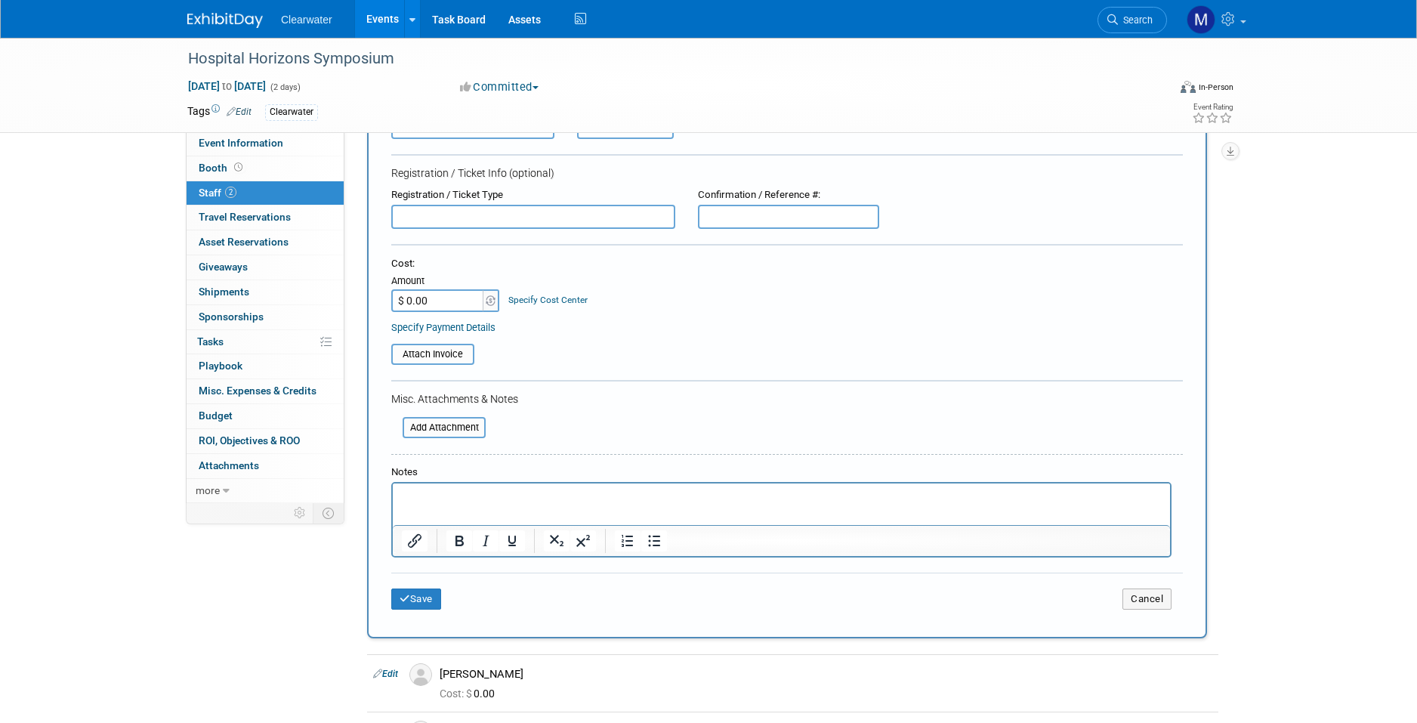
click at [449, 190] on div "Registration / Ticket Type" at bounding box center [533, 195] width 284 height 14
click at [449, 205] on input "text" at bounding box center [533, 217] width 284 height 24
type input "Registered"
click at [477, 497] on p "Rich Text Area. Press ALT-0 for help." at bounding box center [782, 496] width 760 height 15
click at [432, 588] on button "Save" at bounding box center [416, 598] width 50 height 21
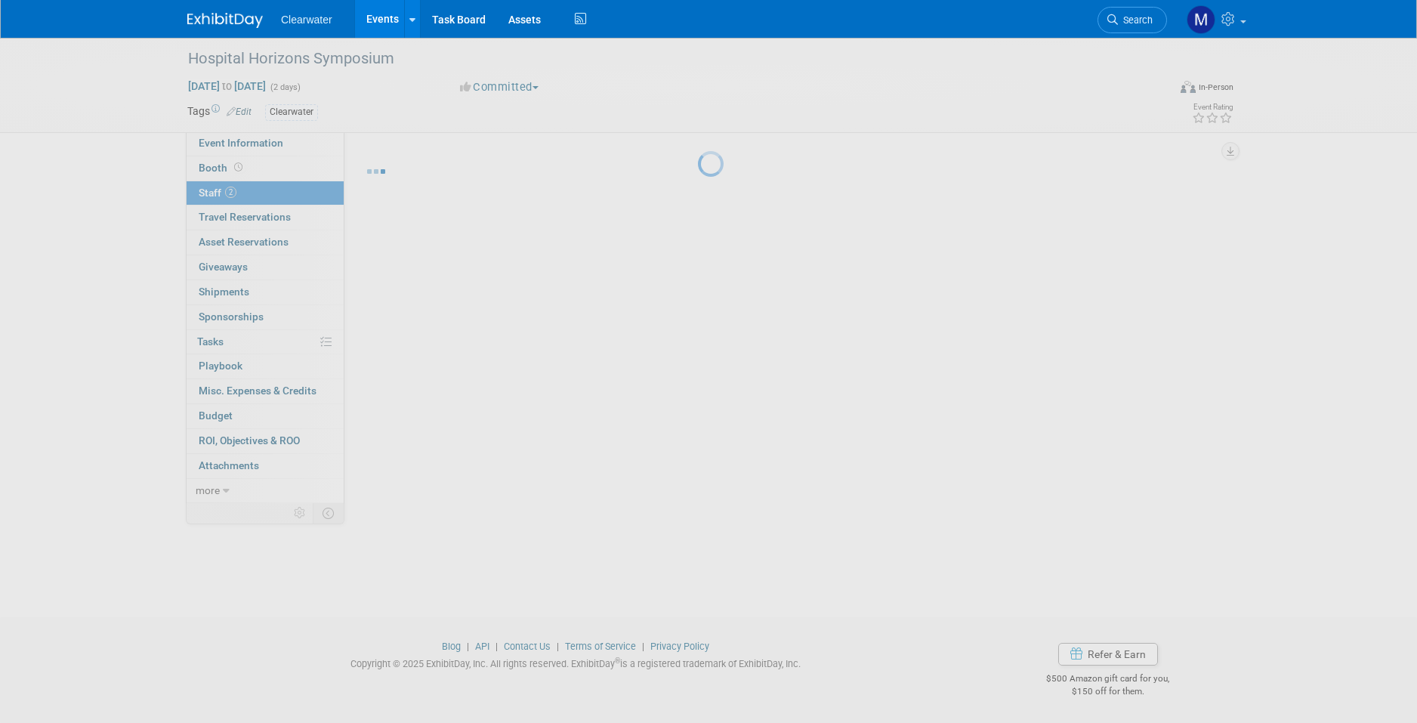
scroll to position [11, 0]
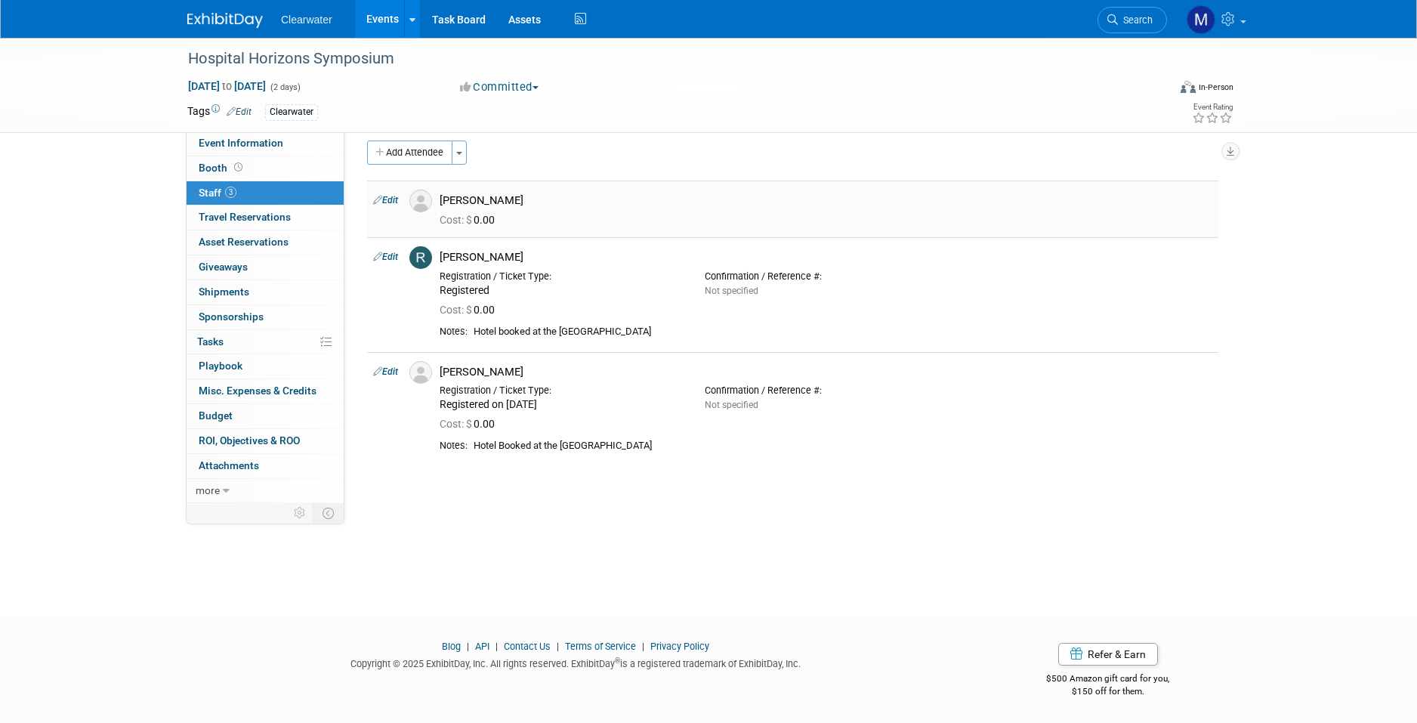
click at [386, 196] on link "Edit" at bounding box center [385, 200] width 25 height 11
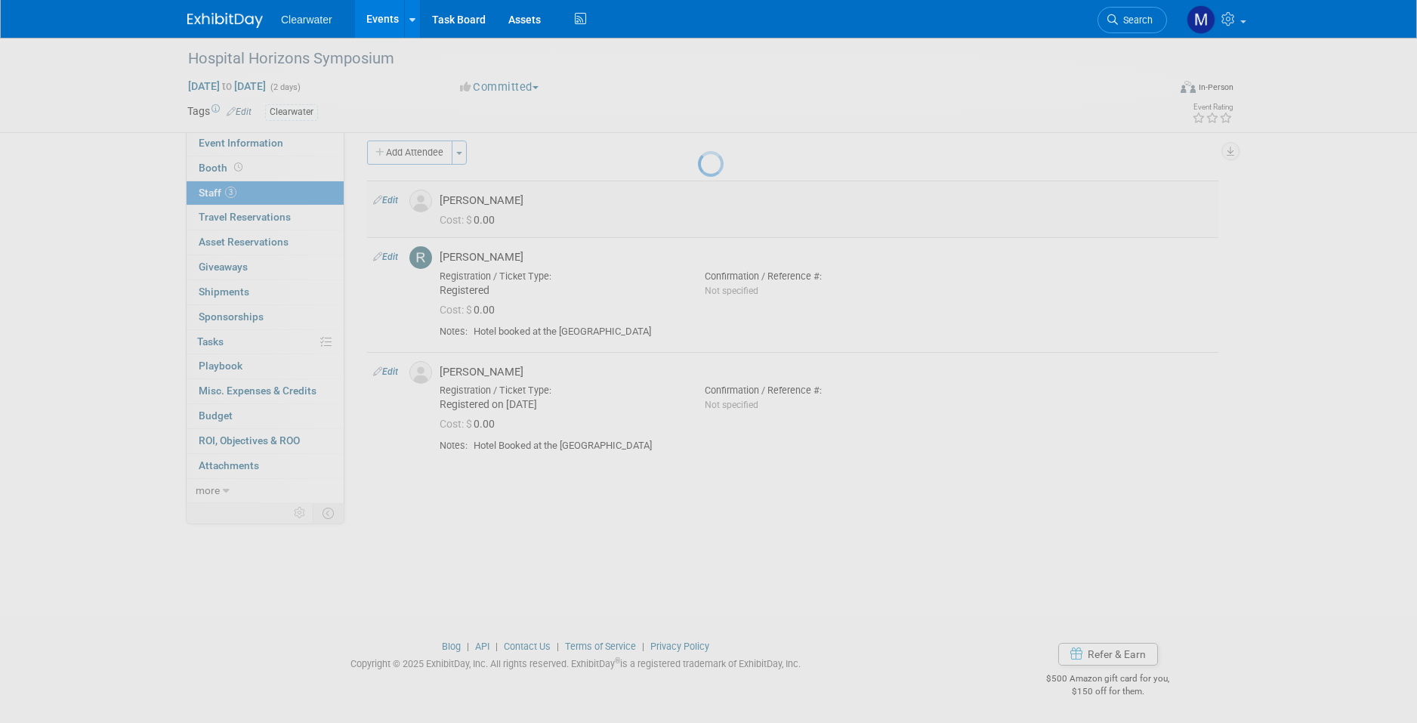
select select "f3db432f-92f4-46af-beb4-dfddf65aaa21"
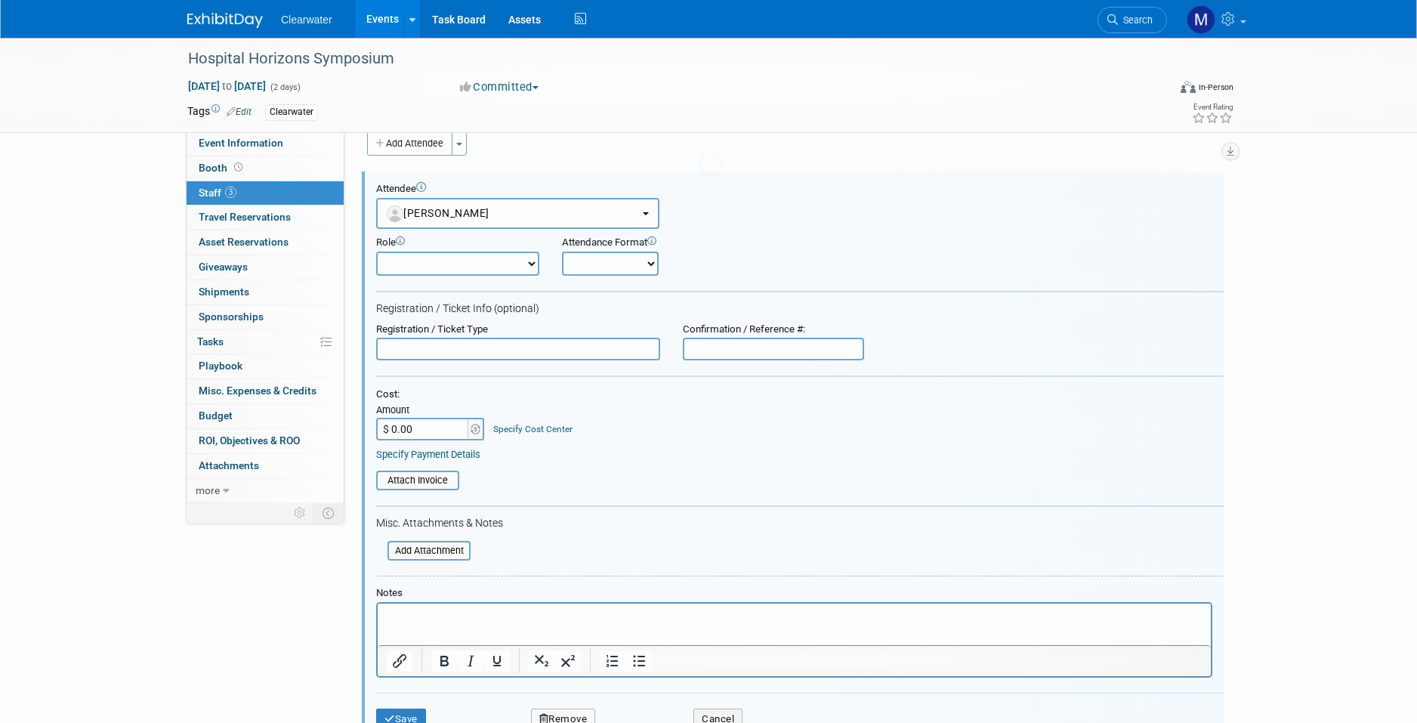
scroll to position [0, 0]
click at [637, 248] on div "Attendance Format Onsite Remote" at bounding box center [659, 255] width 195 height 39
select select "1"
select select "8"
click at [396, 708] on button "Save" at bounding box center [401, 718] width 50 height 21
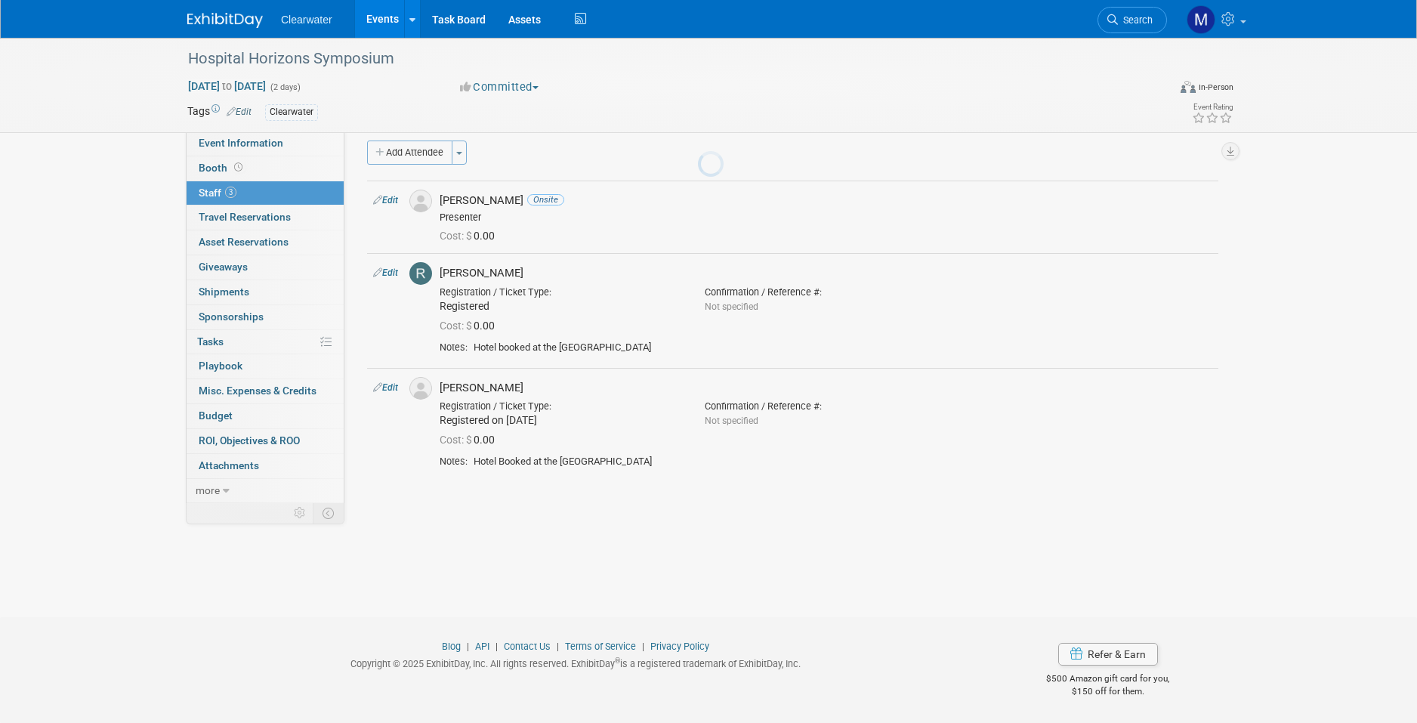
scroll to position [11, 0]
click at [1140, 341] on div "Hotel booked at the Marriott" at bounding box center [843, 347] width 739 height 13
click at [396, 273] on link "Edit" at bounding box center [385, 272] width 25 height 11
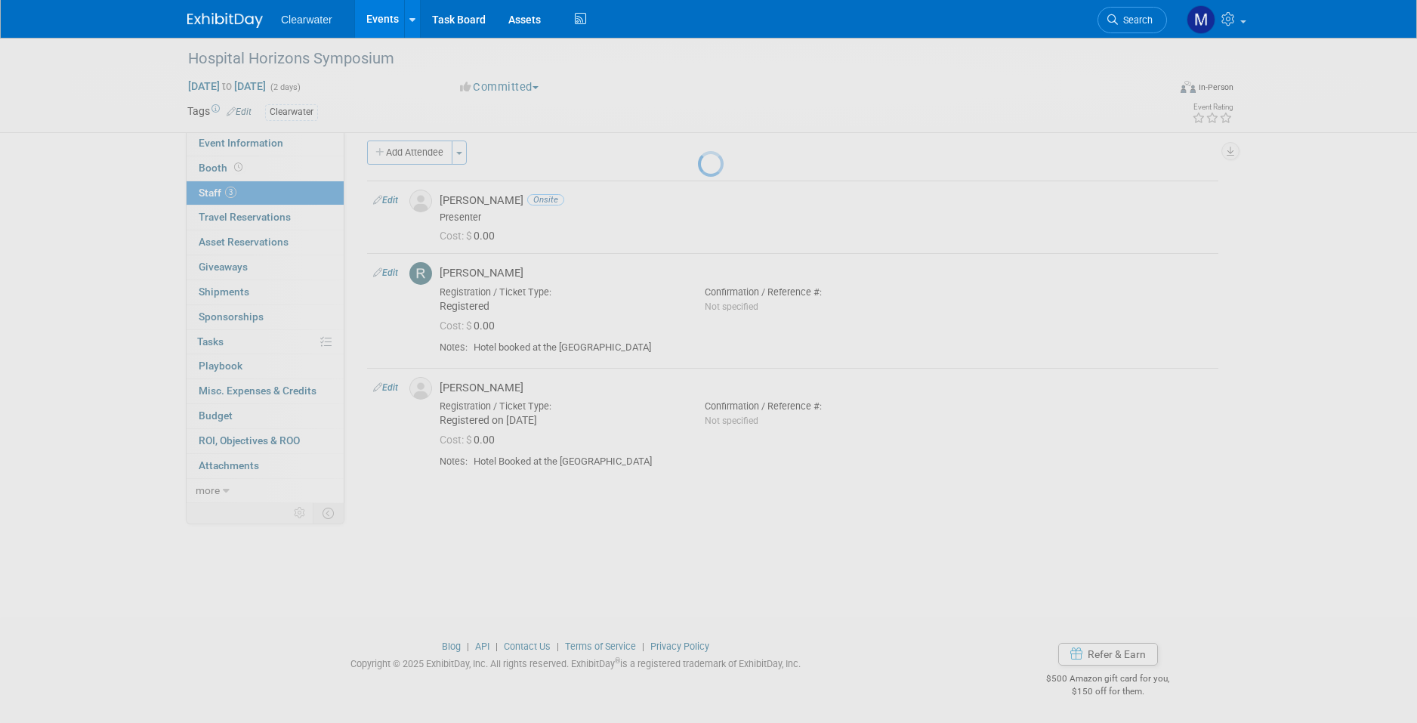
select select "26b8d63b-7158-439d-9193-f405663ae391"
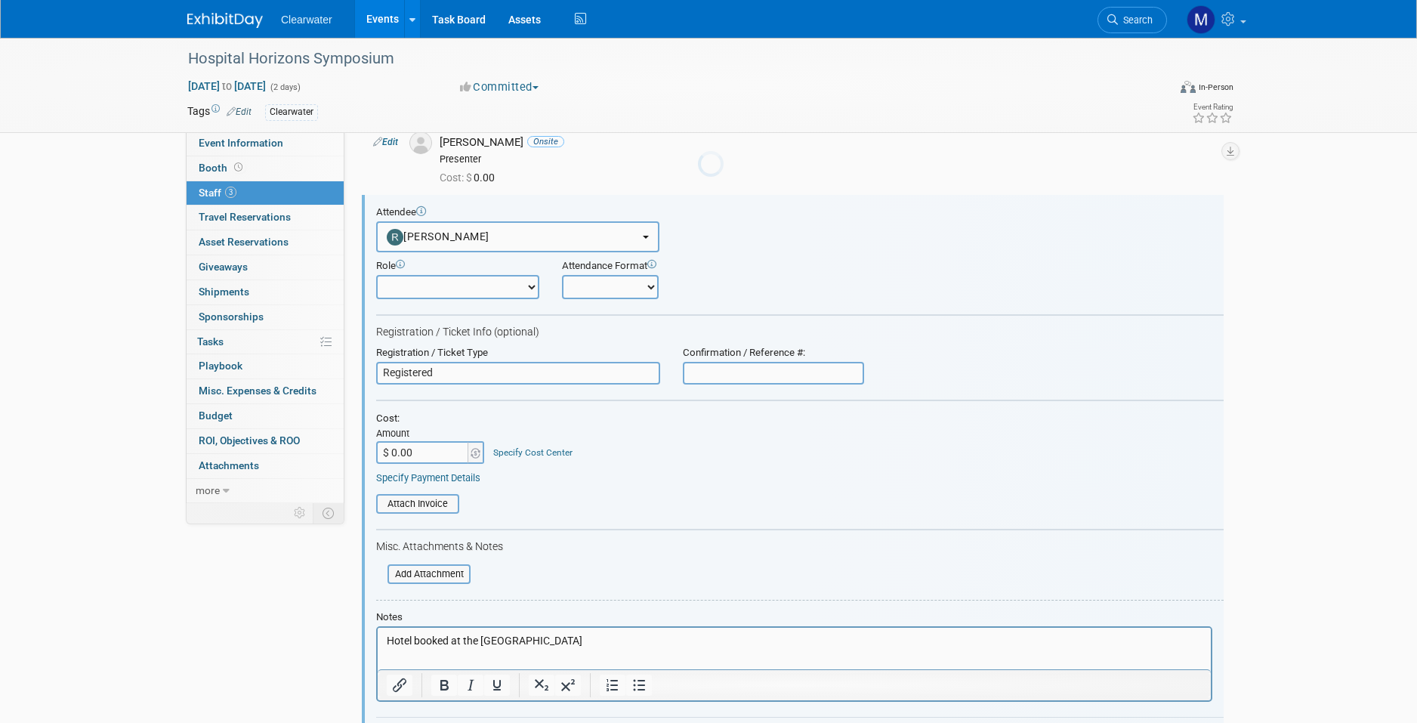
scroll to position [91, 0]
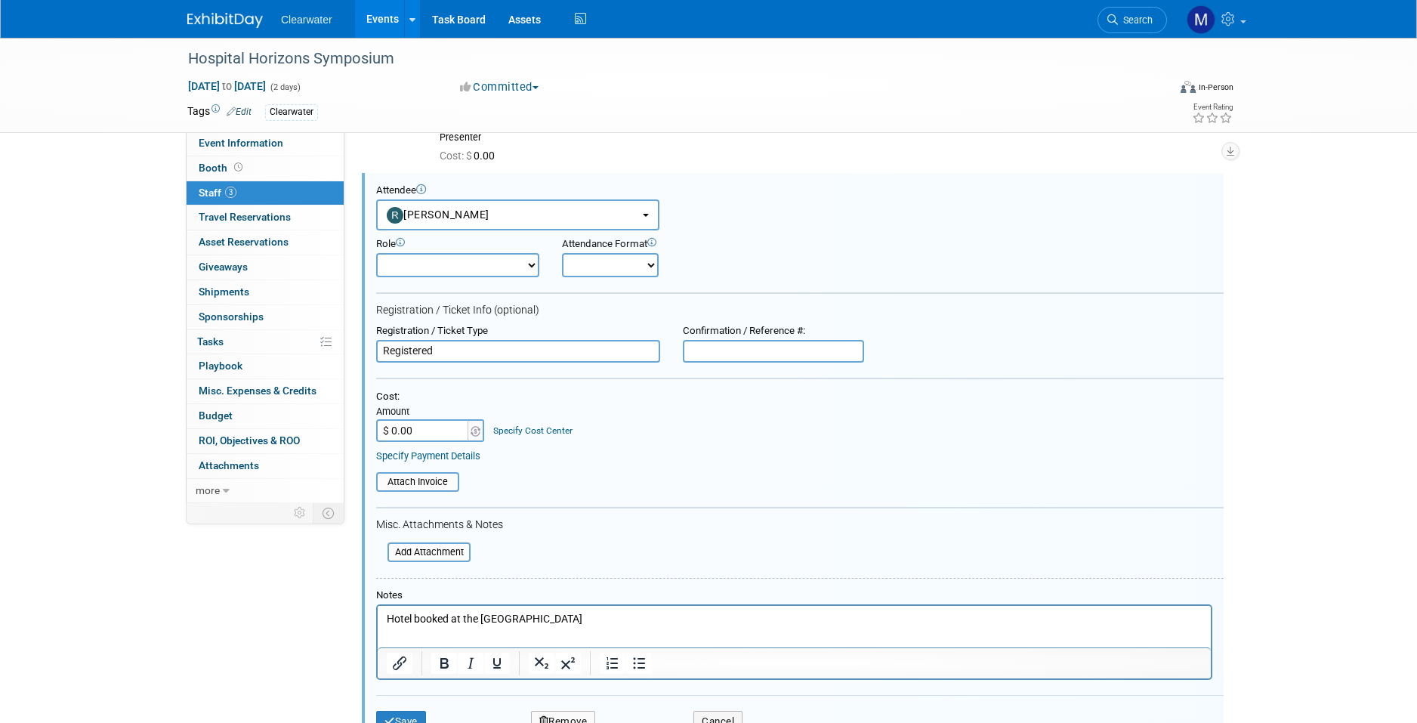
select select "1"
click at [405, 711] on button "Save" at bounding box center [401, 721] width 50 height 21
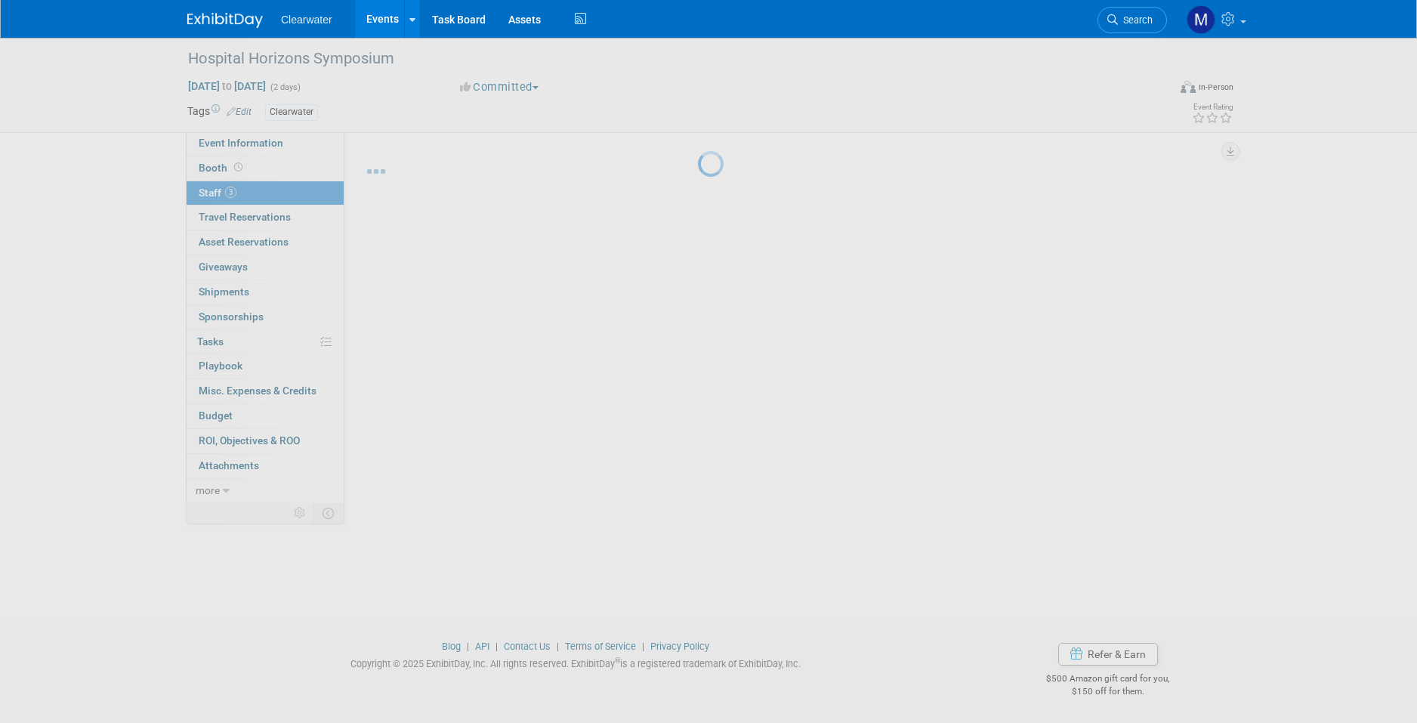
scroll to position [11, 0]
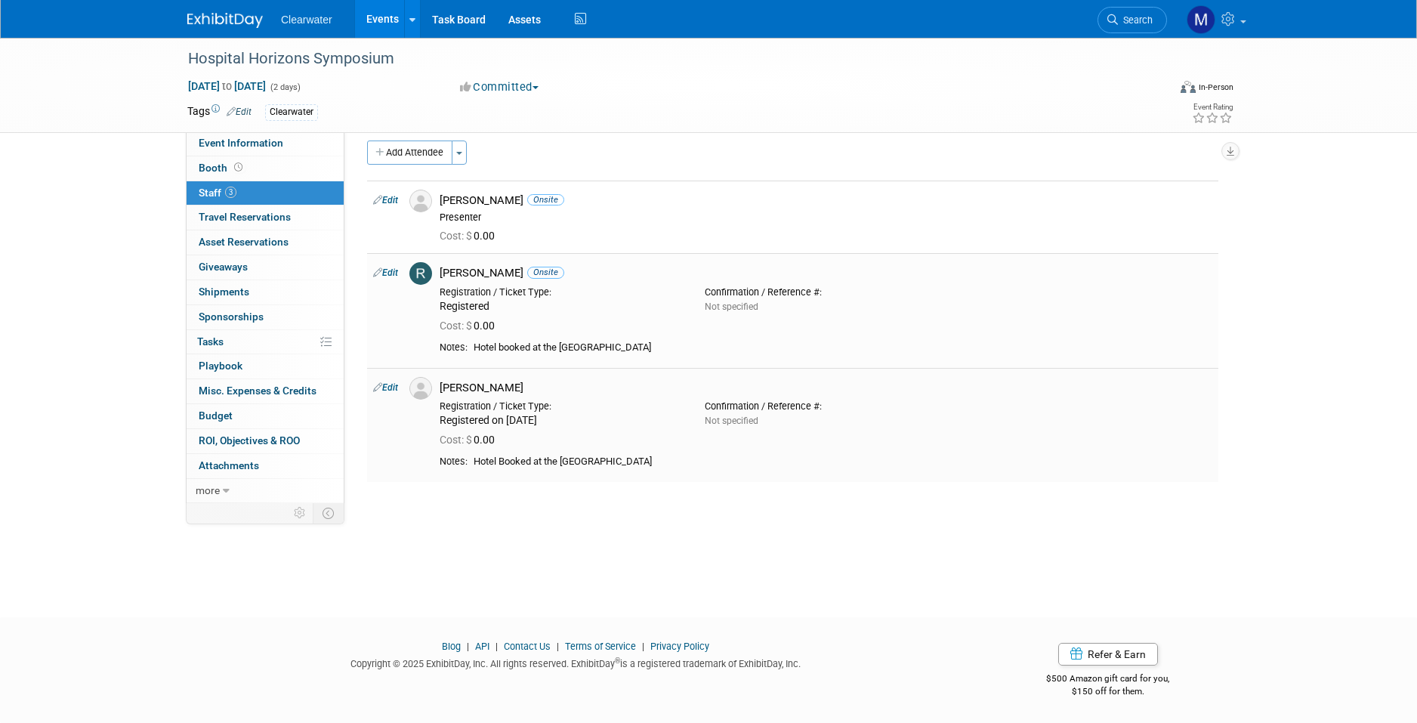
click at [386, 382] on link "Edit" at bounding box center [385, 387] width 25 height 11
select select "149fed0c-22a0-4446-9f92-f65a22ca674b"
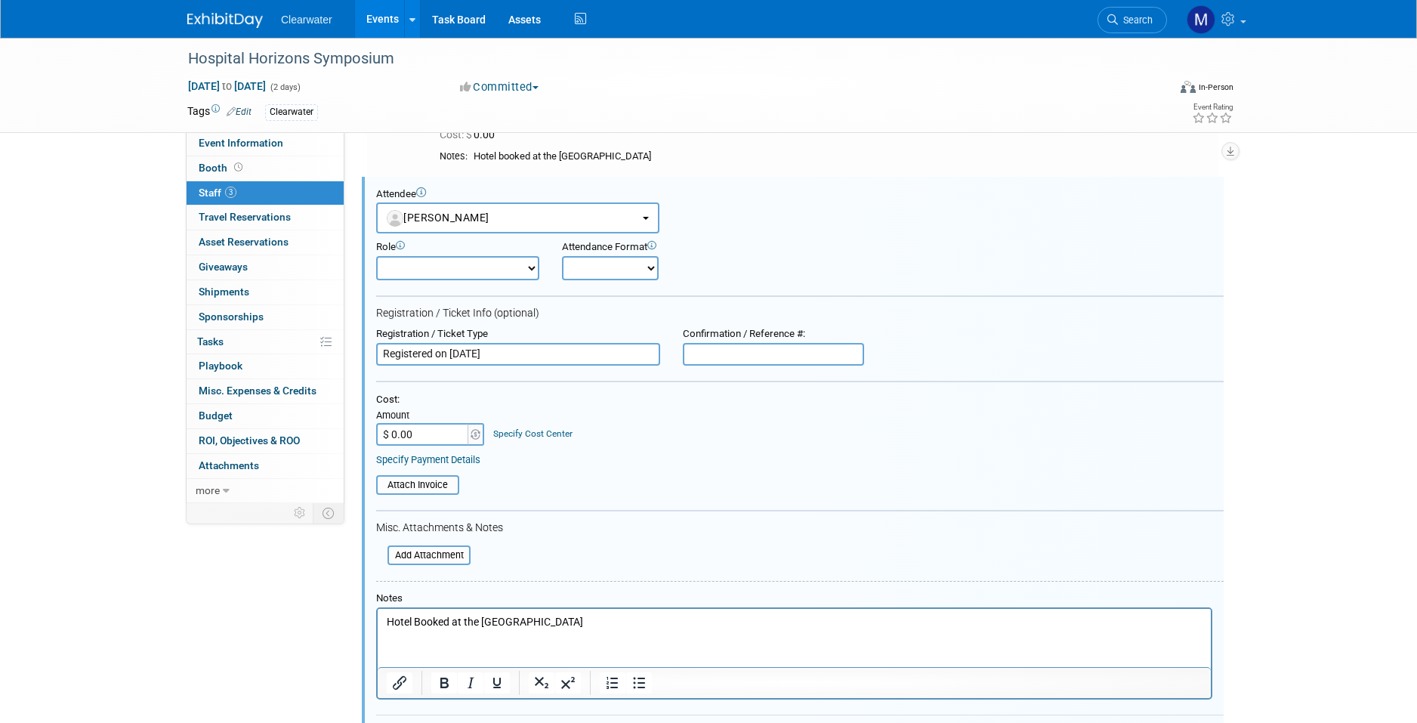
scroll to position [0, 0]
select select "1"
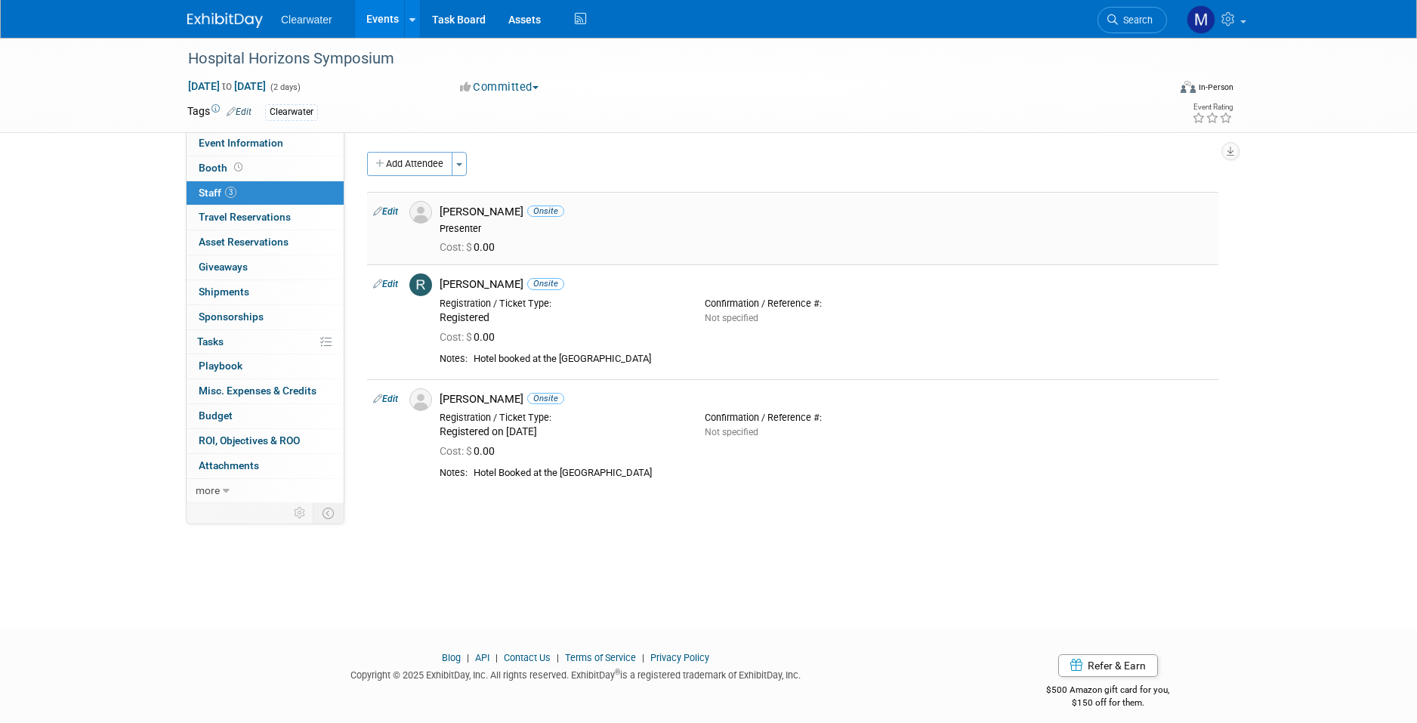
click at [1074, 199] on td "Andrew Mahler Onsite Presenter Cost: $ 0.00" at bounding box center [825, 228] width 785 height 72
click at [395, 208] on link "Edit" at bounding box center [385, 211] width 25 height 11
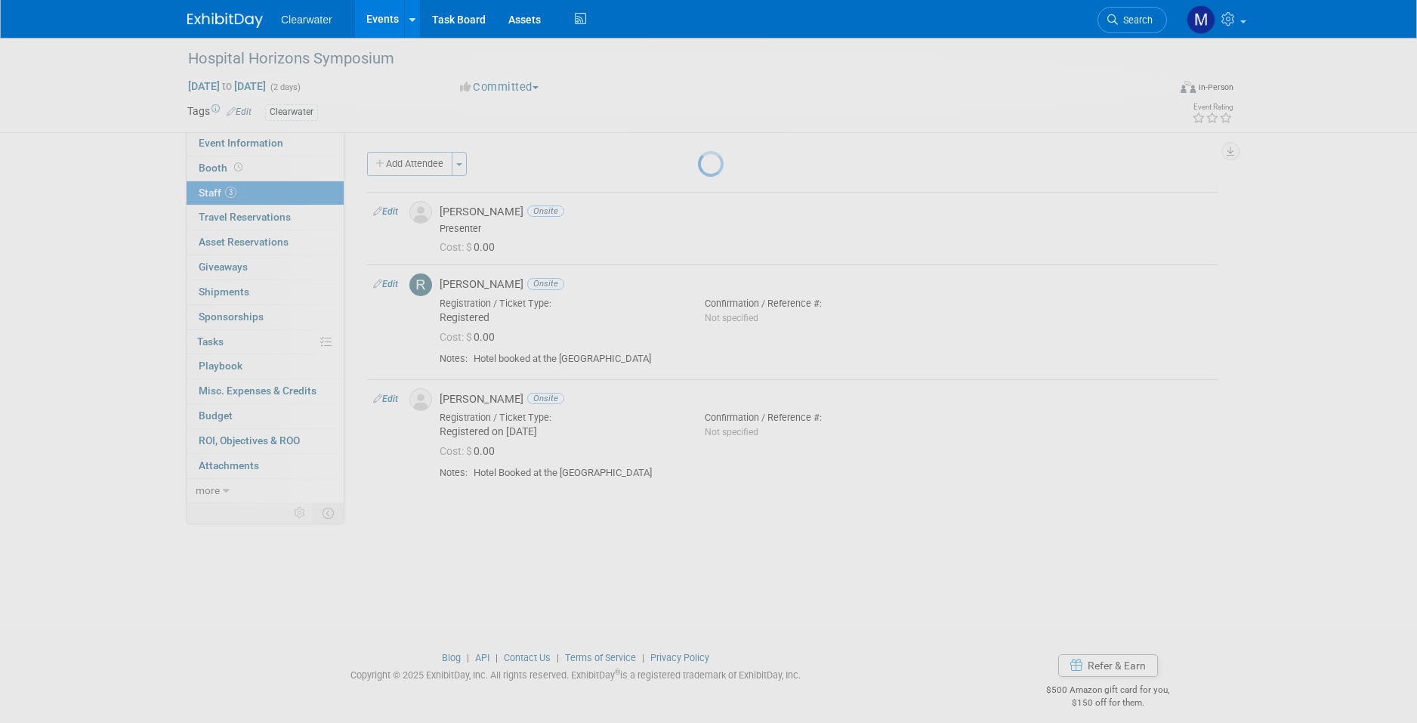
select select "f3db432f-92f4-46af-beb4-dfddf65aaa21"
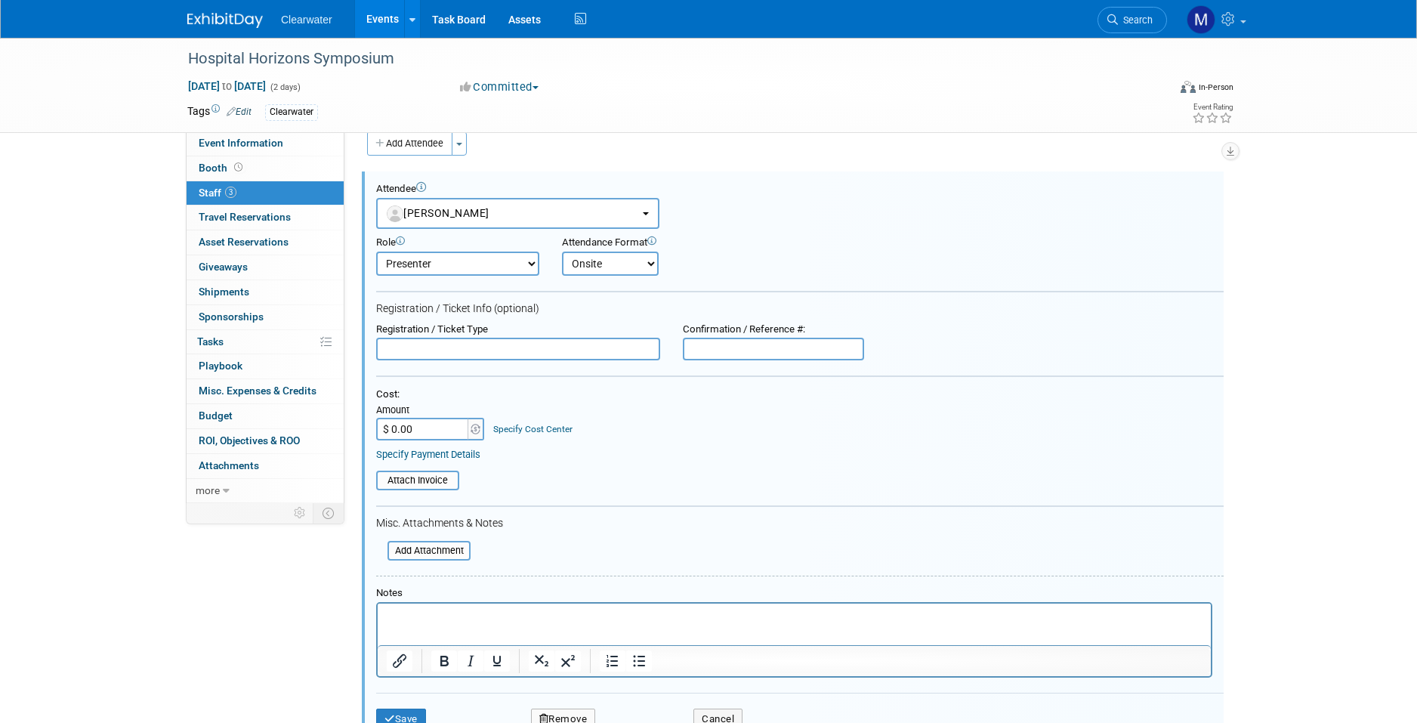
click at [435, 344] on input "text" at bounding box center [518, 349] width 284 height 23
type input "Registered"
click at [501, 621] on p "Rich Text Area. Press ALT-0 for help." at bounding box center [795, 616] width 816 height 15
click at [424, 708] on button "Save" at bounding box center [401, 718] width 50 height 21
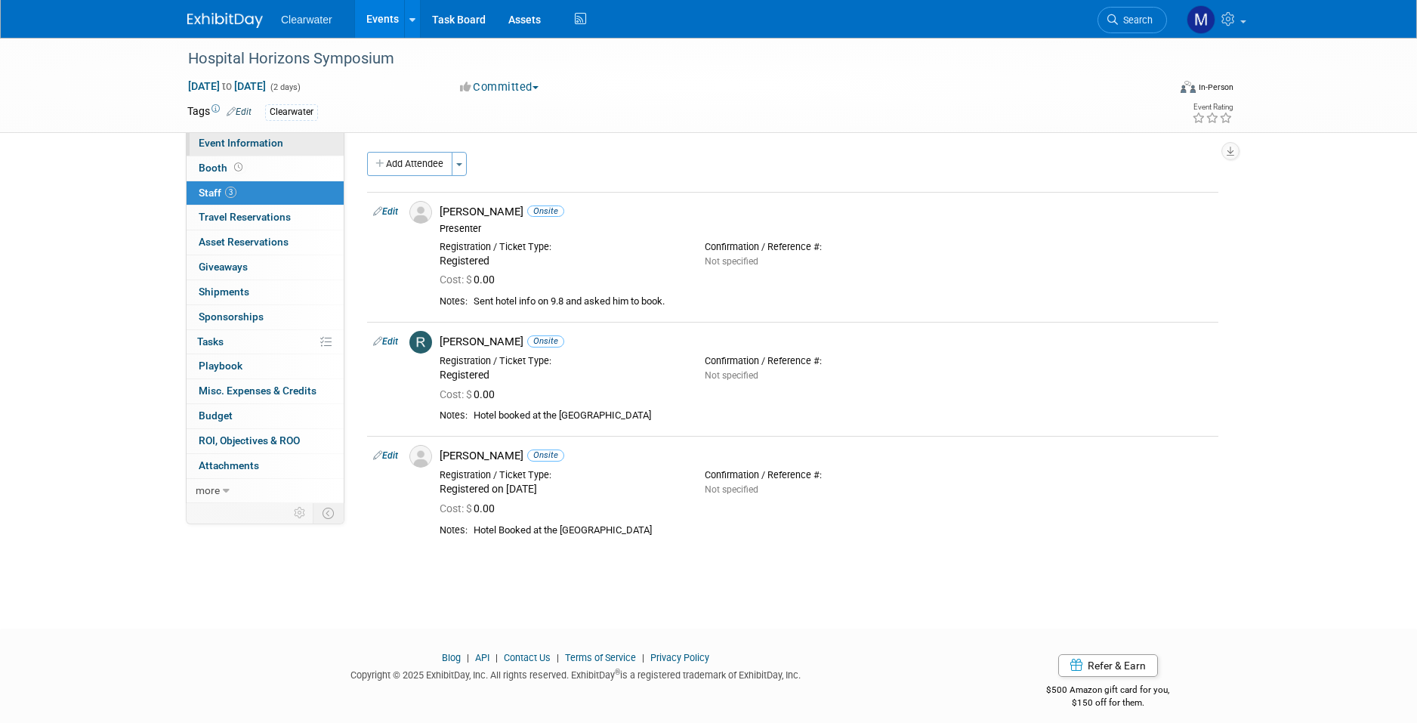
click at [267, 142] on span "Event Information" at bounding box center [241, 143] width 85 height 12
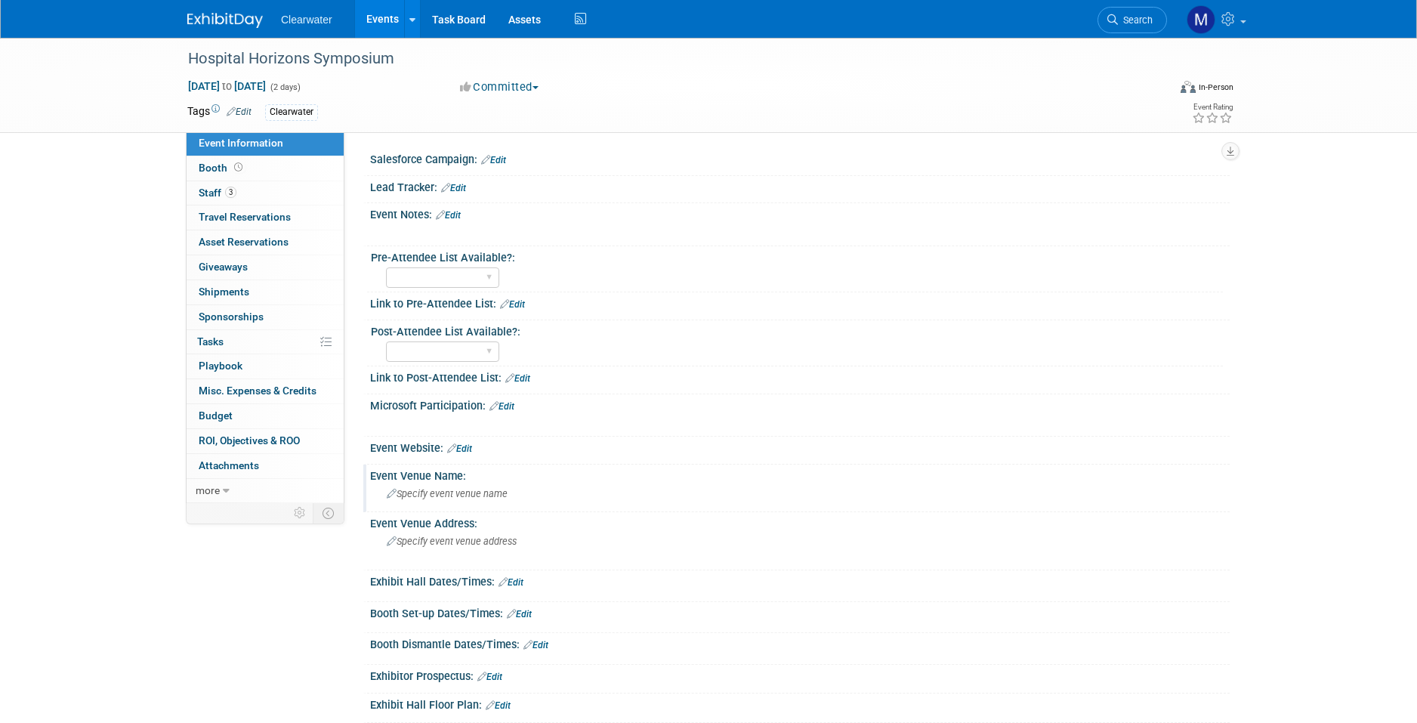
click at [467, 490] on span "Specify event venue name" at bounding box center [447, 493] width 121 height 11
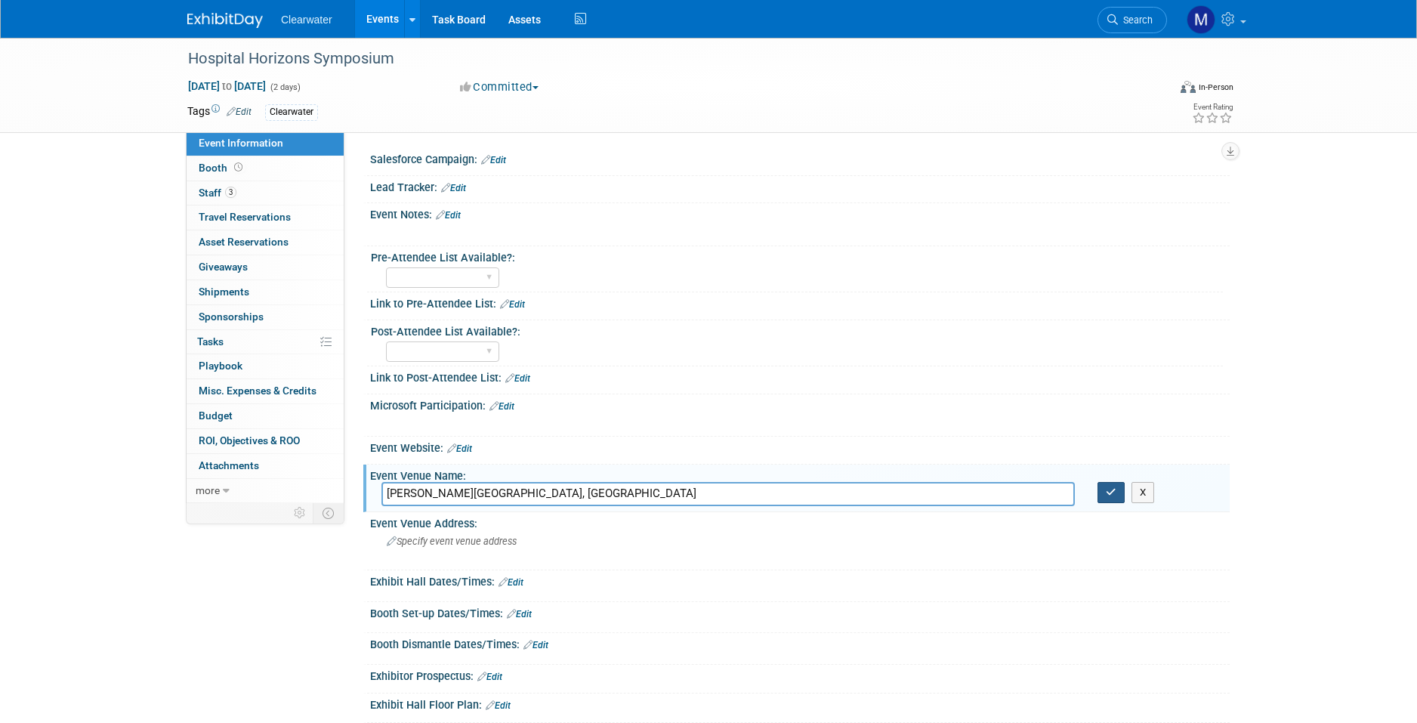
type input "Cannon House Office Building, Caucus Room"
click at [1100, 485] on button "button" at bounding box center [1110, 492] width 27 height 21
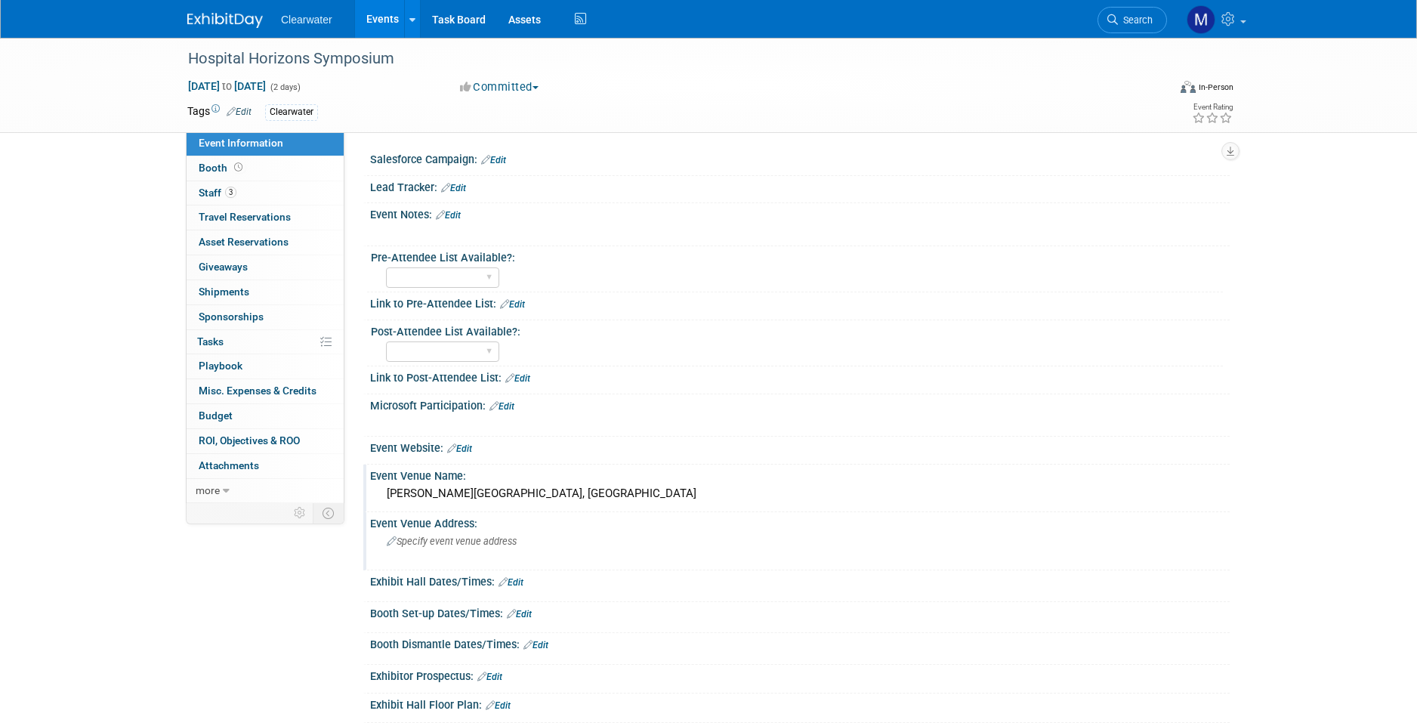
click at [480, 535] on span "Specify event venue address" at bounding box center [452, 540] width 130 height 11
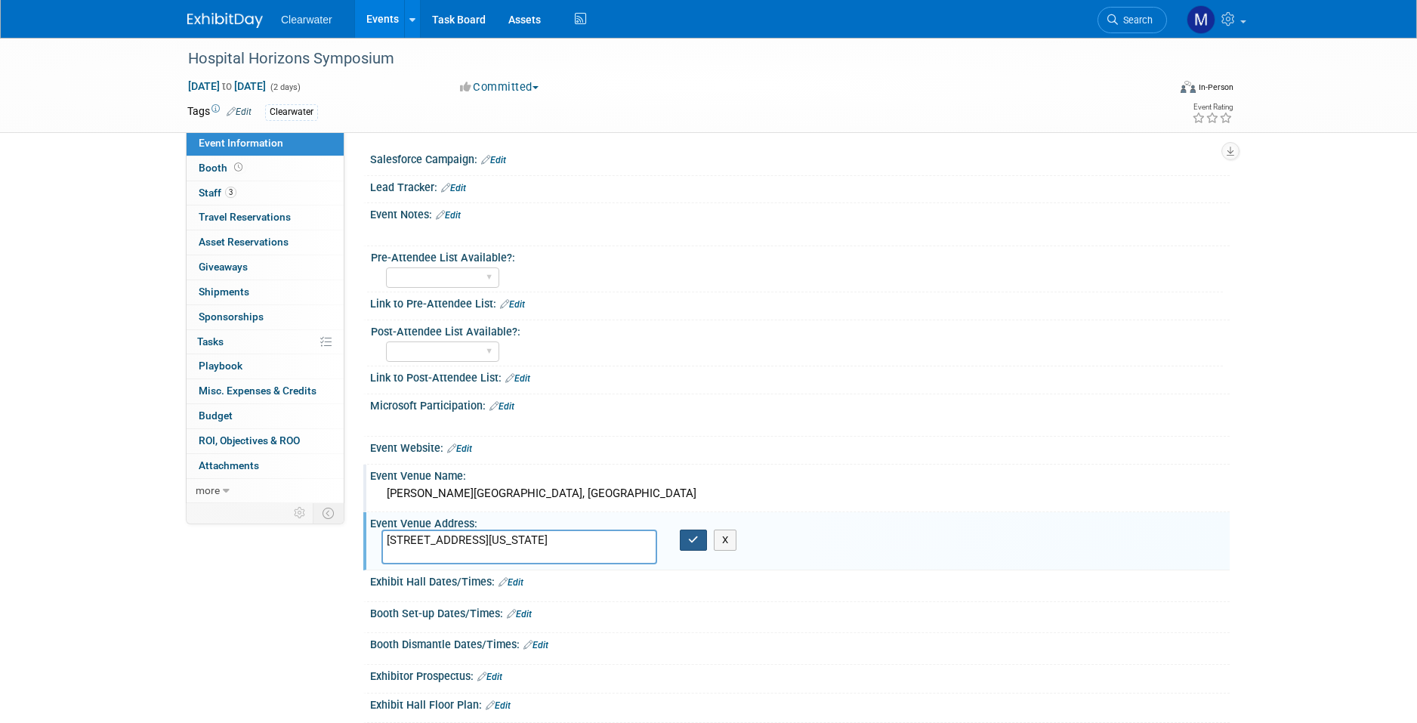
type textarea "27 Independence Avenue SE Washington, DC 20003"
click at [690, 535] on icon "button" at bounding box center [693, 540] width 11 height 10
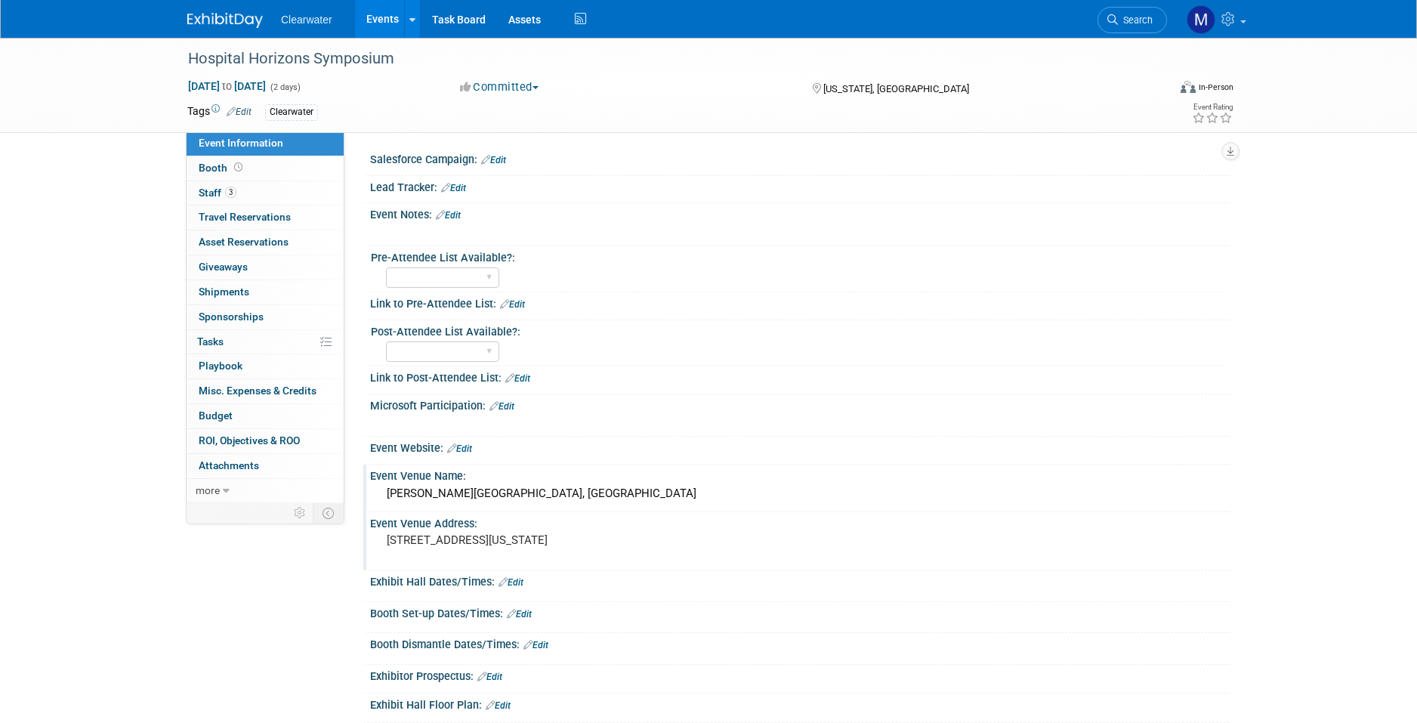
click at [401, 24] on link "Events" at bounding box center [382, 19] width 55 height 38
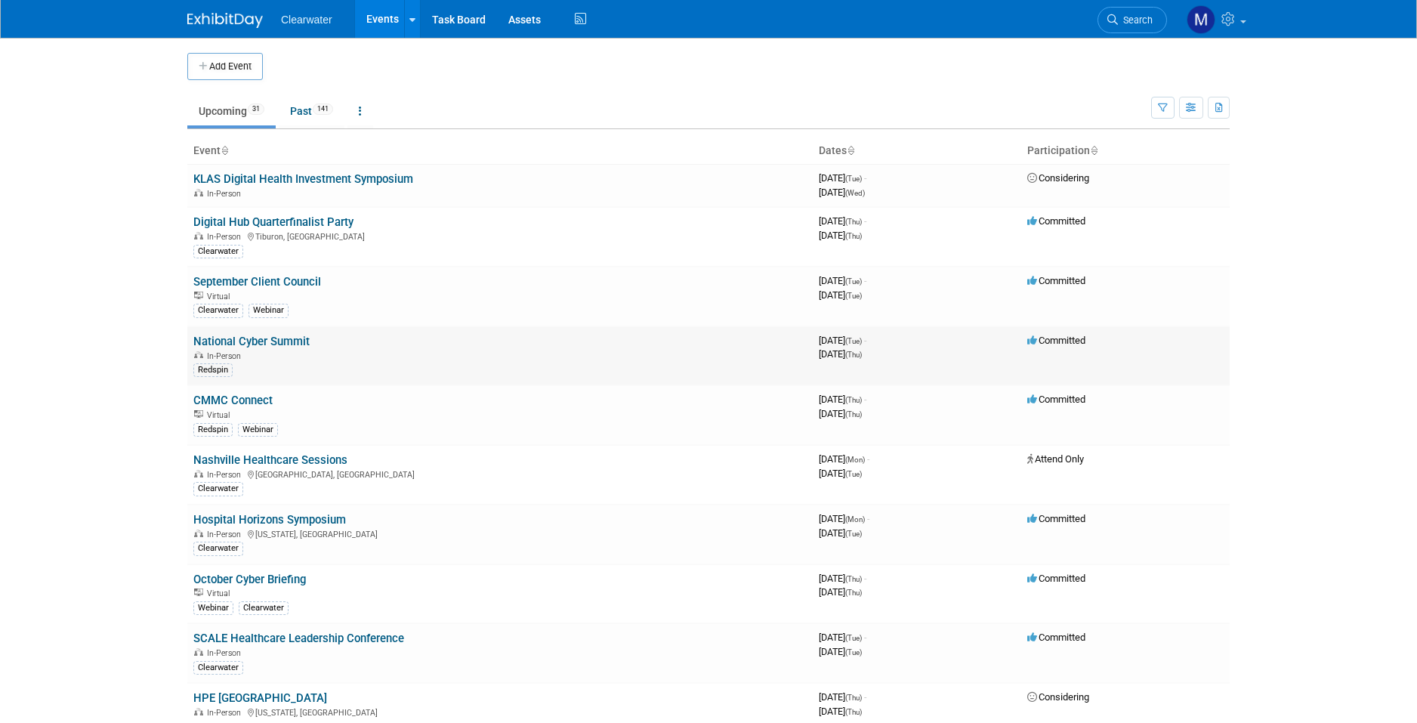
click at [251, 341] on link "National Cyber Summit" at bounding box center [251, 342] width 116 height 14
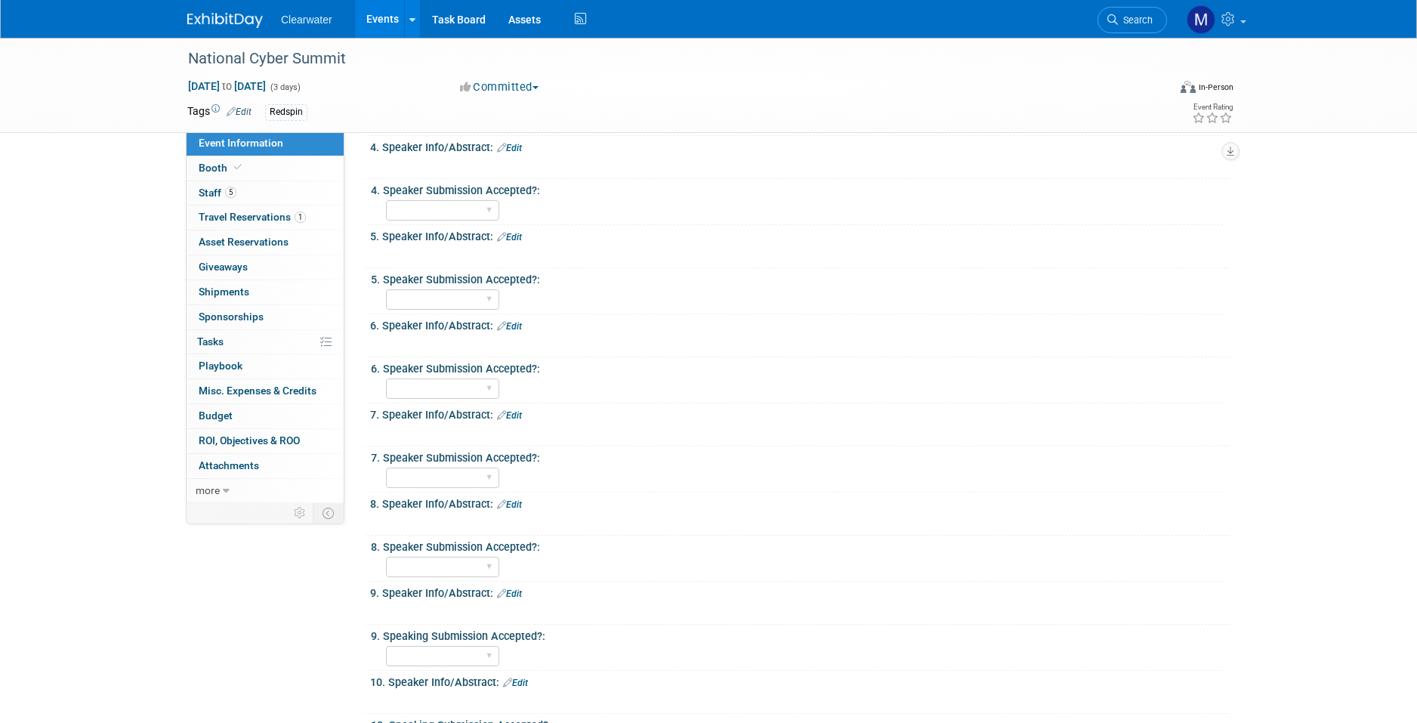
scroll to position [1170, 0]
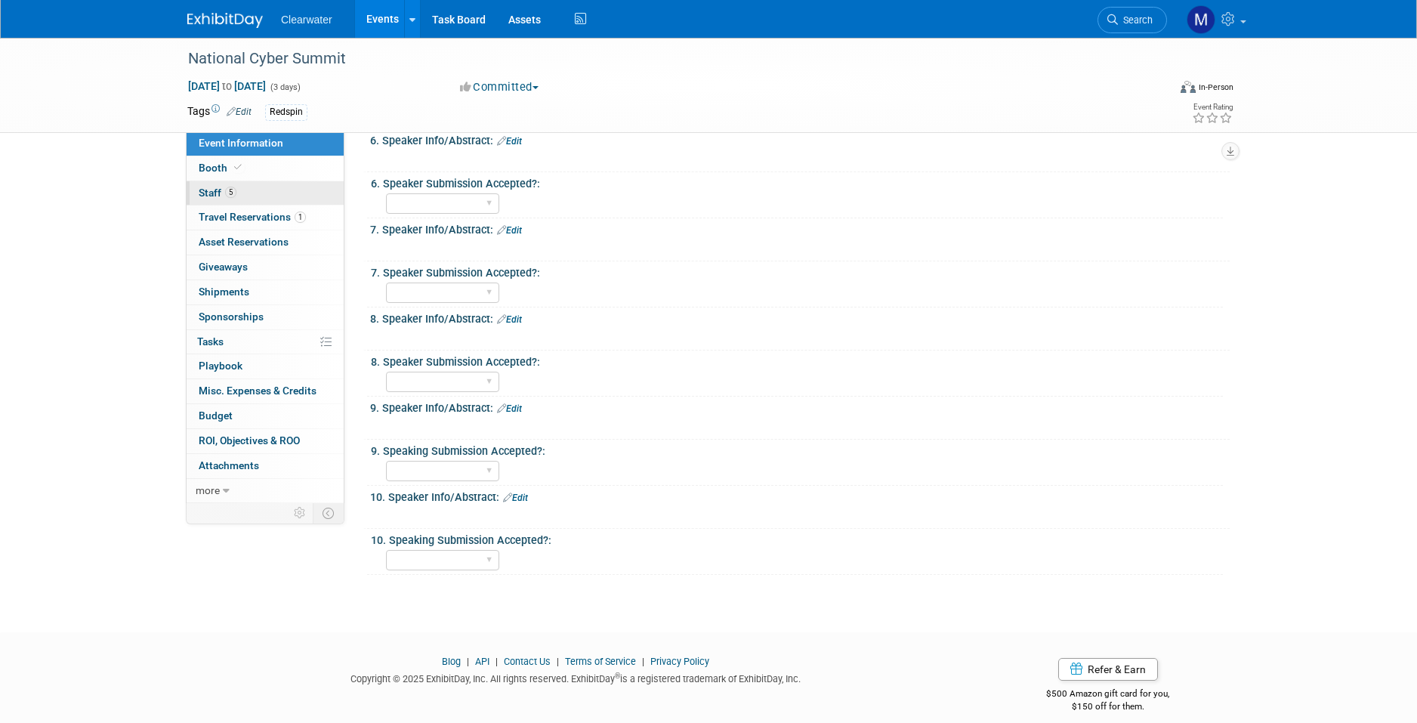
click at [251, 196] on link "5 Staff 5" at bounding box center [265, 193] width 157 height 24
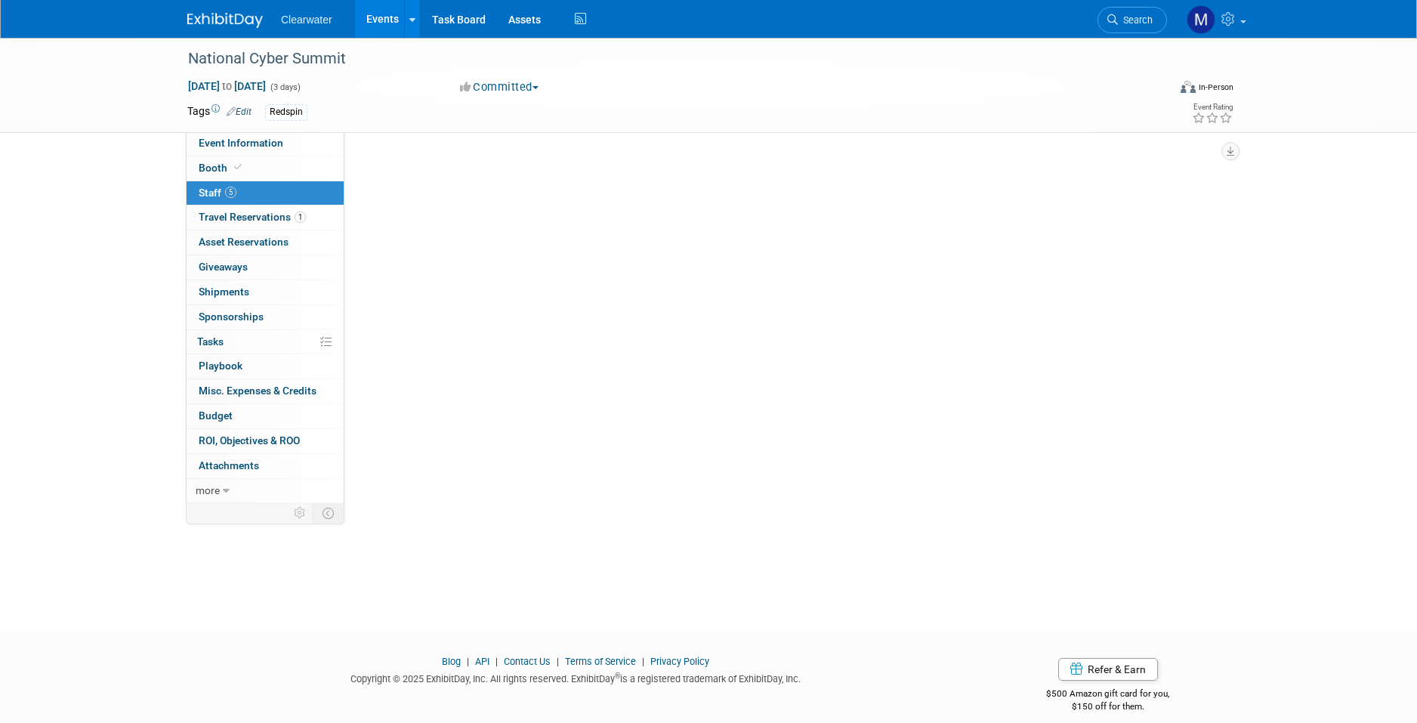
scroll to position [0, 0]
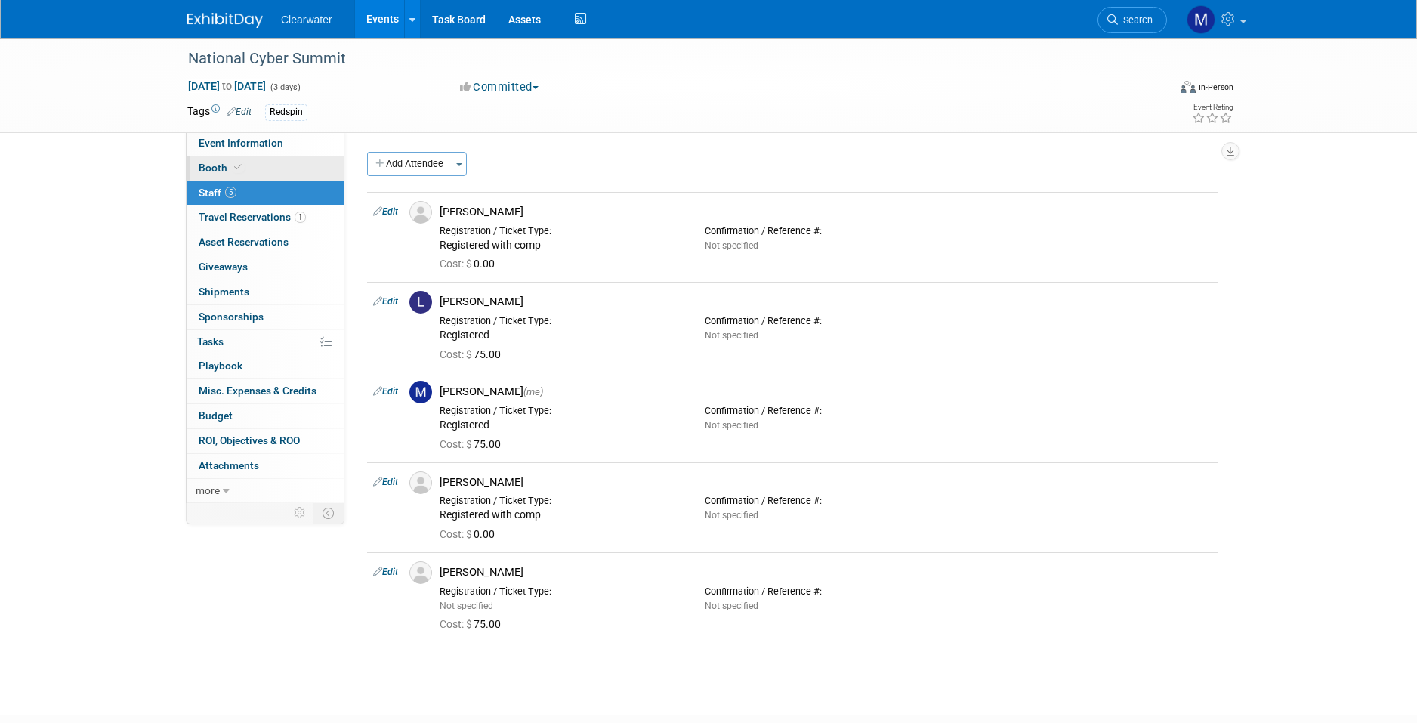
click at [243, 174] on link "Booth" at bounding box center [265, 168] width 157 height 24
select select "Paid"
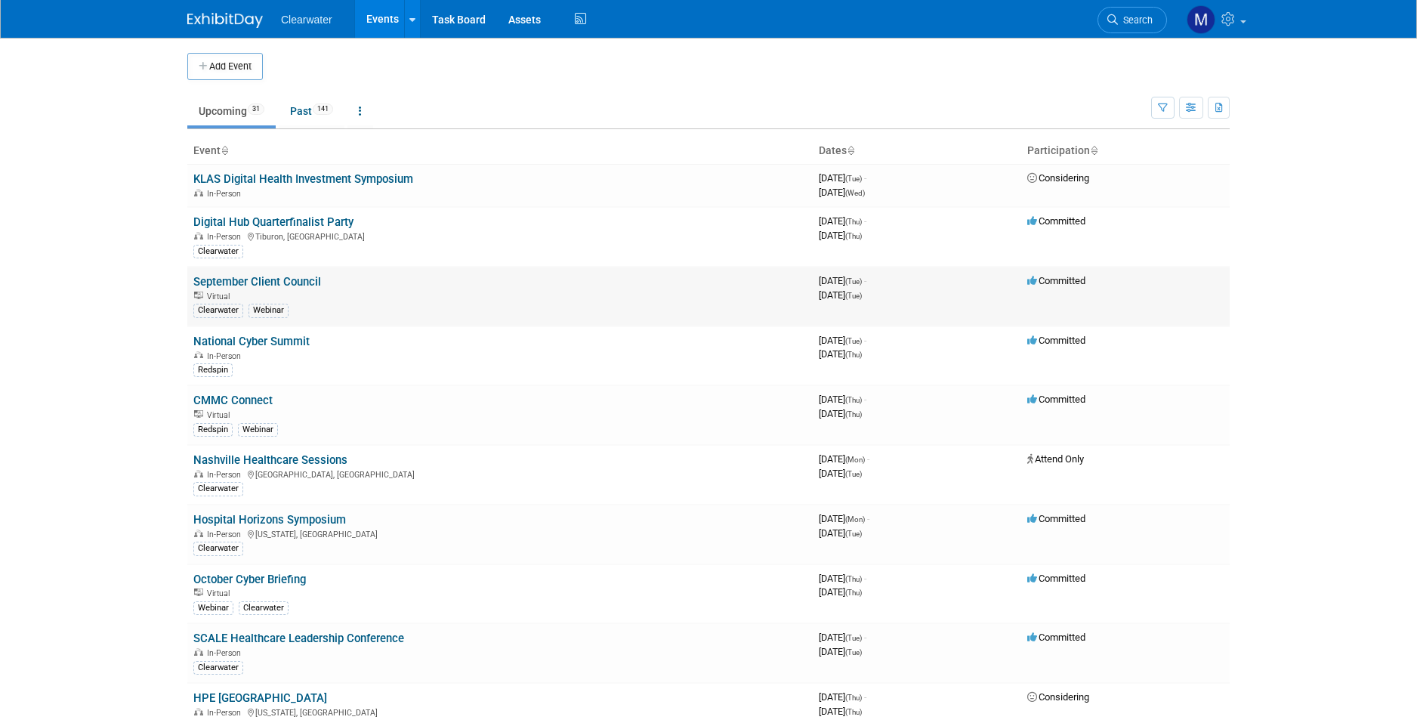
click at [269, 270] on td "September Client Council Virtual Clearwater Webinar" at bounding box center [499, 297] width 625 height 60
click at [270, 276] on link "September Client Council" at bounding box center [257, 282] width 128 height 14
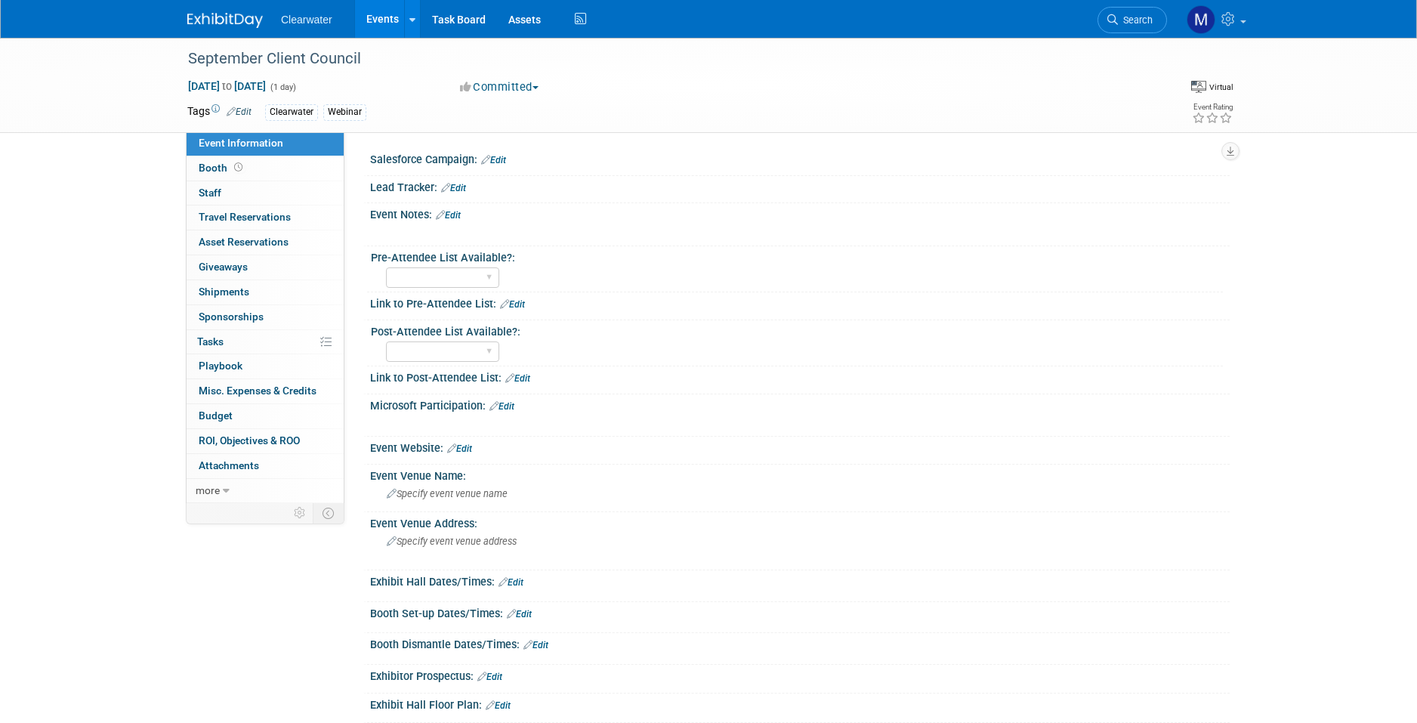
click at [390, 16] on link "Events" at bounding box center [382, 19] width 55 height 38
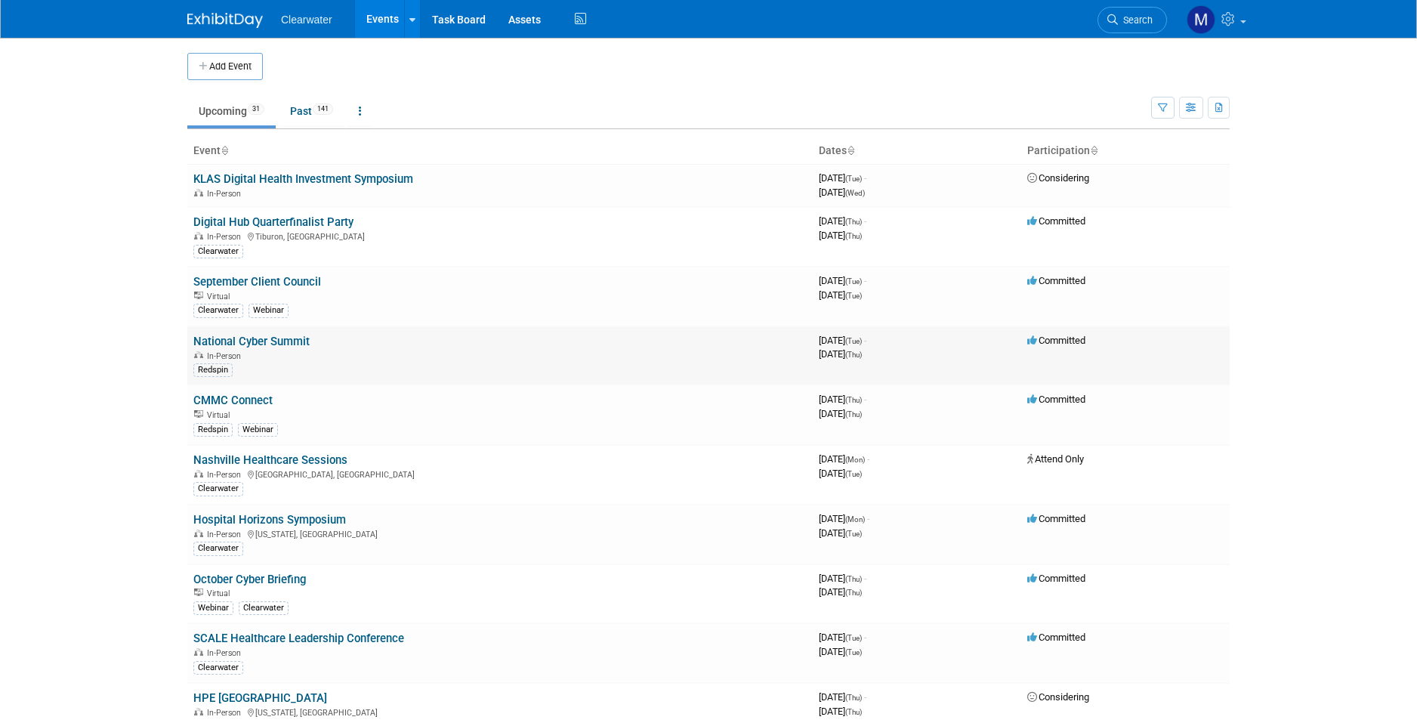
click at [268, 335] on link "National Cyber Summit" at bounding box center [251, 342] width 116 height 14
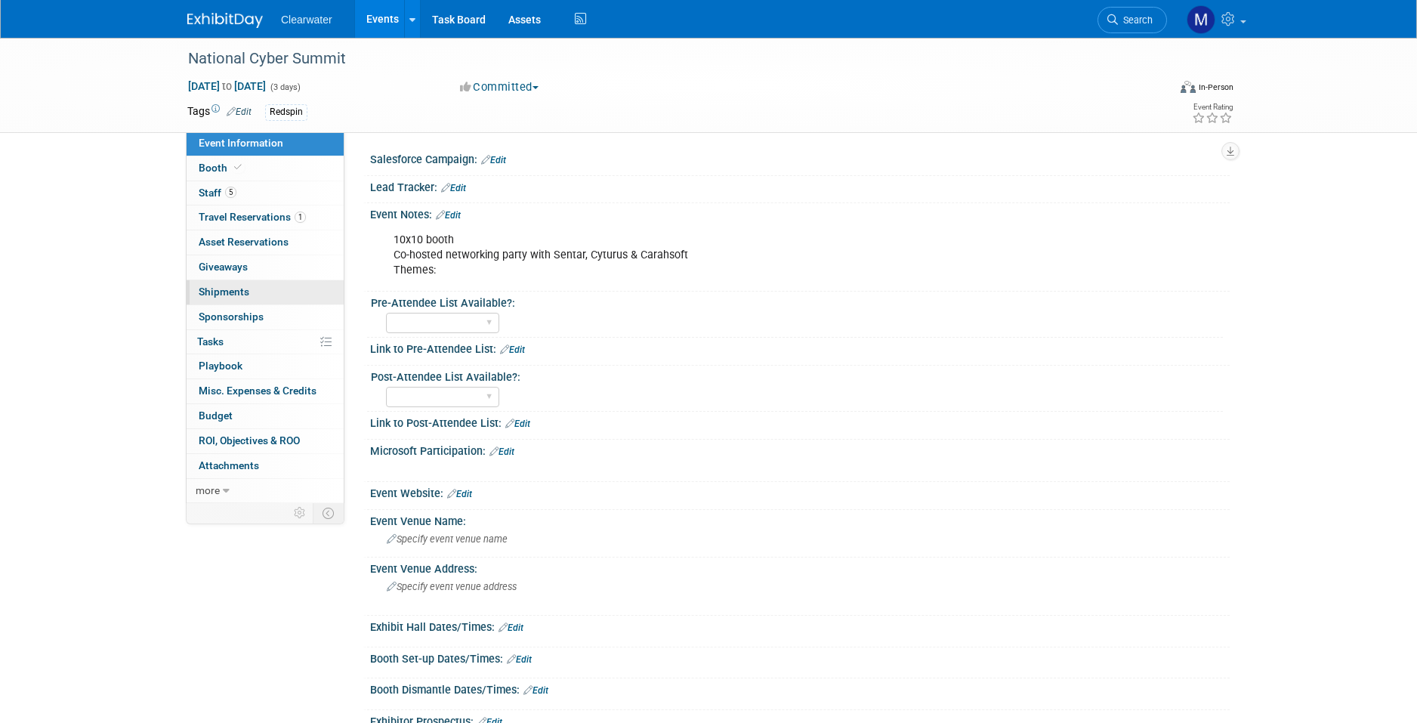
click at [248, 280] on link "0 Shipments 0" at bounding box center [265, 292] width 157 height 24
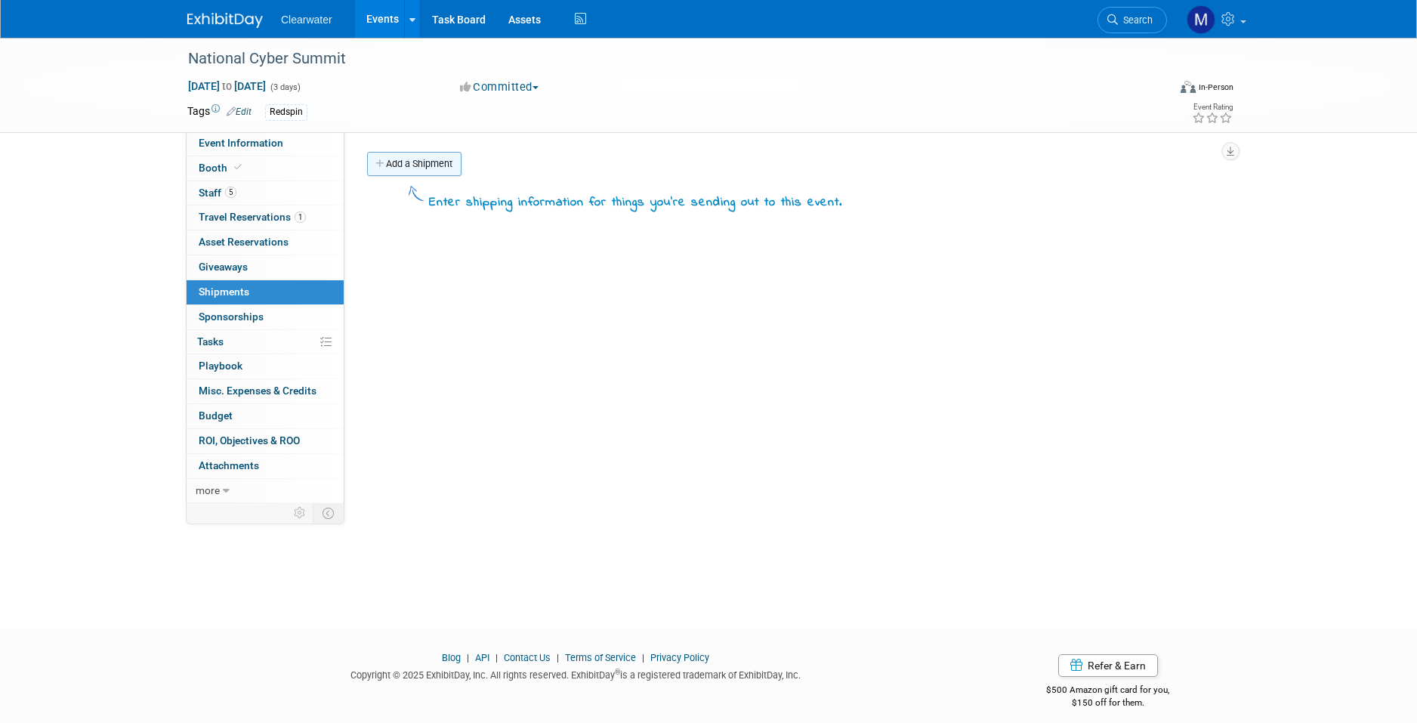
click at [416, 159] on link "Add a Shipment" at bounding box center [414, 164] width 94 height 24
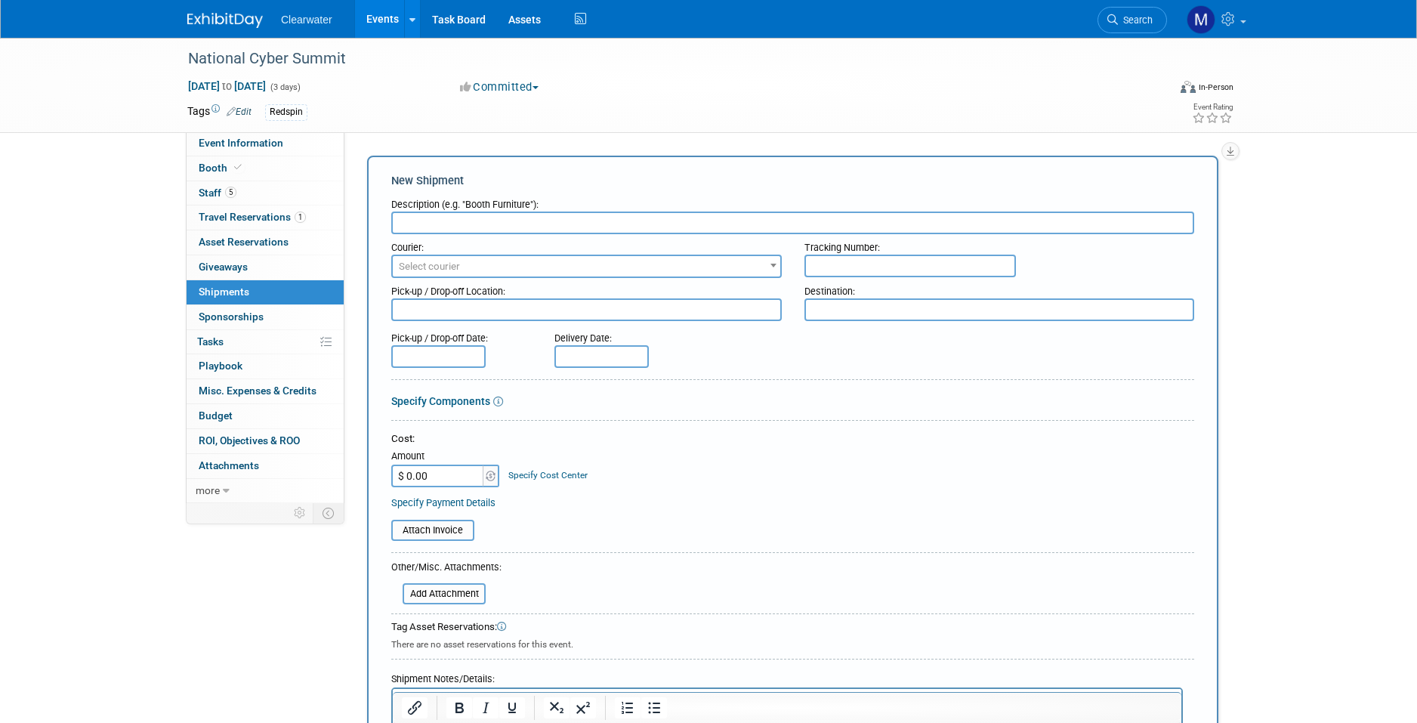
click at [883, 312] on textarea at bounding box center [999, 309] width 390 height 23
paste textarea "Exhibitor Company Name and Booth Number HERITAGE C/O TForce Freight [STREET_ADD…"
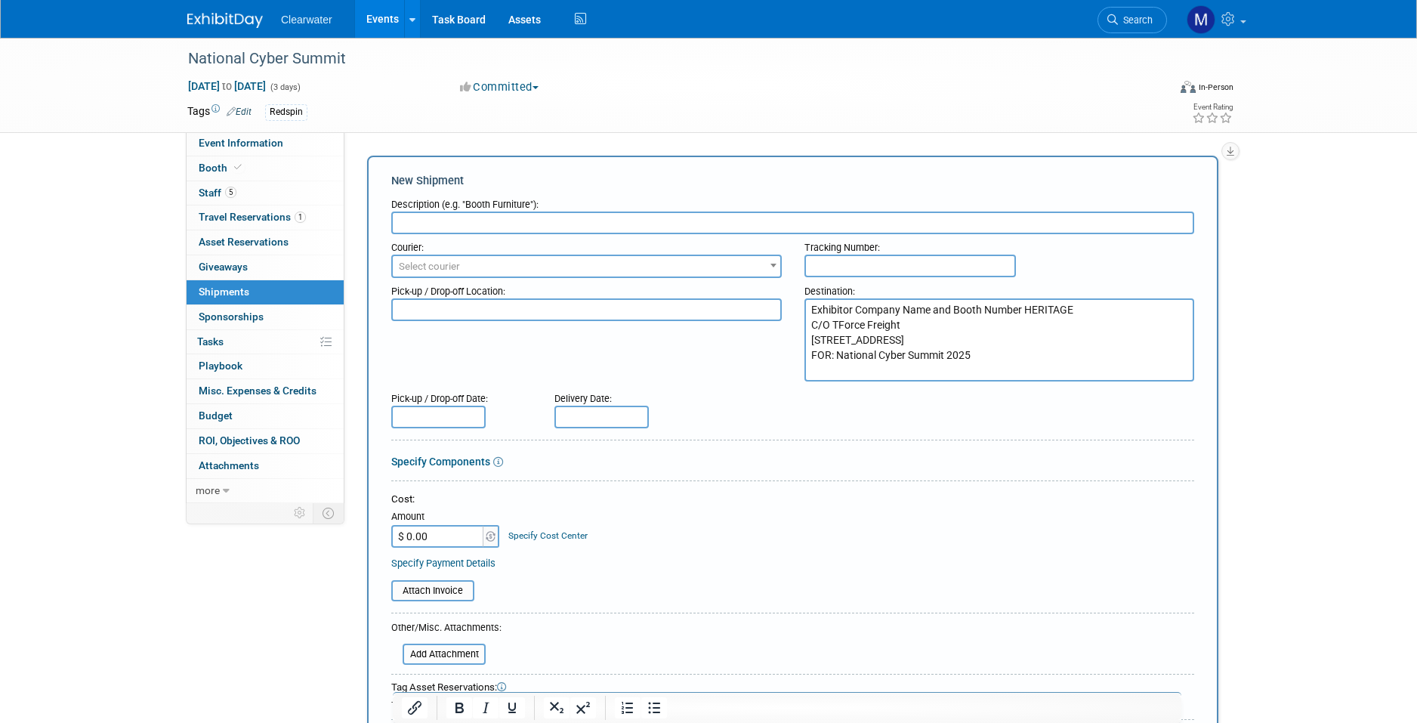
drag, startPoint x: 931, startPoint y: 306, endPoint x: 769, endPoint y: 297, distance: 162.6
click at [769, 297] on div "Pick-up / Drop-off Location: Destination: Exhibitor Company Name and Booth Numb…" at bounding box center [792, 329] width 825 height 103
click at [940, 308] on textarea "Redspin and Booth Number HERITAGE C/O TForce Freight [STREET_ADDRESS] FOR: Nati…" at bounding box center [999, 339] width 390 height 83
drag, startPoint x: 942, startPoint y: 307, endPoint x: 902, endPoint y: 305, distance: 39.3
click at [902, 305] on textarea "Redspin and Booth Number HERITAGE C/O TForce Freight [STREET_ADDRESS] FOR: Nati…" at bounding box center [999, 339] width 390 height 83
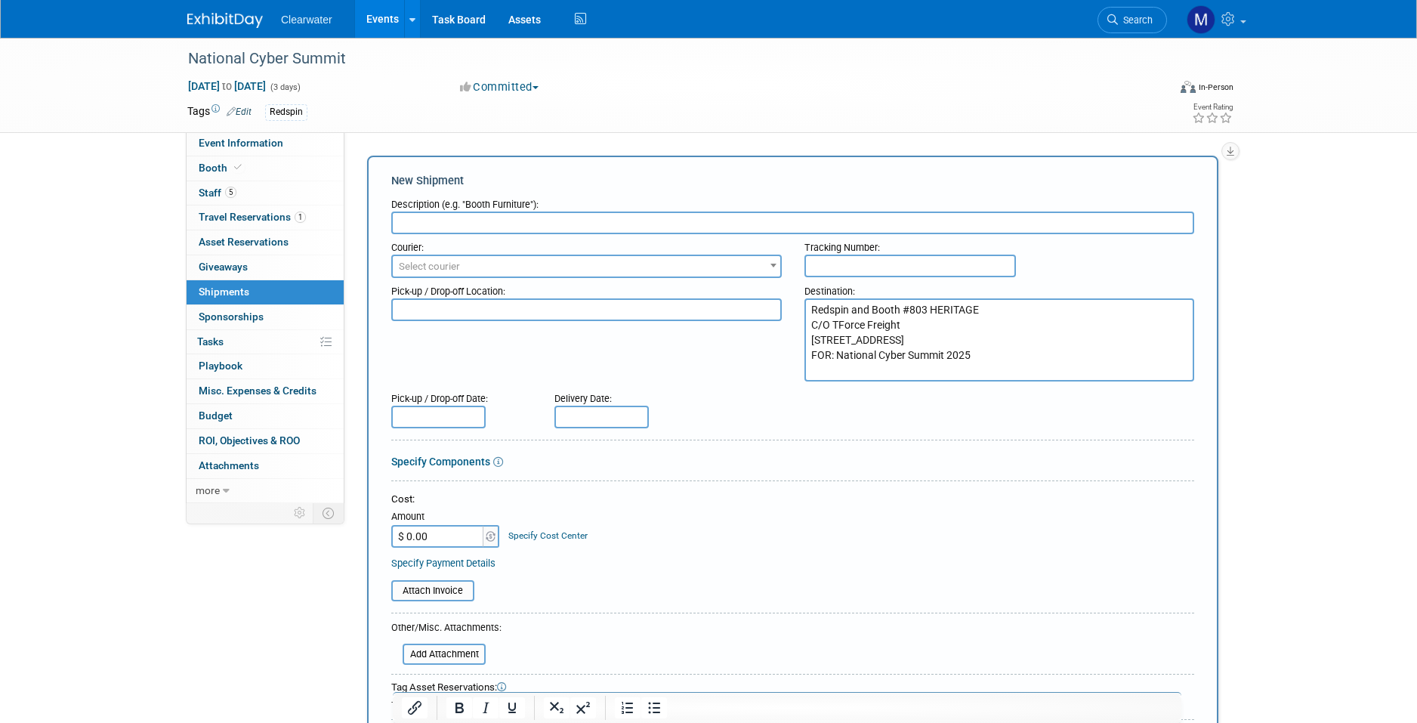
click at [1006, 308] on textarea "Redspin and Booth #803 HERITAGE C/O TForce Freight [STREET_ADDRESS] FOR: Nation…" at bounding box center [999, 339] width 390 height 83
type textarea "Redspin and Booth #803 HERITAGE C/O TForce Freight [STREET_ADDRESS] FOR: Nation…"
click at [550, 300] on textarea at bounding box center [586, 306] width 390 height 23
type textarea "Southern Pines UPS"
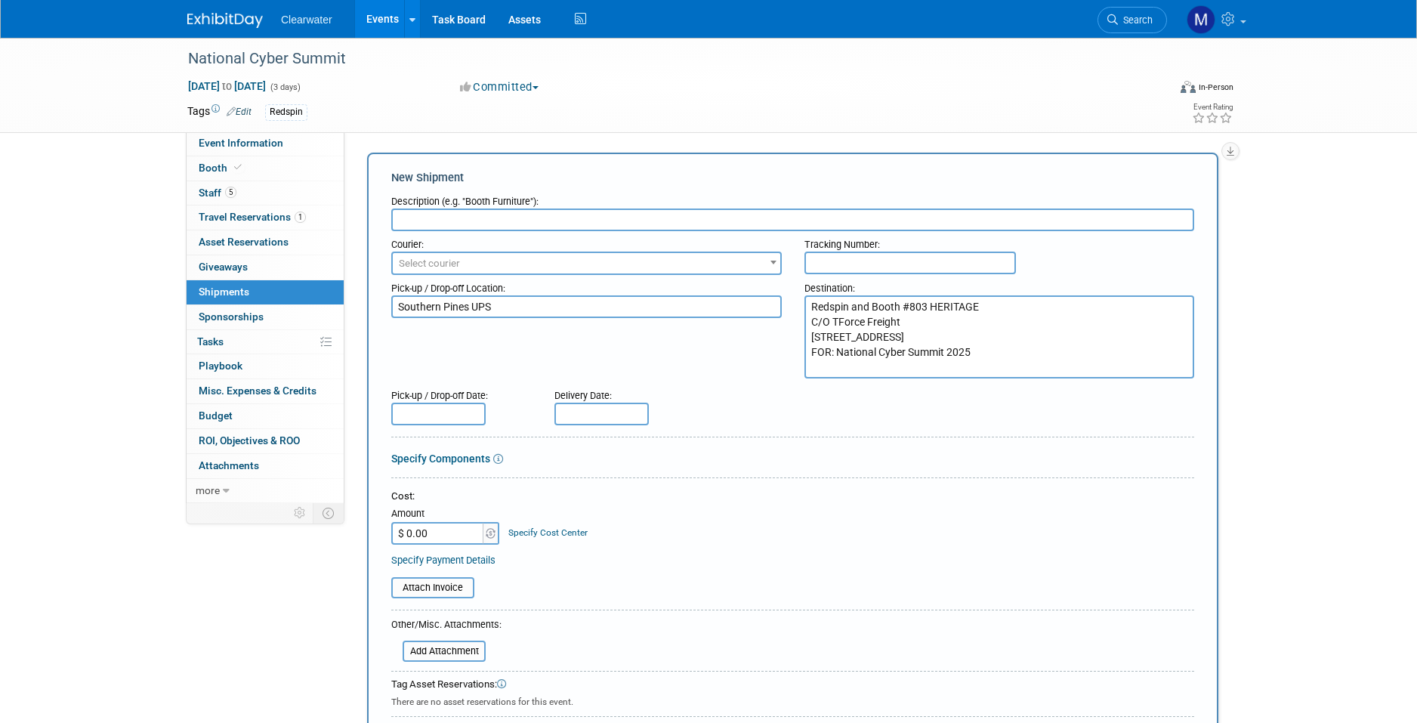
click at [464, 412] on input "text" at bounding box center [438, 414] width 94 height 23
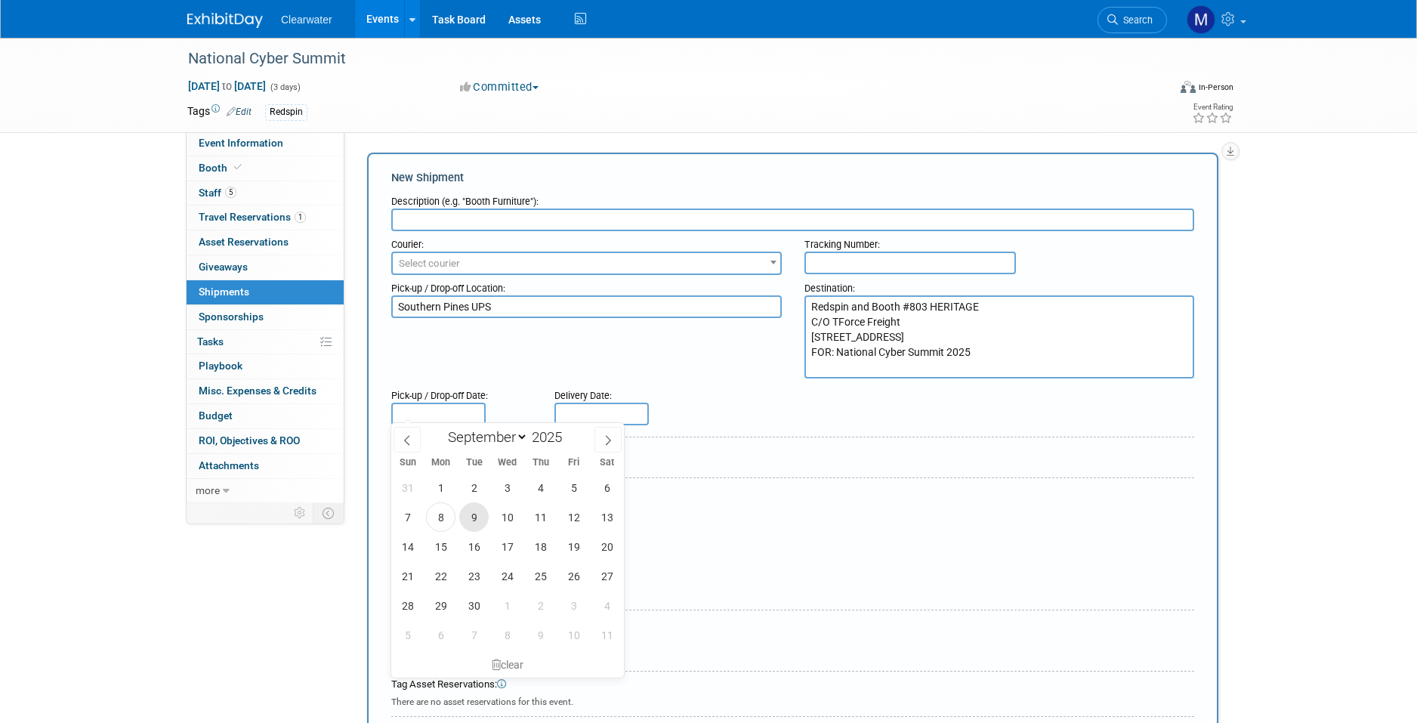
click at [464, 520] on span "9" at bounding box center [473, 516] width 29 height 29
type input "[DATE]"
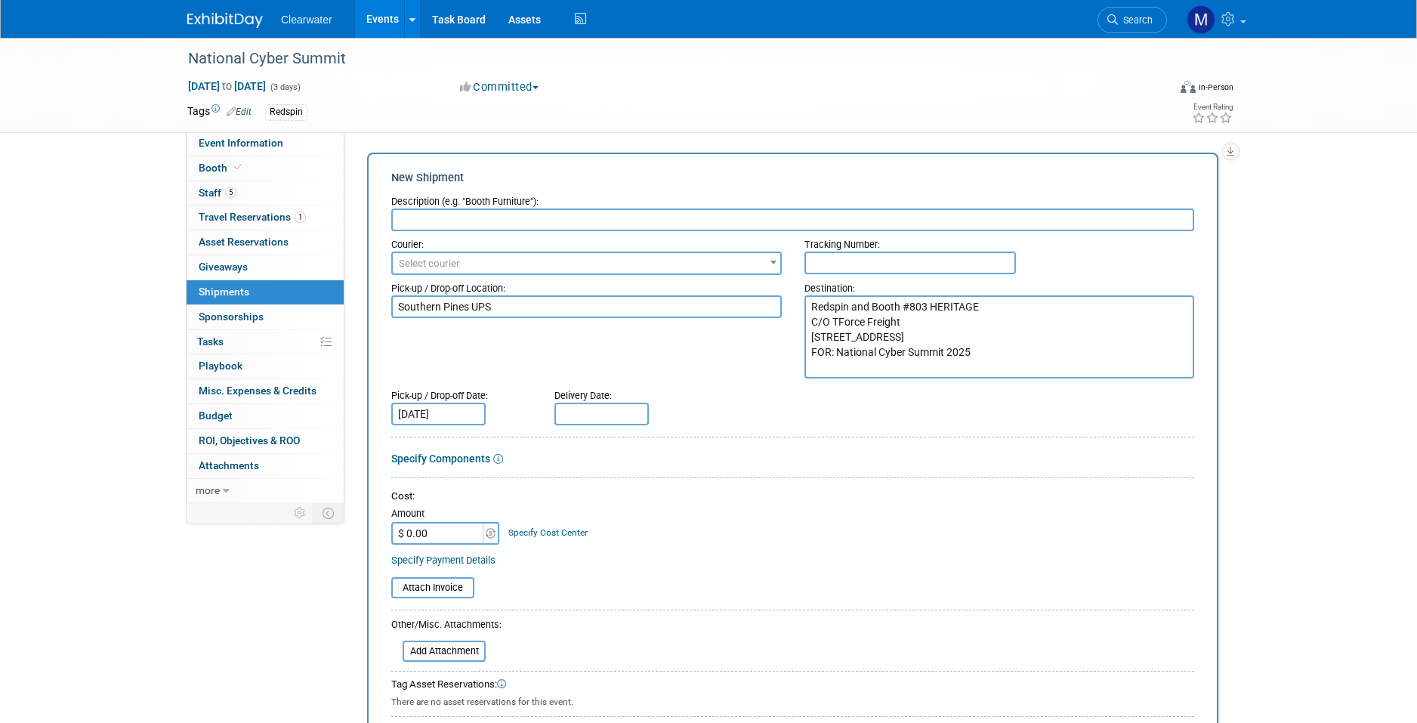
click at [589, 408] on input "text" at bounding box center [601, 414] width 94 height 23
click at [732, 510] on span "12" at bounding box center [736, 516] width 29 height 29
type input "[DATE]"
click at [788, 429] on form "Description (e.g. "Booth Furniture"): Courier: 007EX 17 Post Service (17PostSer…" at bounding box center [792, 527] width 803 height 678
click at [547, 221] on input "text" at bounding box center [792, 219] width 803 height 23
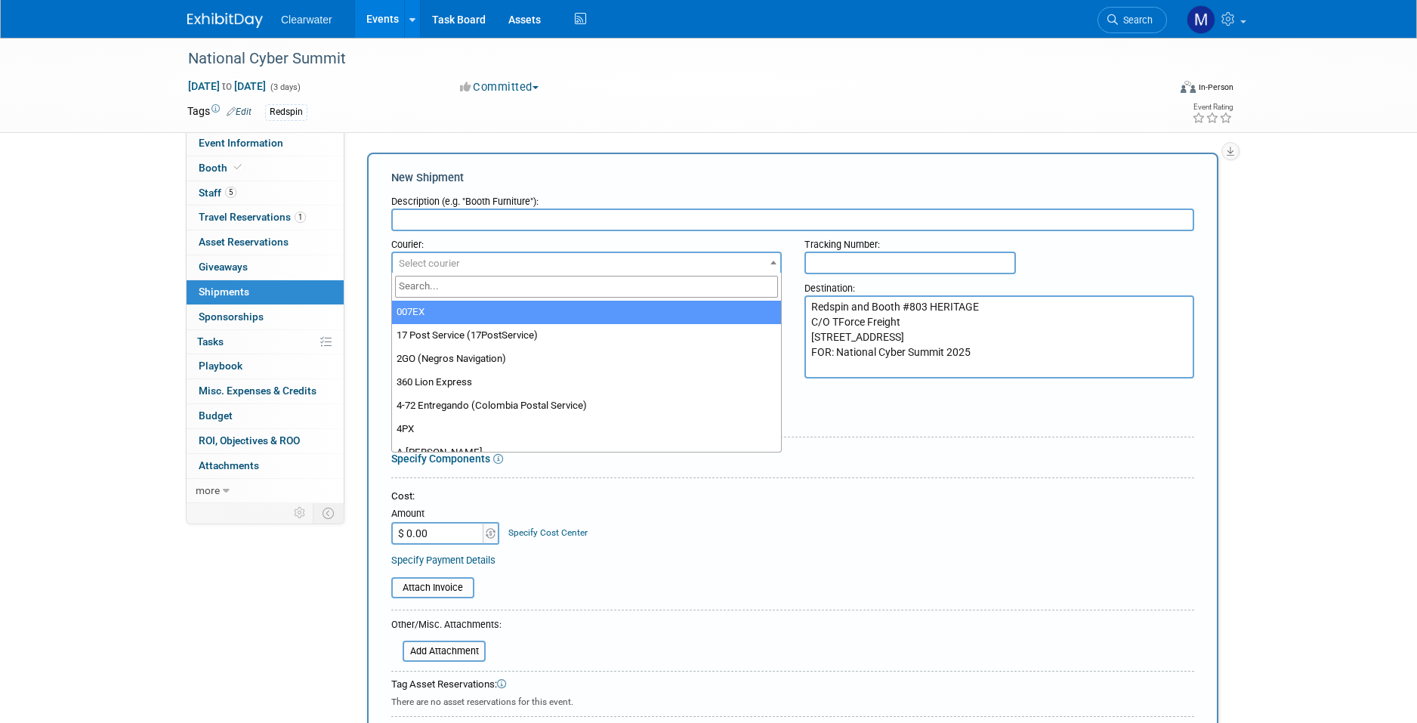
click at [522, 258] on span "Select courier" at bounding box center [586, 263] width 387 height 21
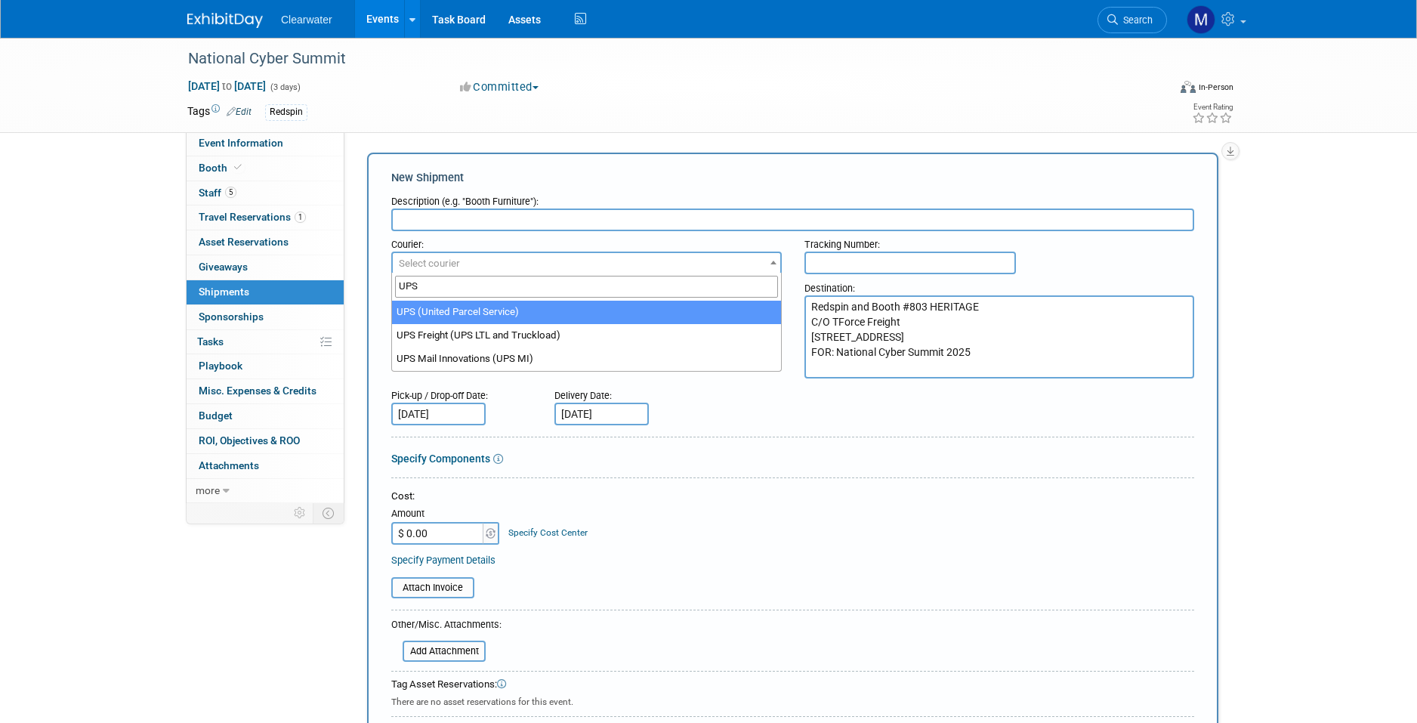
type input "UPS"
select select "508"
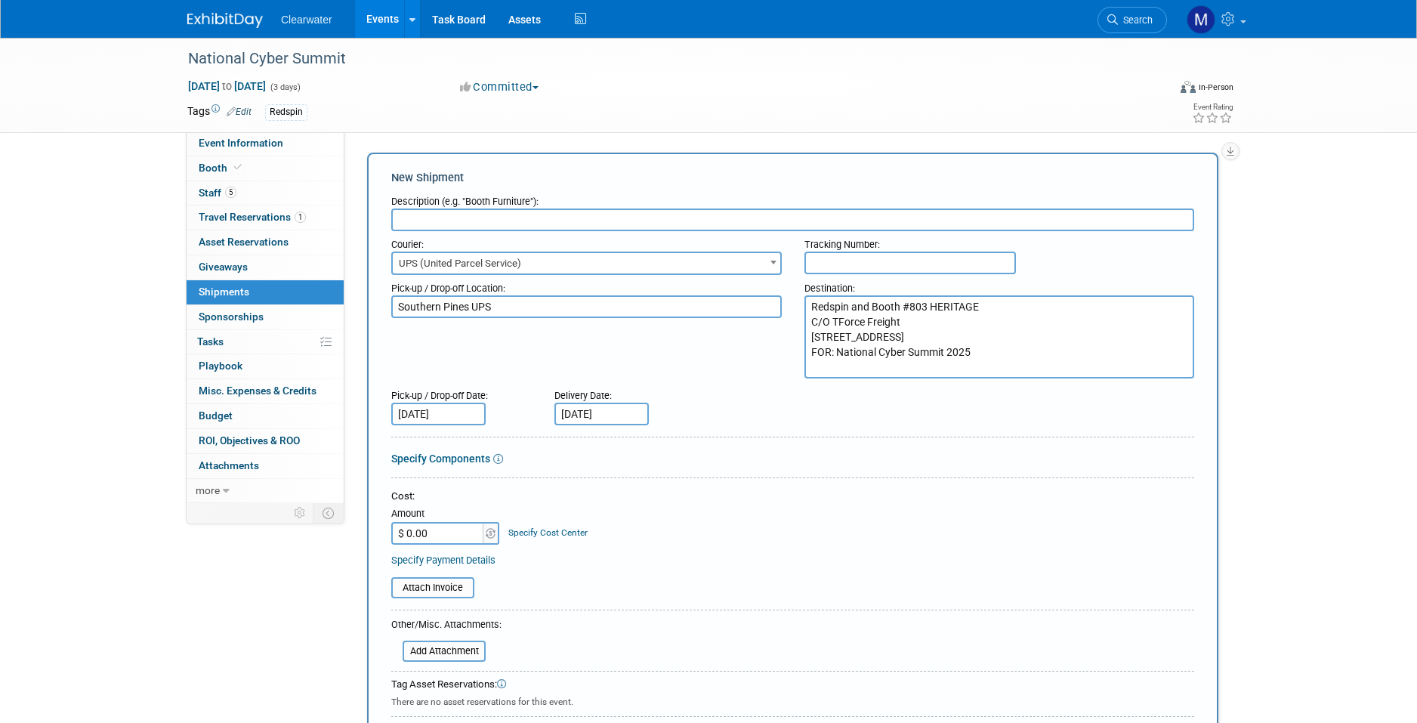
scroll to position [23, 0]
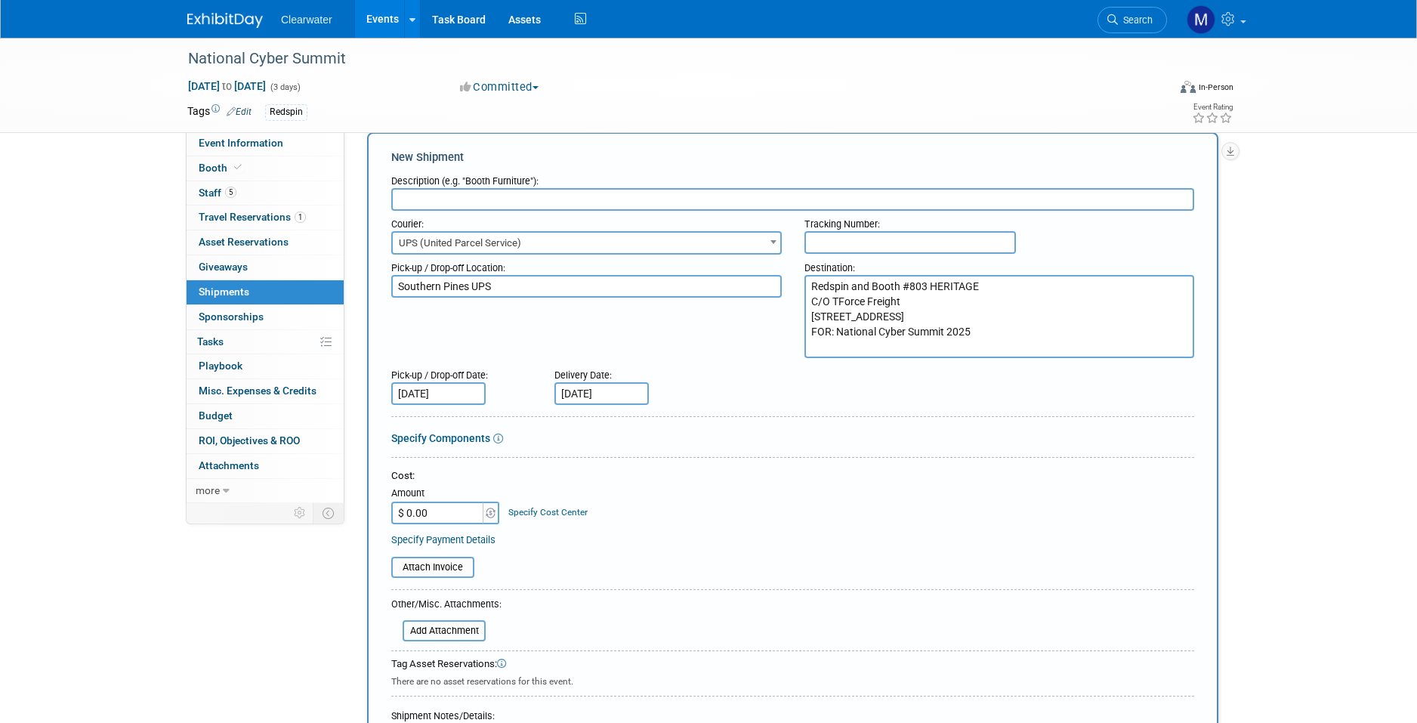
click at [552, 193] on input "text" at bounding box center [792, 199] width 803 height 23
type input "Shipment to the advanced warehouse"
click at [791, 560] on table "Attach Invoice" at bounding box center [792, 567] width 803 height 21
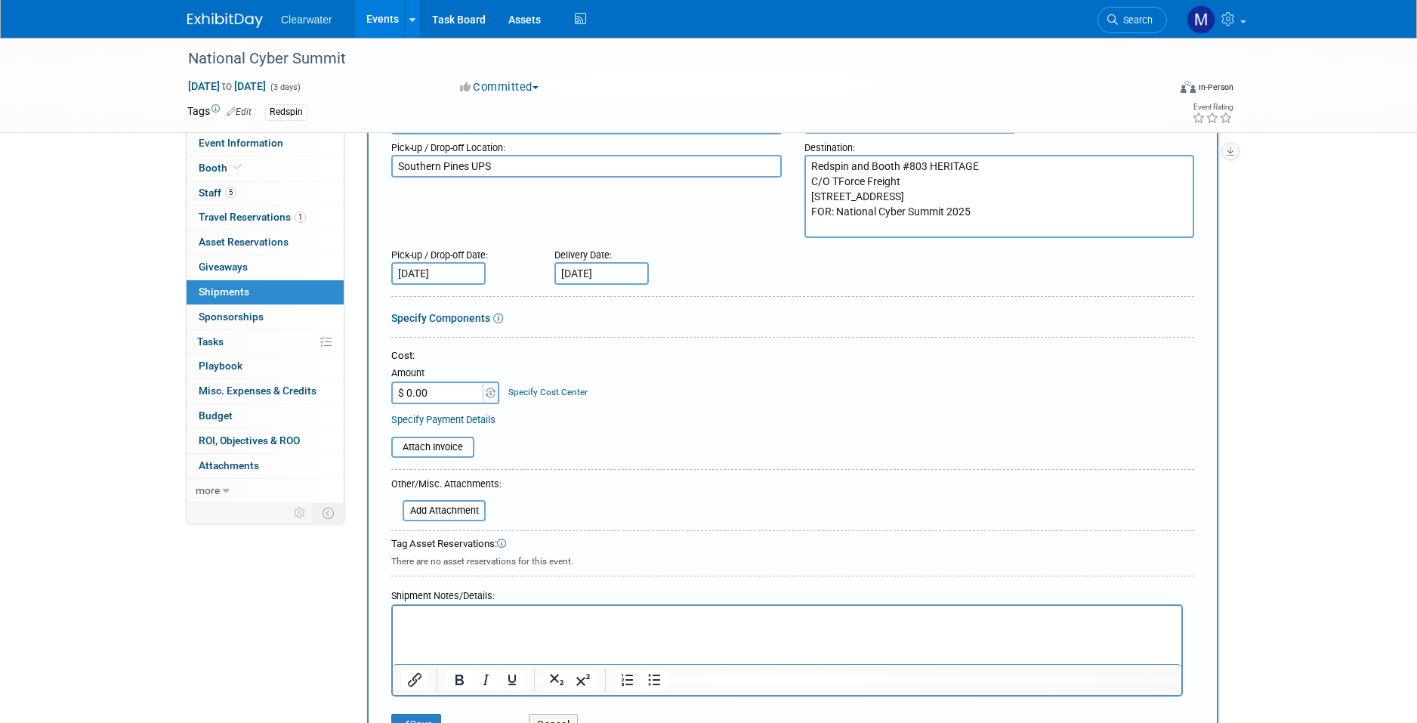
scroll to position [316, 0]
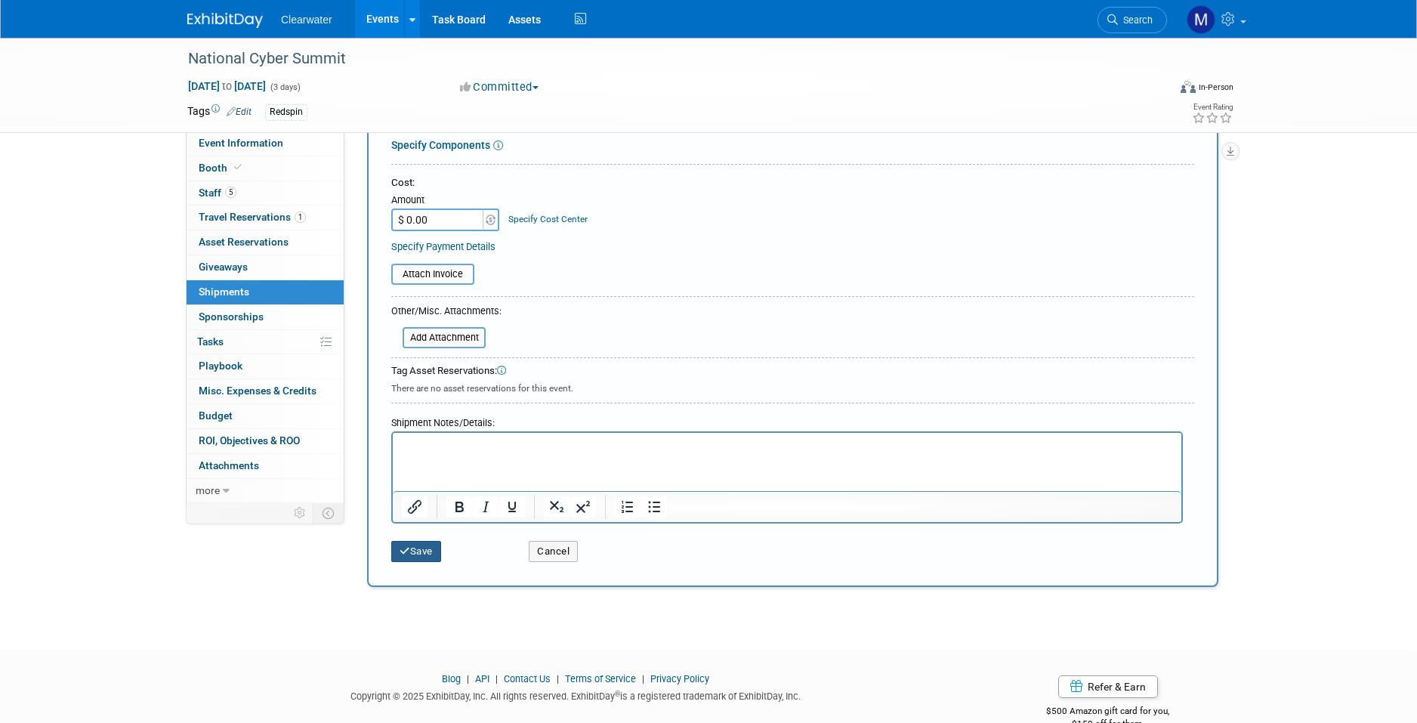
click at [429, 541] on button "Save" at bounding box center [416, 551] width 50 height 21
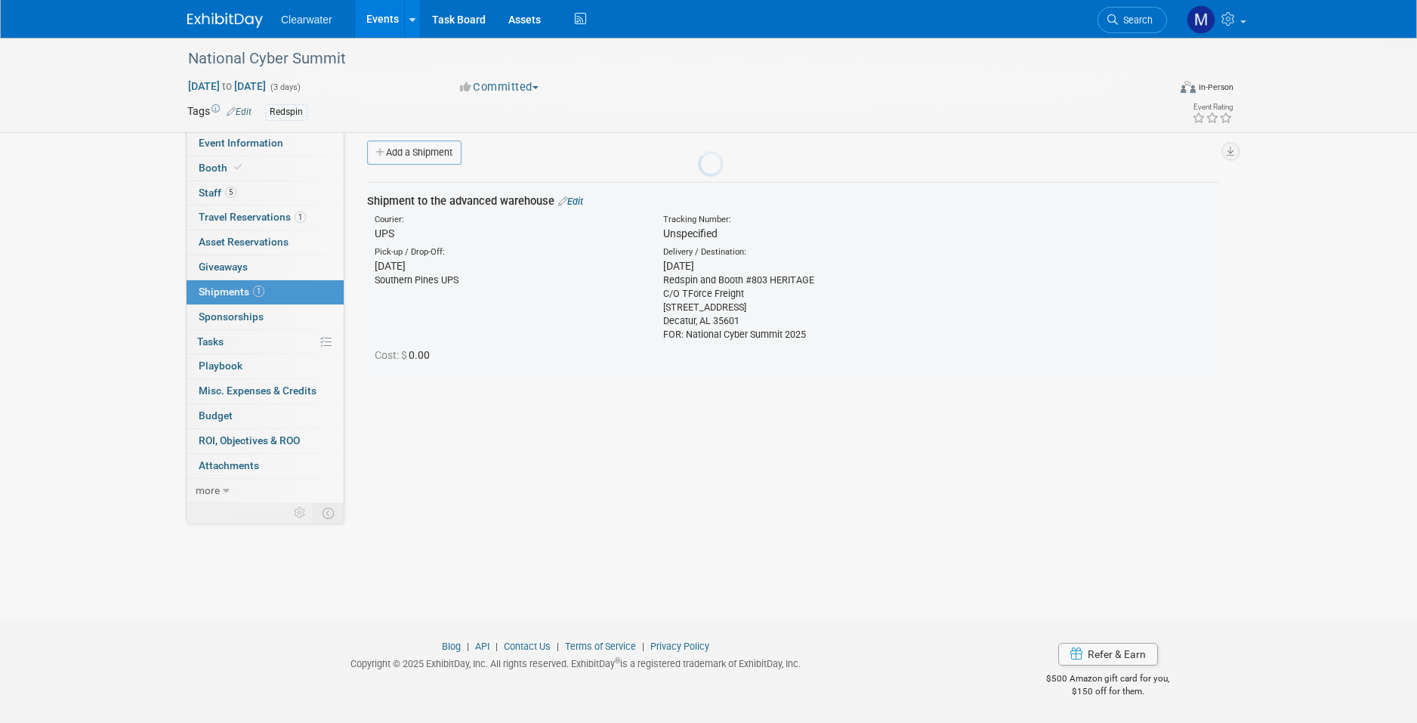
scroll to position [11, 0]
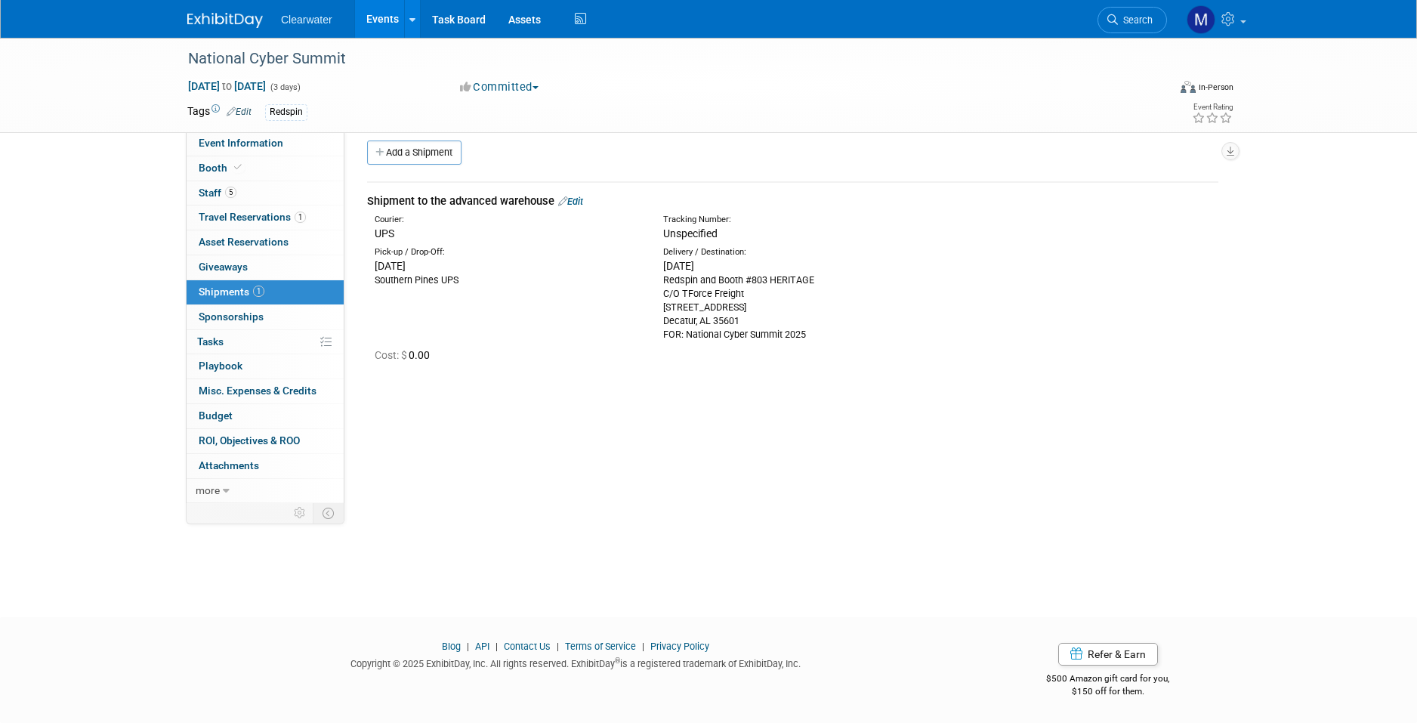
click at [572, 200] on link "Edit" at bounding box center [570, 201] width 25 height 11
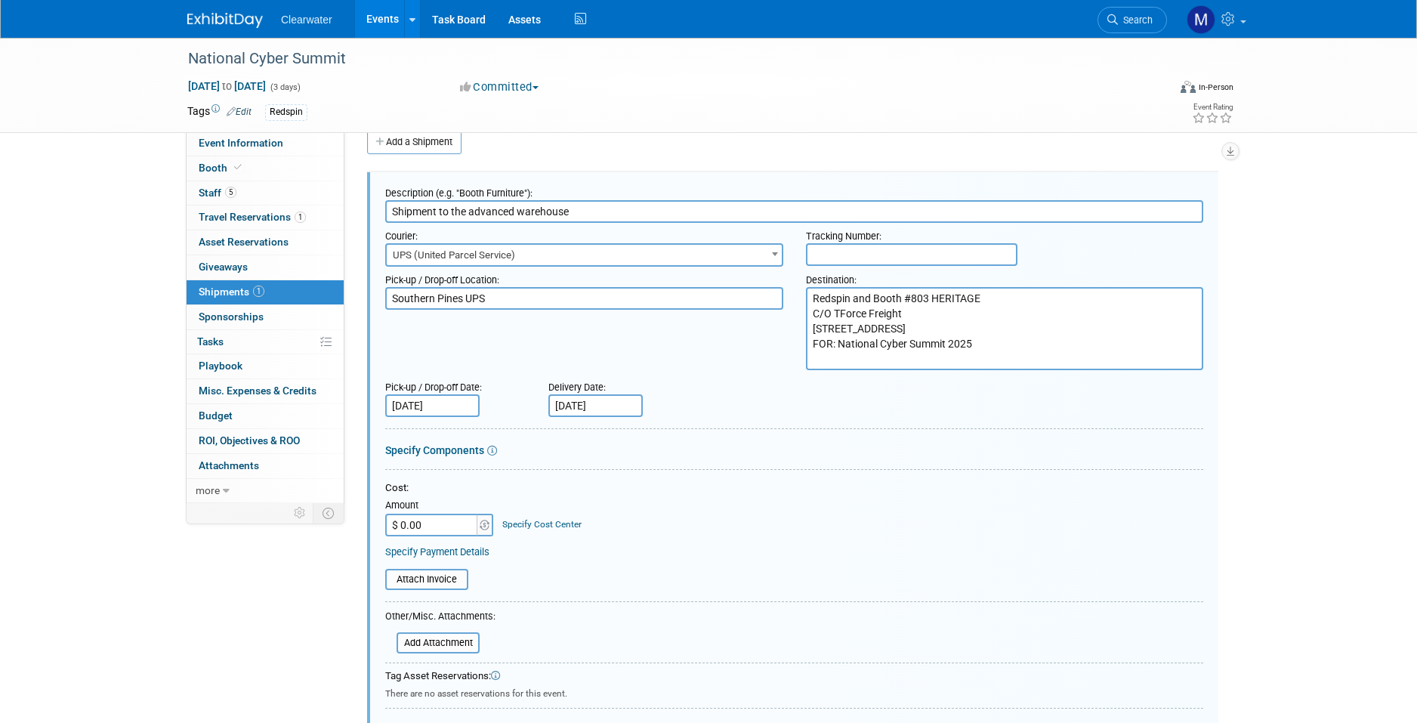
scroll to position [327, 0]
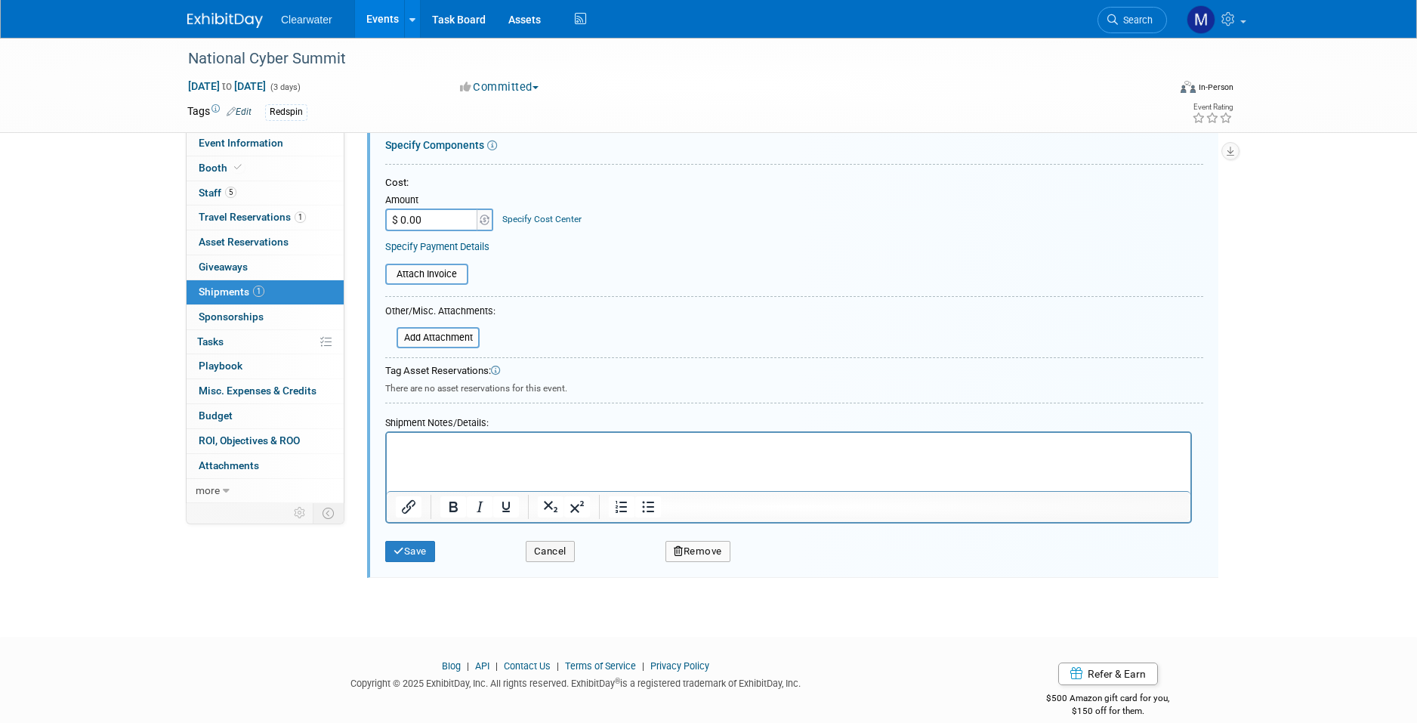
click at [483, 454] on html at bounding box center [789, 443] width 804 height 21
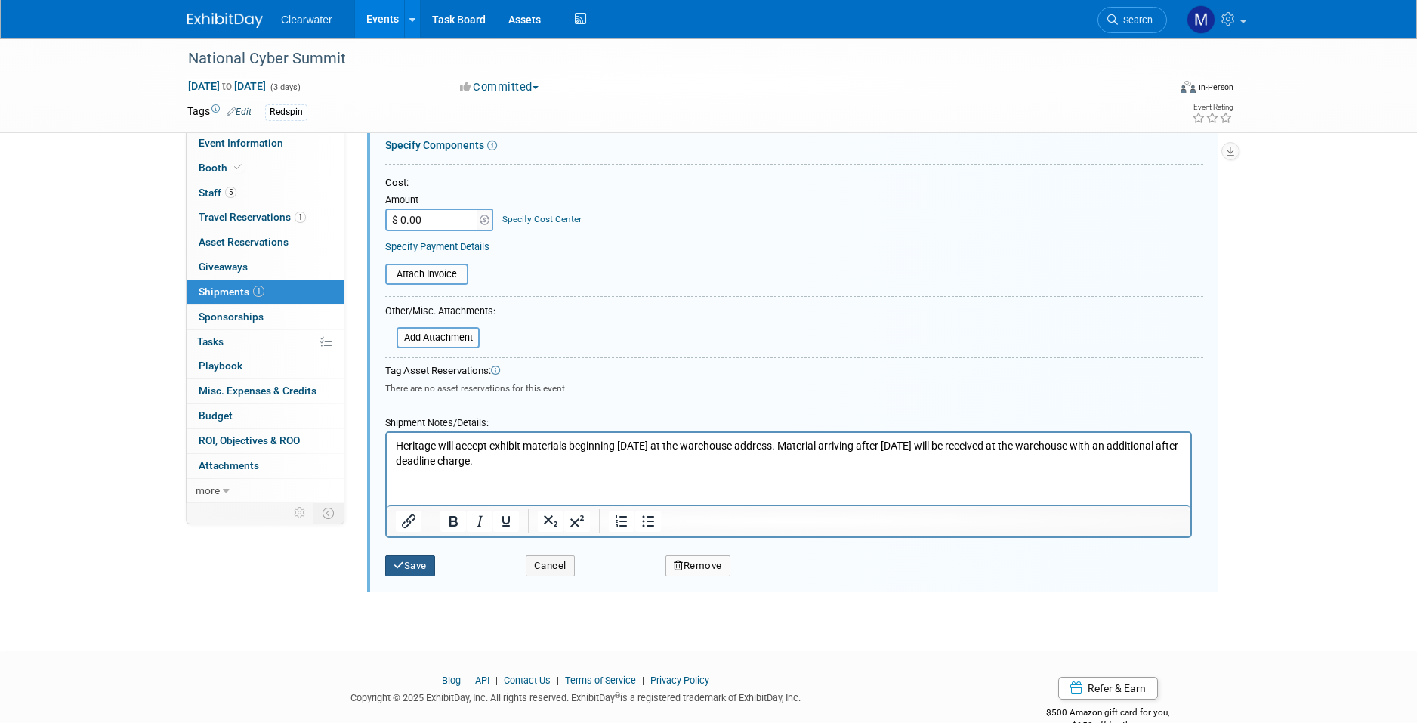
click at [429, 562] on button "Save" at bounding box center [410, 565] width 50 height 21
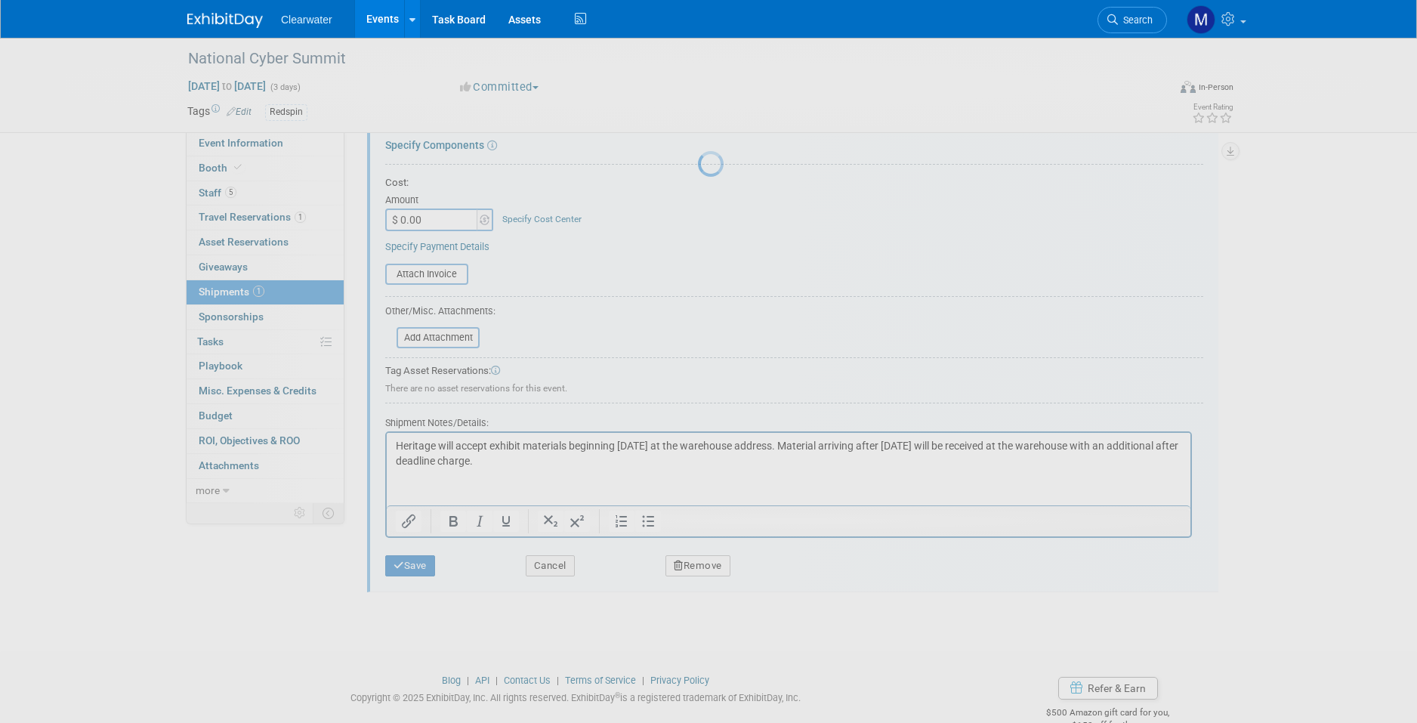
scroll to position [11, 0]
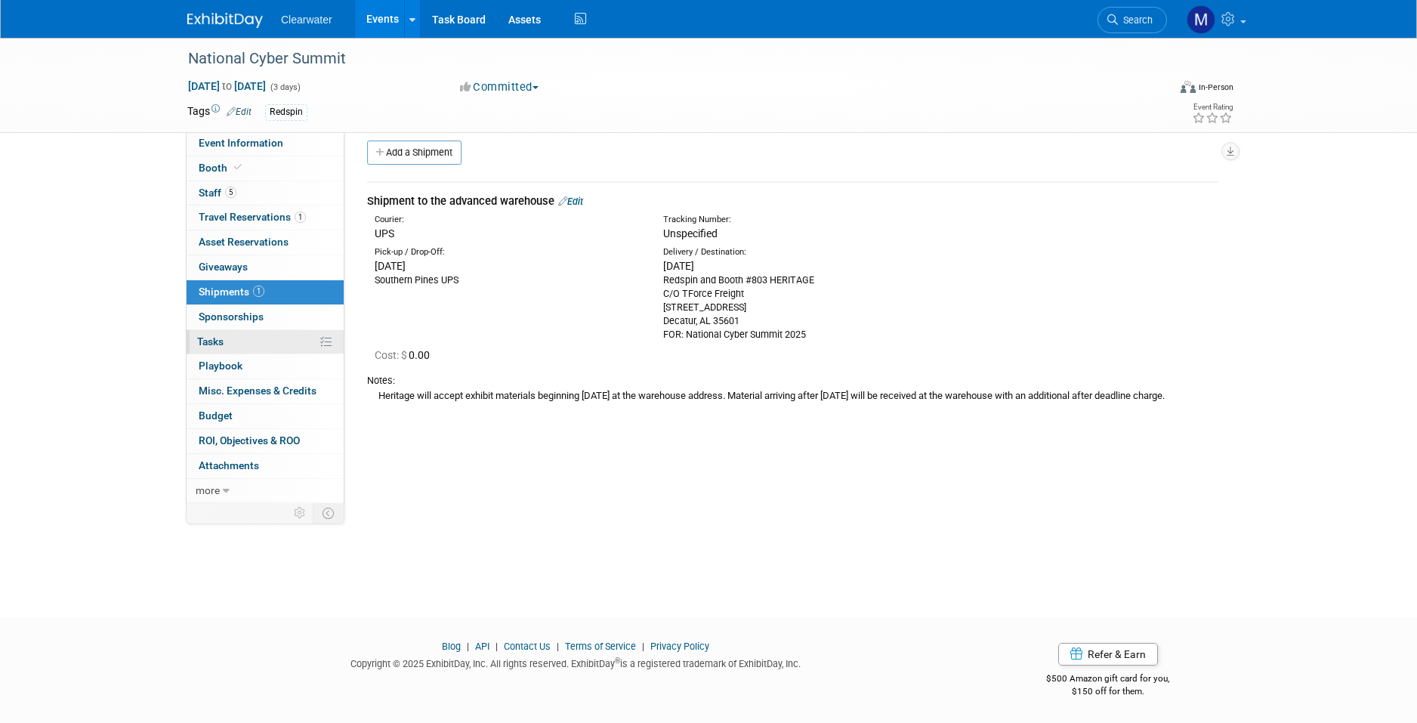
click at [252, 334] on link "0% Tasks 0%" at bounding box center [265, 342] width 157 height 24
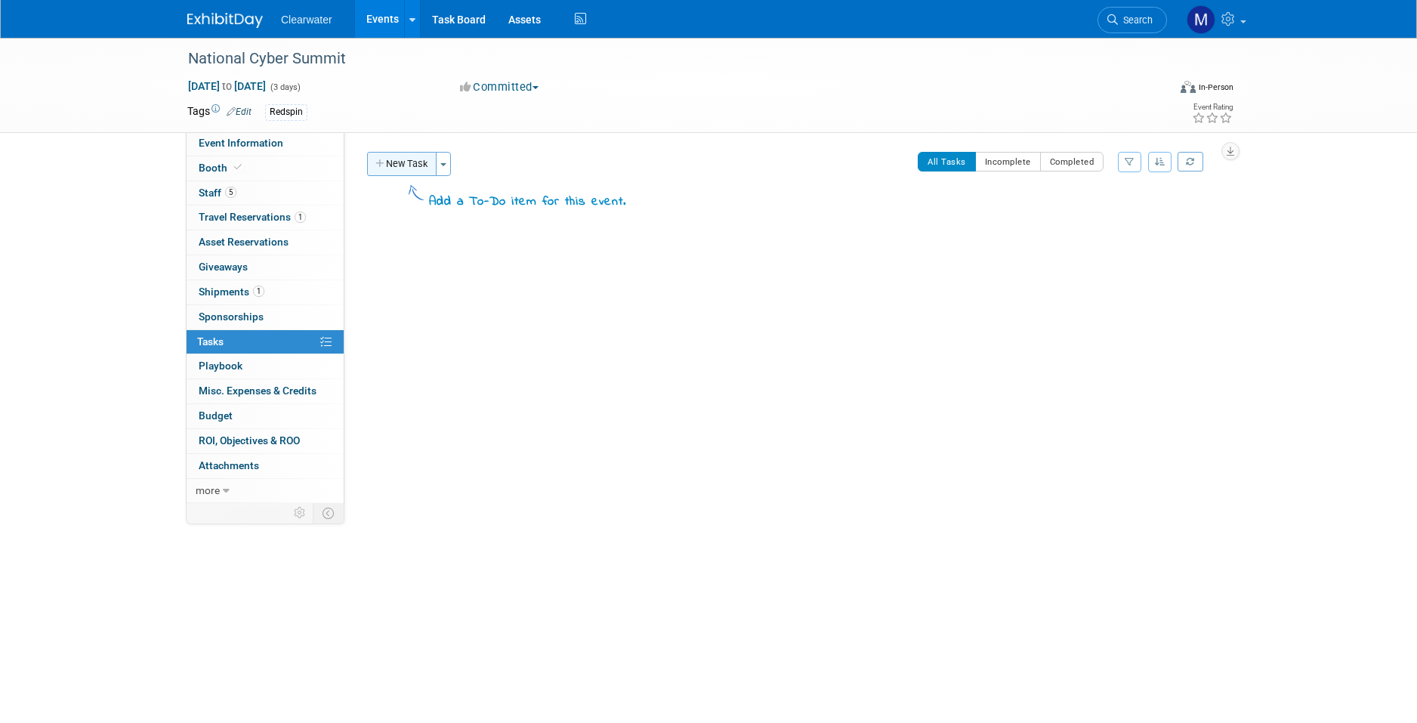
click at [400, 171] on button "New Task" at bounding box center [401, 164] width 69 height 24
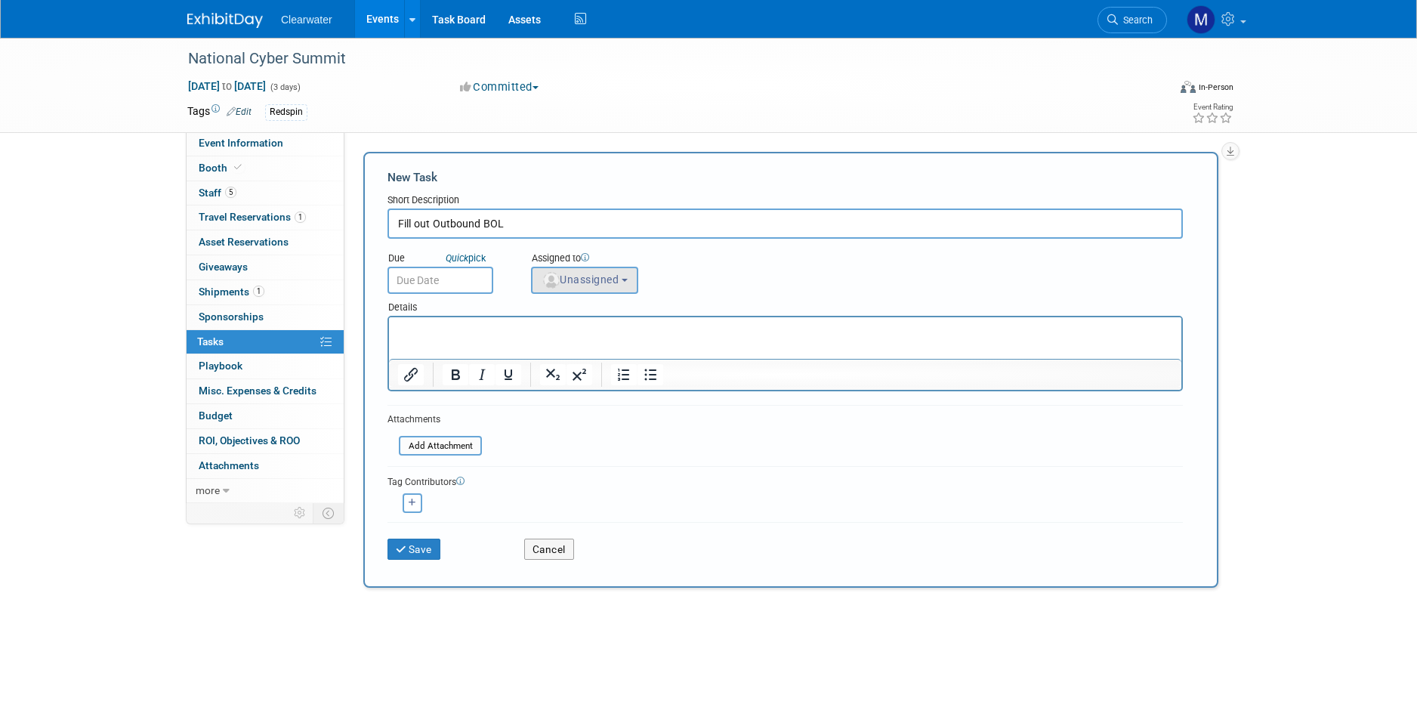
type input "Fill out Outbound BOL"
click at [622, 284] on button "Unassigned" at bounding box center [584, 280] width 107 height 27
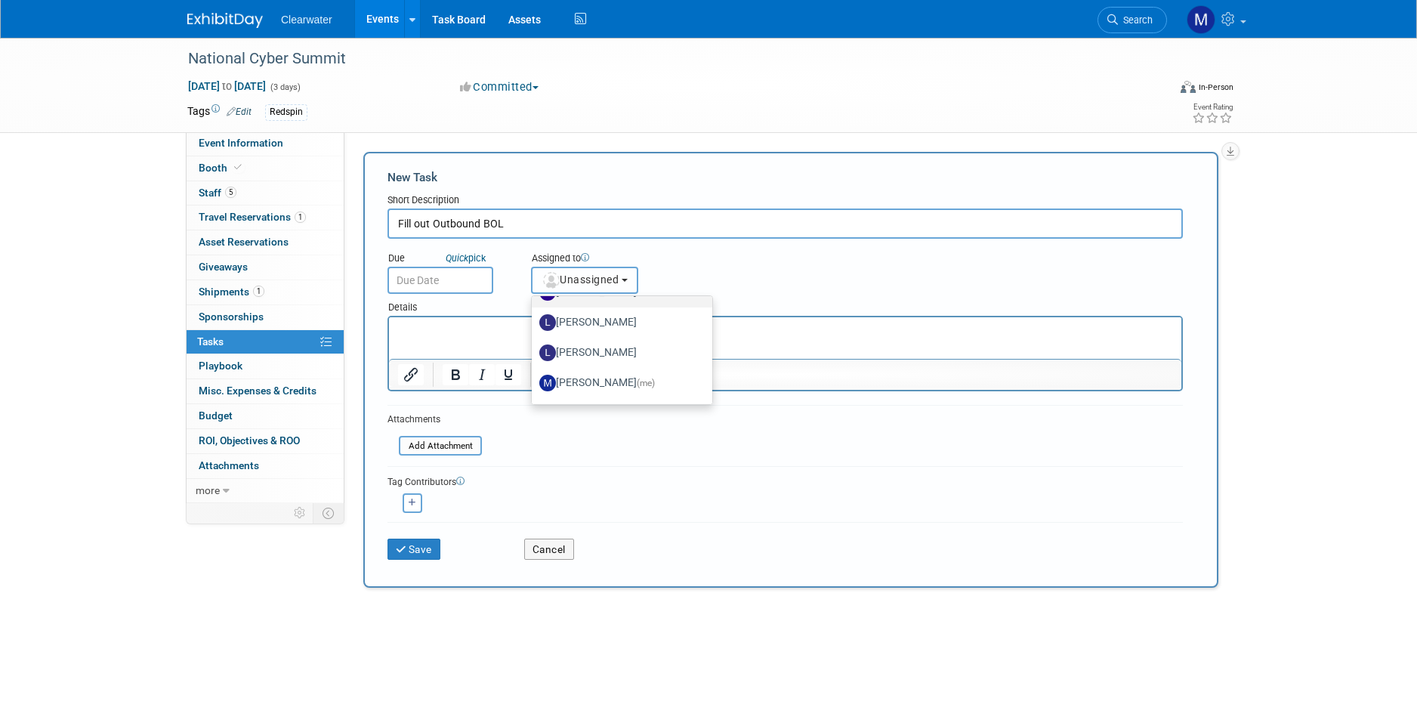
scroll to position [150, 0]
click at [609, 383] on label "[PERSON_NAME] (me)" at bounding box center [618, 380] width 158 height 24
click at [534, 383] on input "[PERSON_NAME] (me)" at bounding box center [529, 378] width 10 height 10
select select "64254334-9387-4d6a-96b6-2827250710f2"
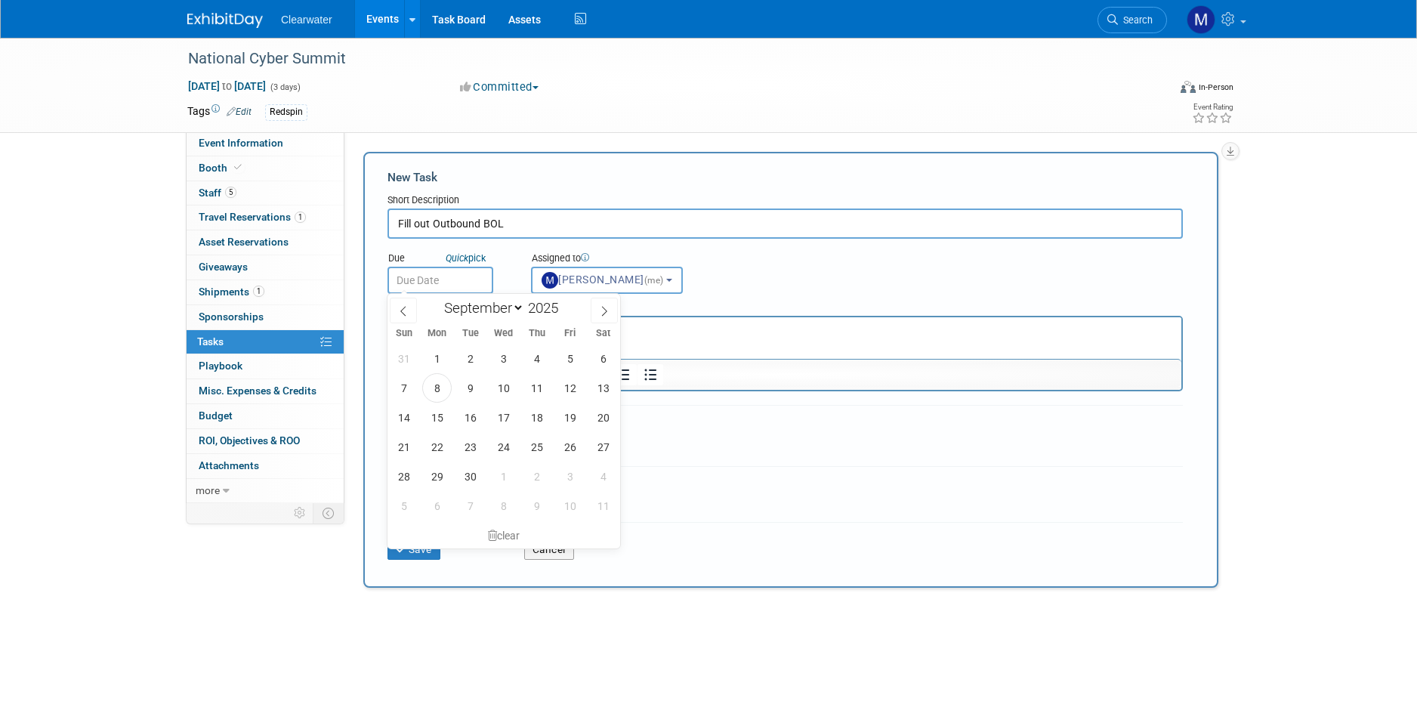
click at [458, 287] on input "text" at bounding box center [440, 280] width 106 height 27
click at [469, 386] on span "9" at bounding box center [469, 387] width 29 height 29
type input "[DATE]"
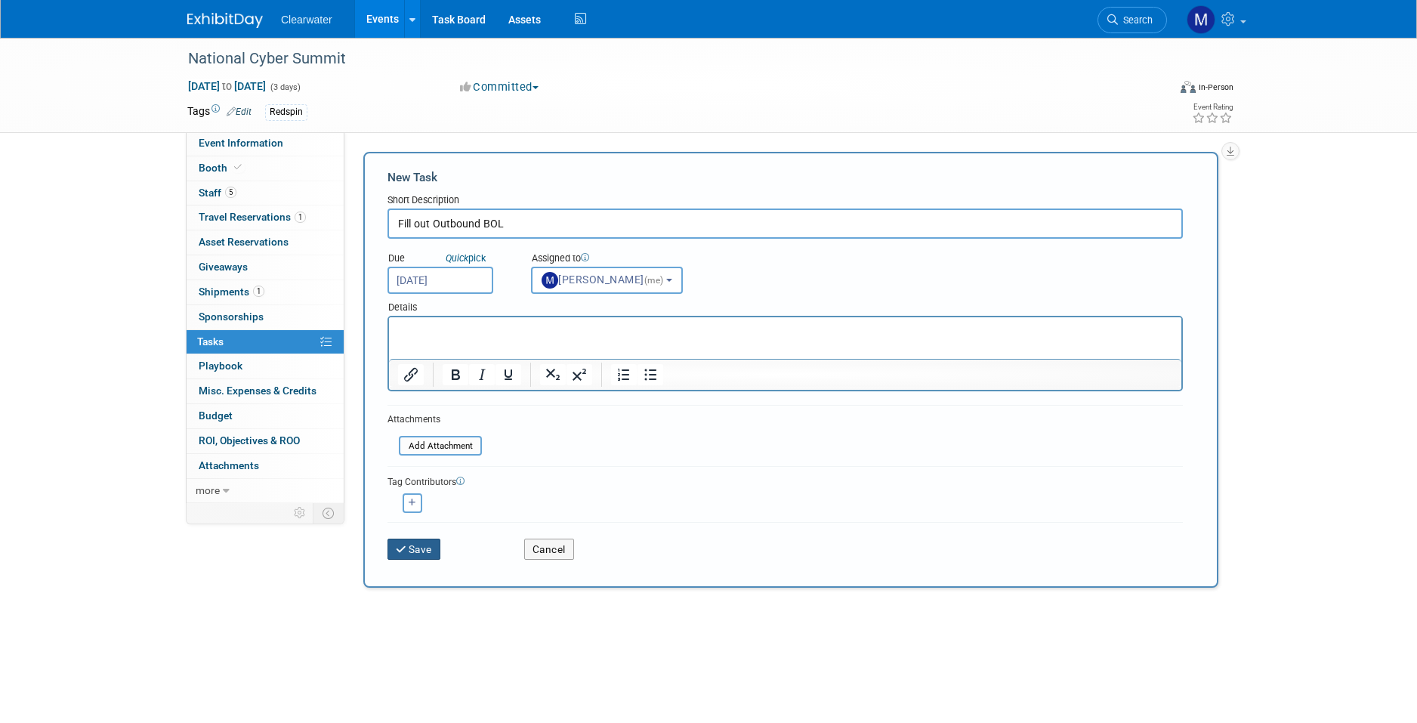
click at [420, 549] on button "Save" at bounding box center [413, 548] width 53 height 21
